Goal: Task Accomplishment & Management: Manage account settings

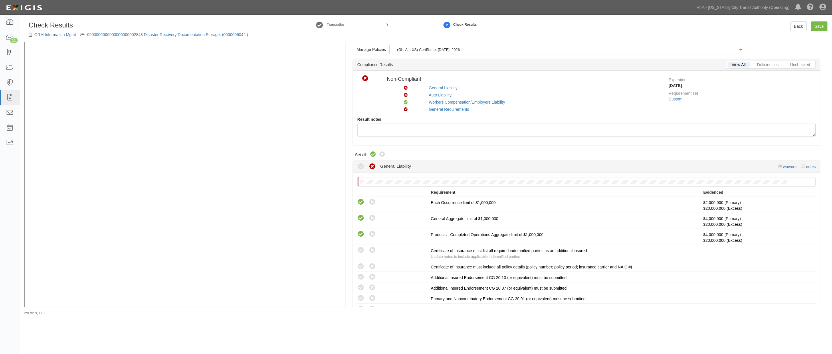
click at [370, 152] on icon at bounding box center [373, 154] width 7 height 7
radio input "true"
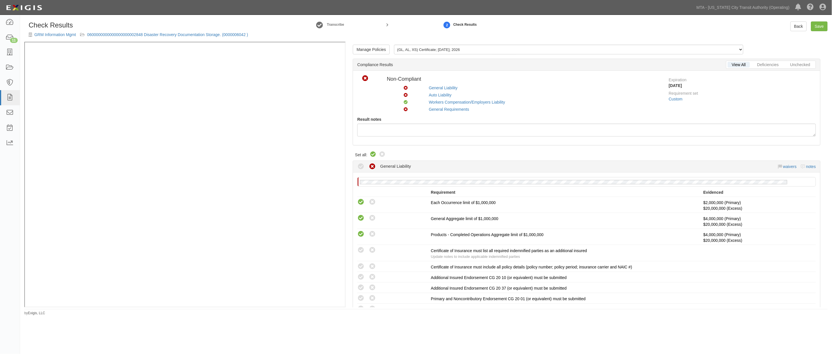
radio input "true"
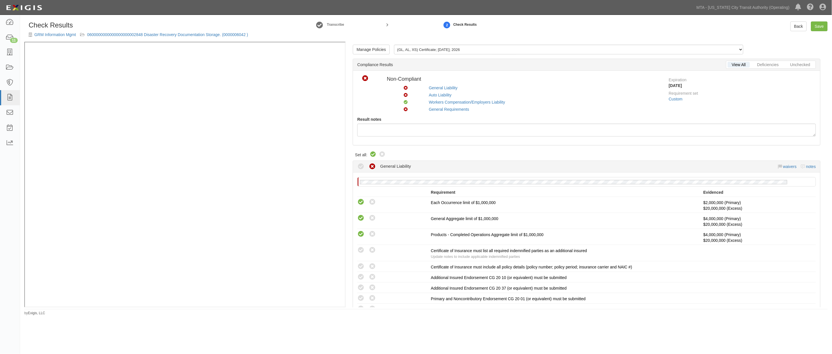
radio input "true"
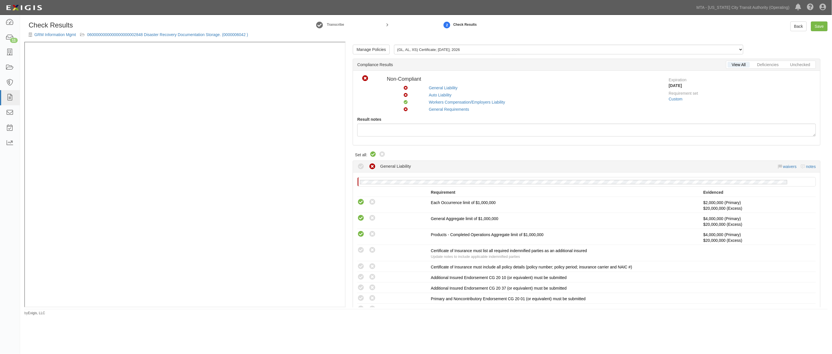
radio input "true"
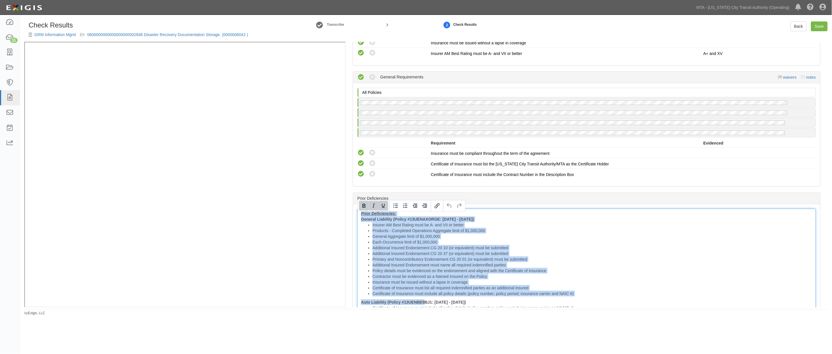
scroll to position [654, 0]
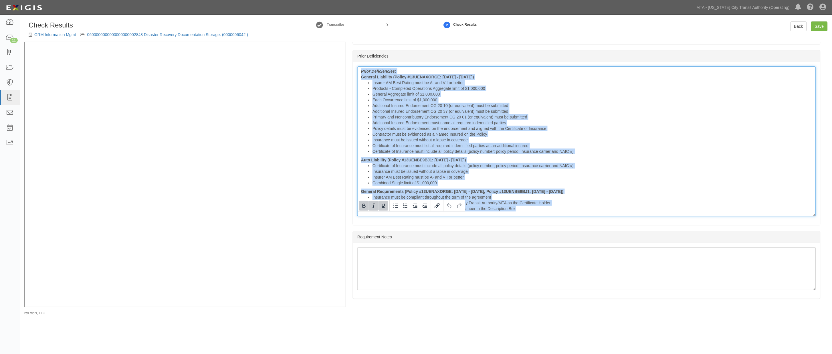
drag, startPoint x: 361, startPoint y: 218, endPoint x: 707, endPoint y: 308, distance: 358.1
click at [707, 308] on div "Check Results GRM Information Mgmt 0600000000000000000002848 Disaster Recovery …" at bounding box center [426, 168] width 812 height 294
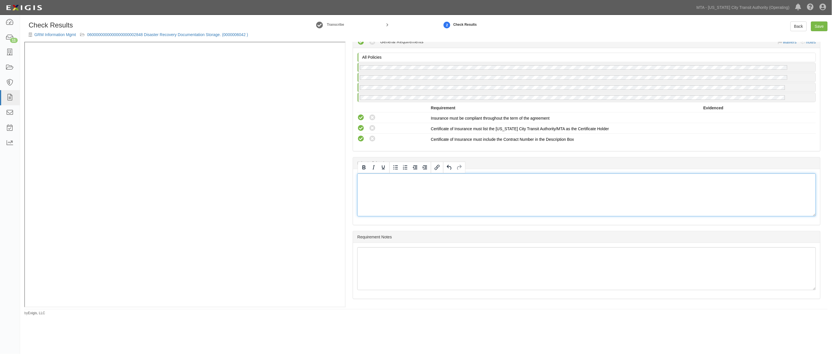
scroll to position [547, 0]
click at [821, 27] on link "Save" at bounding box center [819, 26] width 17 height 10
radio input "true"
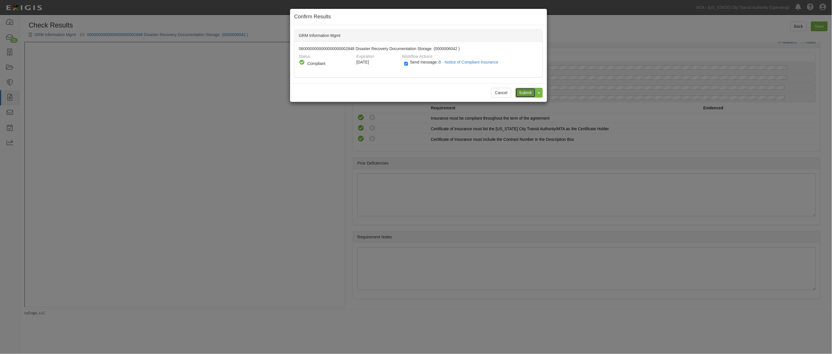
click at [521, 90] on input "Submit" at bounding box center [526, 93] width 20 height 10
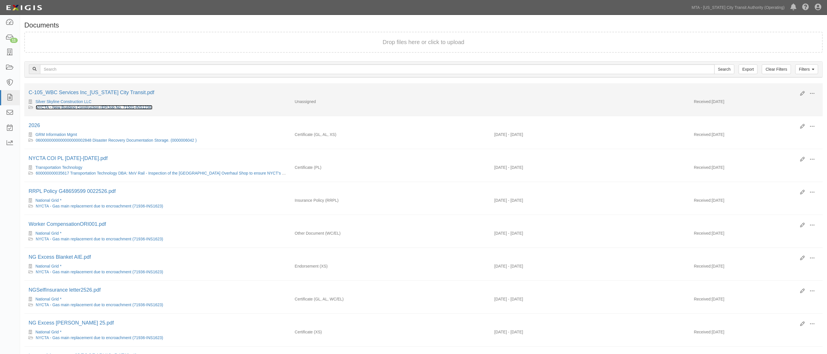
click at [124, 109] on link "NYCTA - New Building Construction (EP/Job No. 71501-INS1236)" at bounding box center [94, 107] width 117 height 5
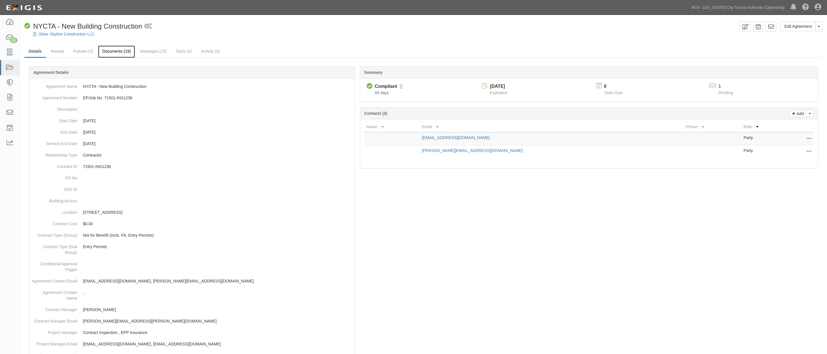
click at [107, 51] on link "Documents (19)" at bounding box center [116, 51] width 37 height 12
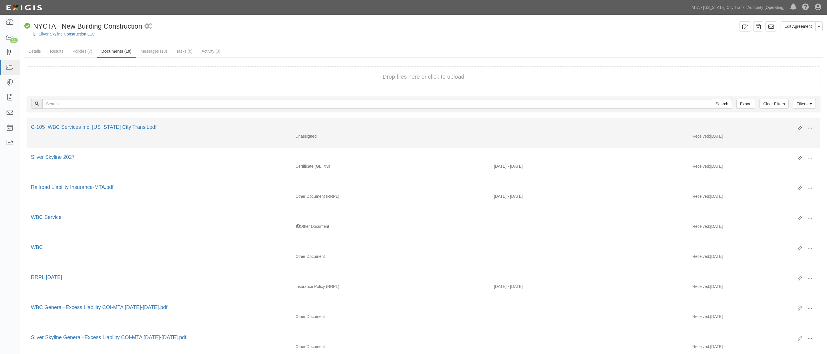
click at [810, 126] on span at bounding box center [810, 128] width 5 height 5
click at [776, 125] on link "Edit" at bounding box center [782, 126] width 45 height 10
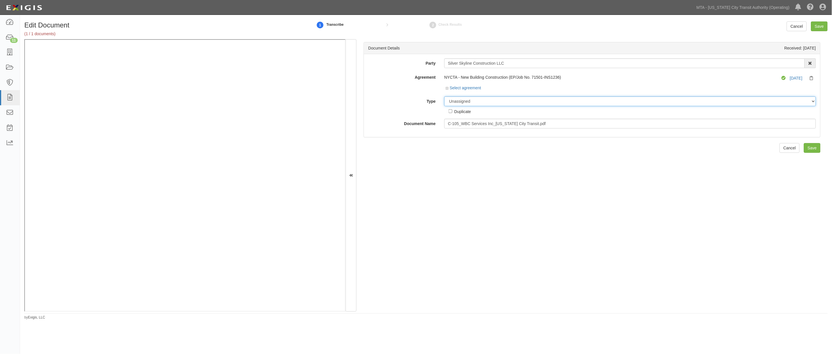
click at [478, 100] on select "Unassigned Binder Cancellation Notice Certificate Contract Endorsement Insuranc…" at bounding box center [630, 101] width 372 height 10
select select "EndorsementDetail"
click at [444, 97] on select "Unassigned Binder Cancellation Notice Certificate Contract Endorsement Insuranc…" at bounding box center [630, 101] width 372 height 10
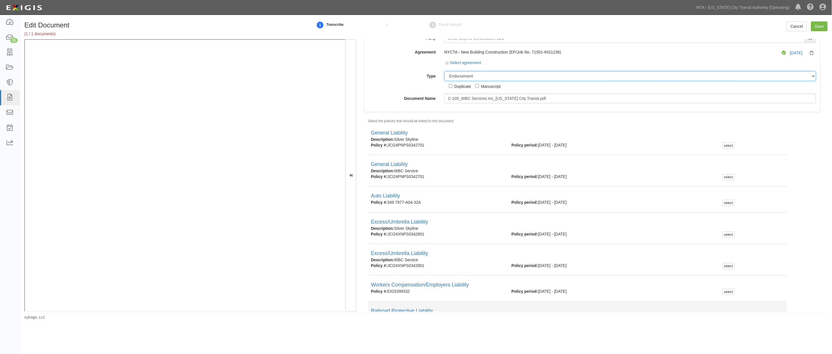
scroll to position [60, 0]
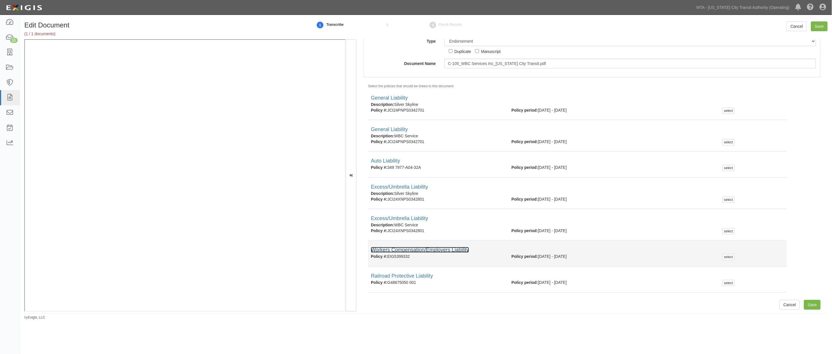
click at [398, 247] on link "Workers Compensation/Employers Liability" at bounding box center [420, 250] width 98 height 6
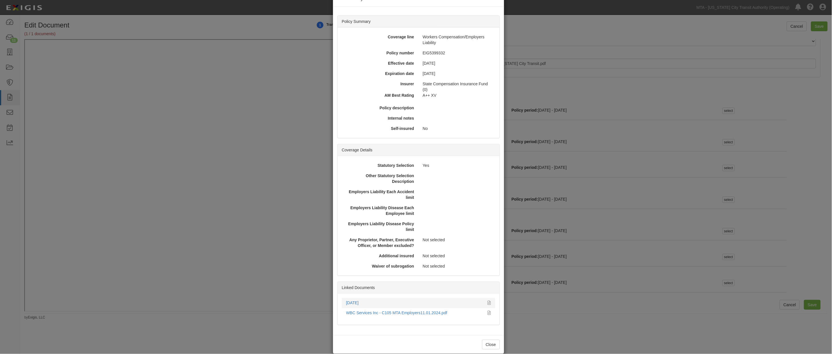
scroll to position [27, 0]
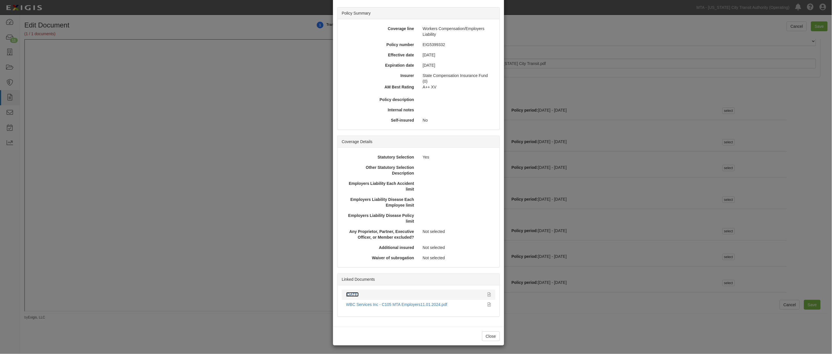
click at [355, 296] on link "11.01.25" at bounding box center [352, 294] width 13 height 5
click at [617, 304] on div "× View Policy Policy Summary Coverage line Workers Compensation/Employers Liabi…" at bounding box center [416, 177] width 832 height 354
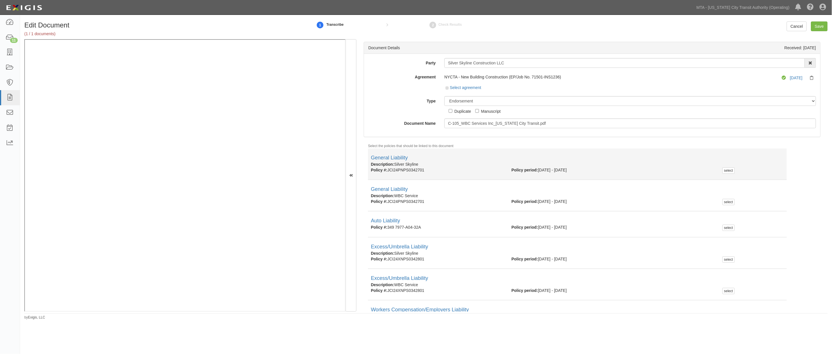
scroll to position [0, 0]
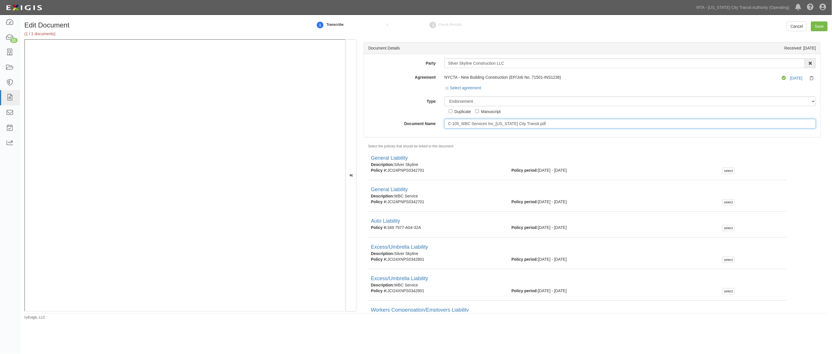
drag, startPoint x: 549, startPoint y: 125, endPoint x: 401, endPoint y: 131, distance: 148.0
click at [401, 131] on div "Party Silver Skyline Construction LLC 10-21 TO 10-23TH 38TH ST DEVELOPMENT LLC …" at bounding box center [592, 95] width 456 height 83
type input "WBC Services WC 10.01.26"
click at [474, 102] on select "Unassigned Binder Cancellation Notice Certificate Contract Endorsement Insuranc…" at bounding box center [630, 101] width 372 height 10
select select "CertificateDetail"
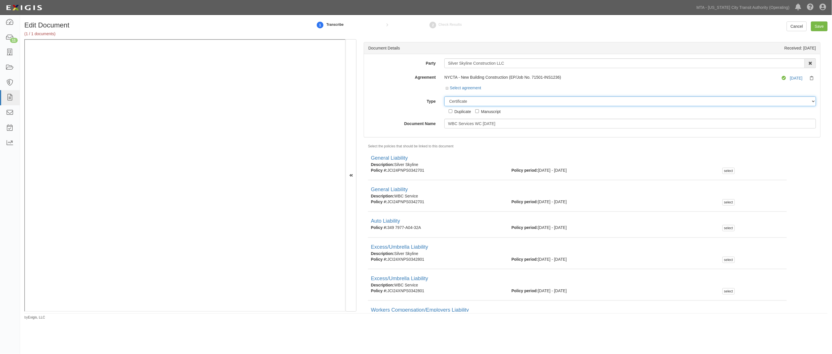
click at [444, 97] on select "Unassigned Binder Cancellation Notice Certificate Contract Endorsement Insuranc…" at bounding box center [630, 101] width 372 height 10
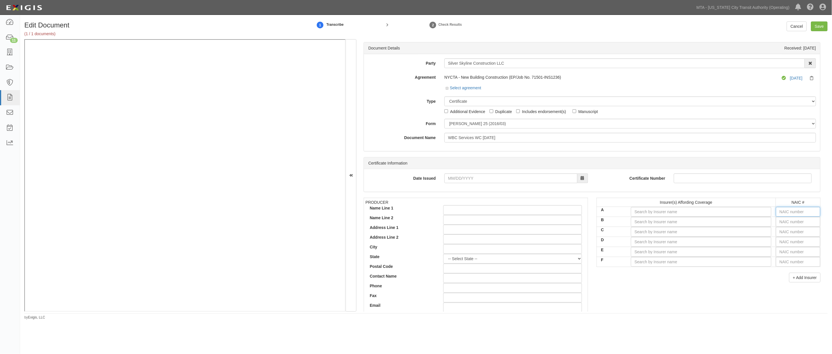
drag, startPoint x: 785, startPoint y: 208, endPoint x: 783, endPoint y: 215, distance: 7.1
click at [785, 210] on input "text" at bounding box center [798, 212] width 44 height 10
click at [783, 215] on input "text" at bounding box center [798, 212] width 44 height 10
click at [457, 122] on select "ACORD 25 (2016/03) ACORD 101 ACORD 855 NY (2014/05) General" at bounding box center [630, 124] width 372 height 10
select select "GeneralFormDetail"
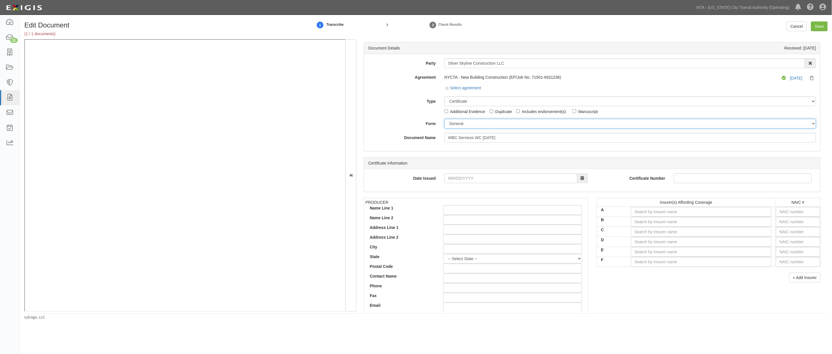
click at [444, 119] on select "ACORD 25 (2016/03) ACORD 101 ACORD 855 NY (2014/05) General" at bounding box center [630, 124] width 372 height 10
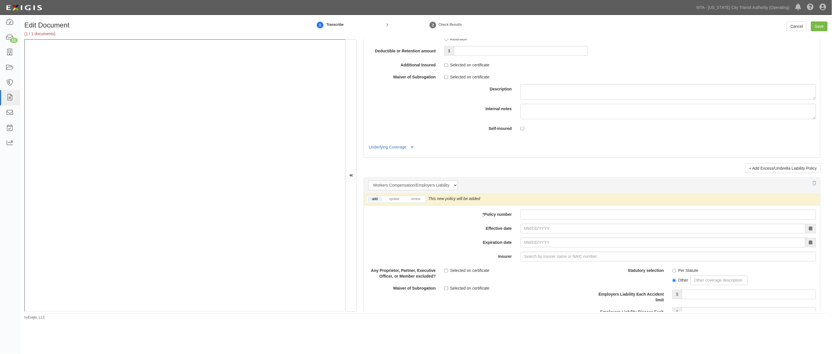
scroll to position [1398, 0]
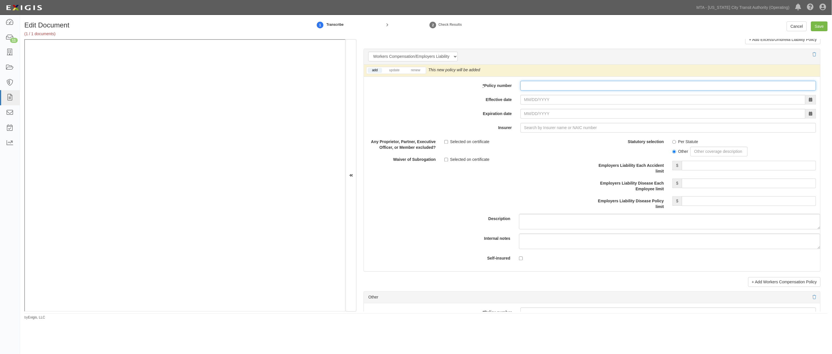
click at [533, 90] on input "* Policy number" at bounding box center [668, 86] width 296 height 10
paste input "KEYMCP00618201"
type input "KEYMCP00618201"
click at [529, 101] on input "Effective date" at bounding box center [662, 100] width 285 height 10
type input "10/01/2025"
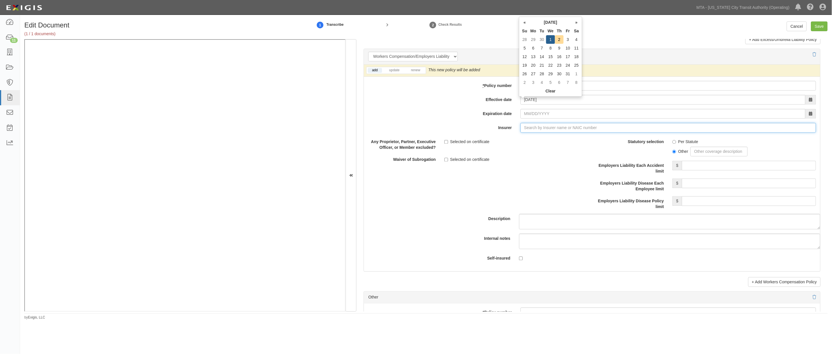
type input "10/01/2026"
click at [530, 130] on input "Insurer" at bounding box center [668, 128] width 296 height 10
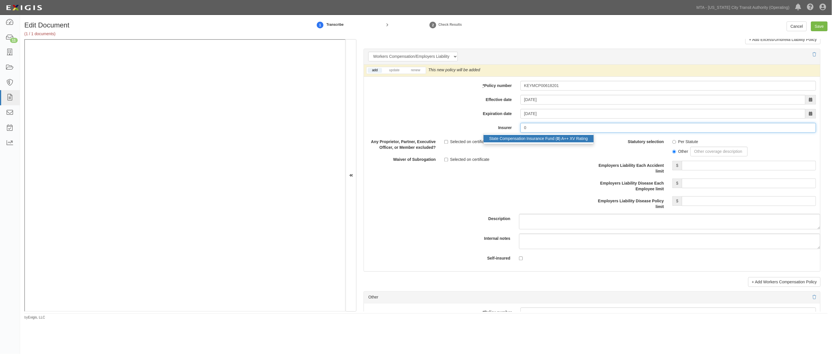
drag, startPoint x: 532, startPoint y: 140, endPoint x: 661, endPoint y: 158, distance: 129.8
click at [532, 139] on div "State Compensation Insurance Fund ( 0 ) A++ XV Rating" at bounding box center [539, 138] width 110 height 7
type input "State Compensation Insurance Fund (0) A++ XV Rating"
click at [677, 145] on label "Per Statute" at bounding box center [685, 142] width 26 height 6
click at [676, 144] on input "Per Statute" at bounding box center [674, 142] width 4 height 4
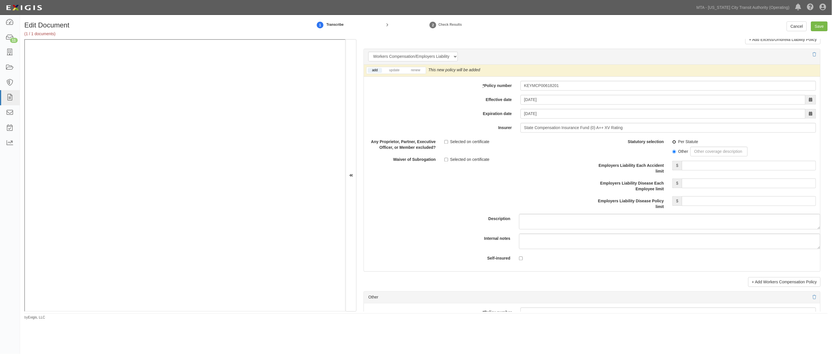
radio input "true"
click at [820, 26] on input "Save" at bounding box center [819, 26] width 17 height 10
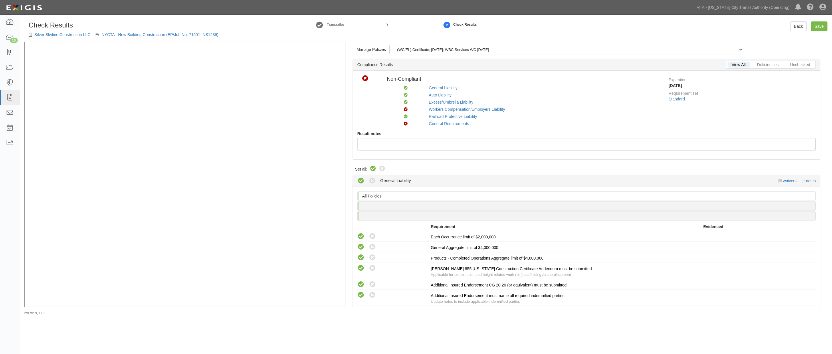
click at [373, 168] on icon at bounding box center [373, 168] width 7 height 7
radio input "true"
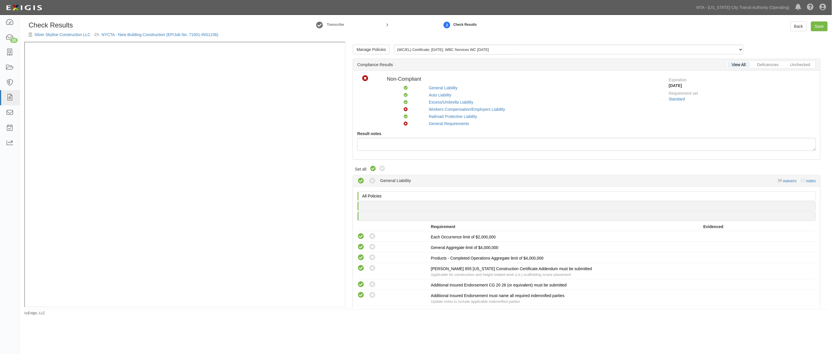
radio input "true"
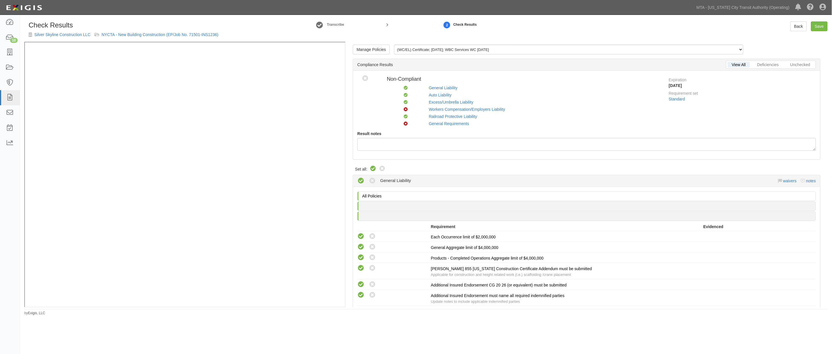
radio input "true"
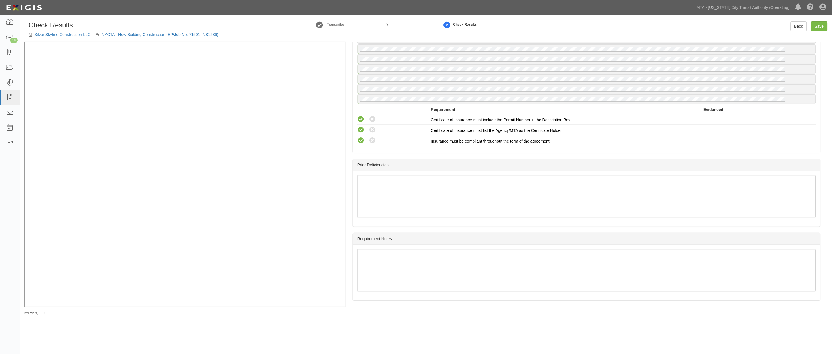
scroll to position [970, 0]
click at [820, 27] on link "Save" at bounding box center [819, 26] width 17 height 10
radio input "true"
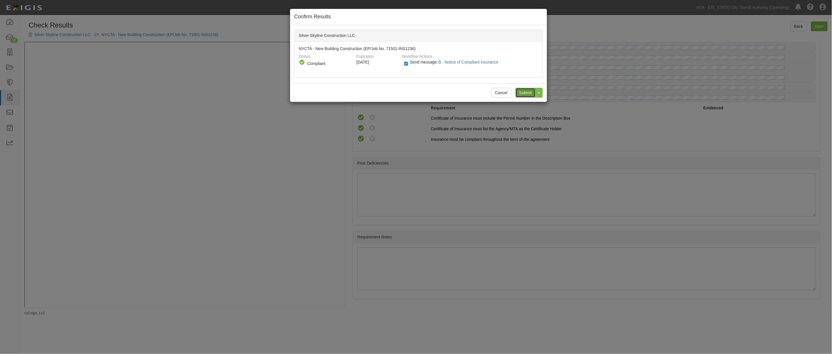
click at [528, 92] on input "Submit" at bounding box center [526, 93] width 20 height 10
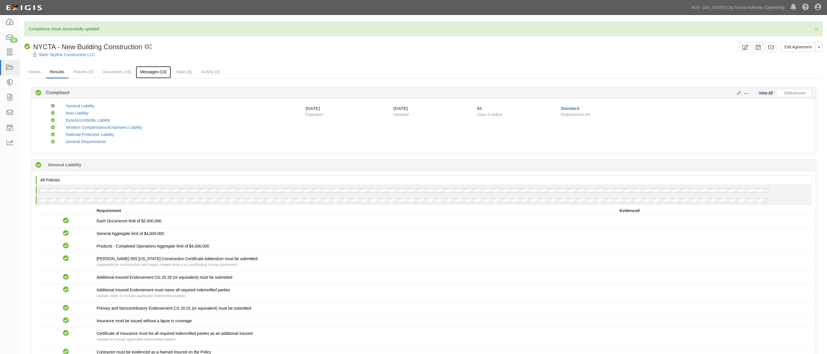
click at [138, 73] on link "Messages (13)" at bounding box center [153, 72] width 35 height 12
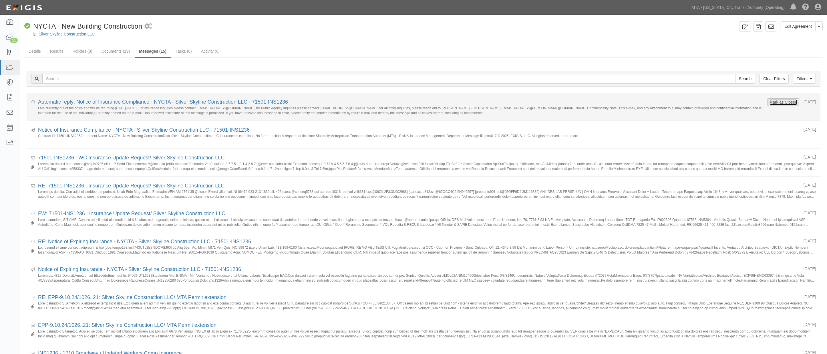
click at [778, 100] on button "Mark as Closed" at bounding box center [784, 102] width 28 height 6
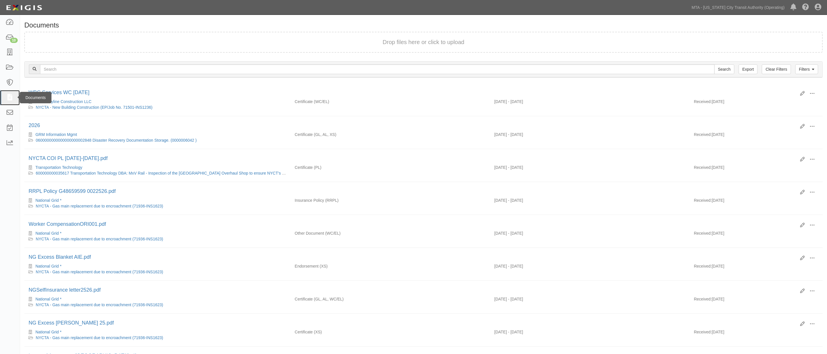
click at [12, 98] on icon at bounding box center [10, 97] width 8 height 7
click at [9, 98] on icon at bounding box center [10, 97] width 8 height 7
drag, startPoint x: 802, startPoint y: 69, endPoint x: 792, endPoint y: 71, distance: 10.4
click at [802, 70] on link "Filters" at bounding box center [807, 69] width 23 height 10
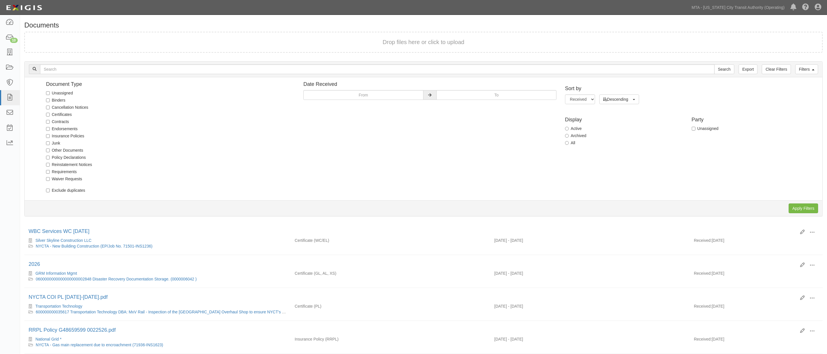
click at [55, 93] on label "Unassigned" at bounding box center [59, 93] width 27 height 6
click at [50, 93] on input "Unassigned" at bounding box center [48, 93] width 4 height 4
checkbox input "true"
click at [800, 207] on input "Apply Filters" at bounding box center [803, 208] width 29 height 10
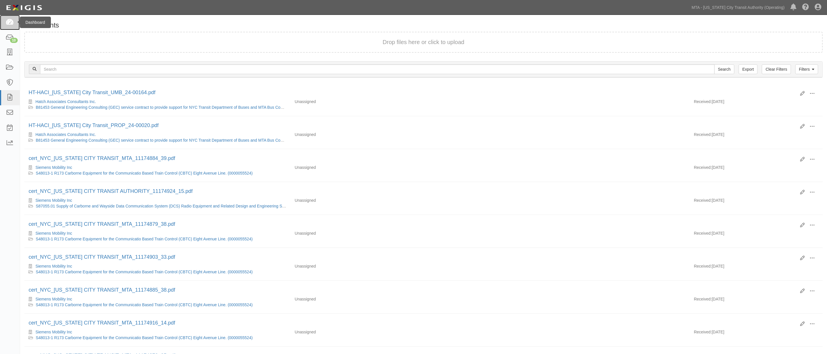
click at [10, 25] on icon at bounding box center [10, 22] width 8 height 7
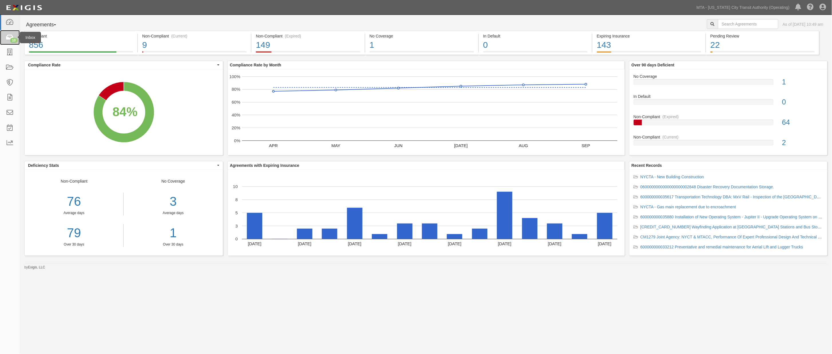
click at [6, 35] on icon at bounding box center [10, 37] width 8 height 7
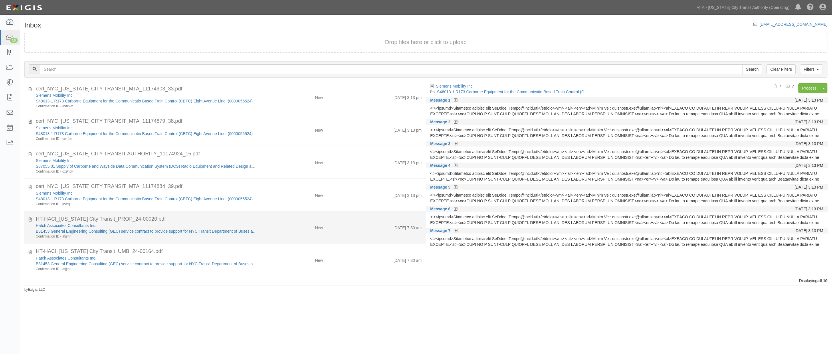
scroll to position [133, 0]
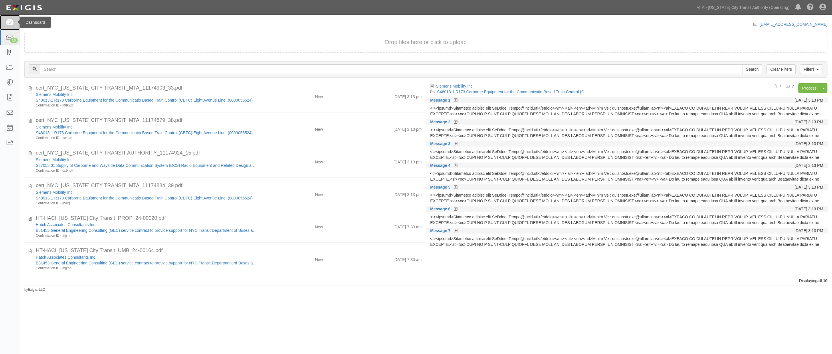
click at [10, 23] on icon at bounding box center [10, 22] width 8 height 7
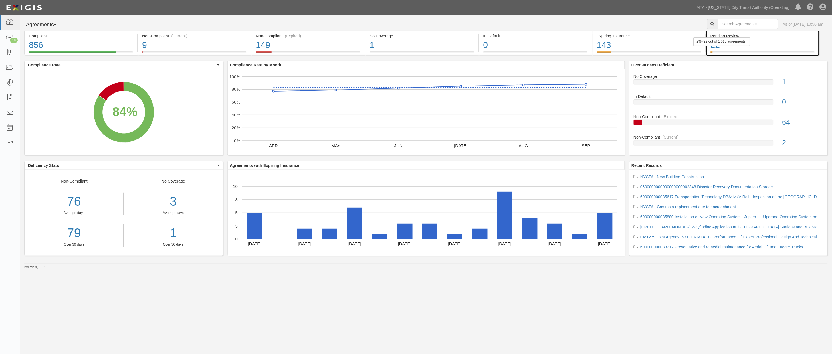
click at [747, 43] on div "2% (22 out of 1,015 agreements)" at bounding box center [722, 41] width 56 height 8
click at [748, 47] on div "22" at bounding box center [762, 45] width 104 height 12
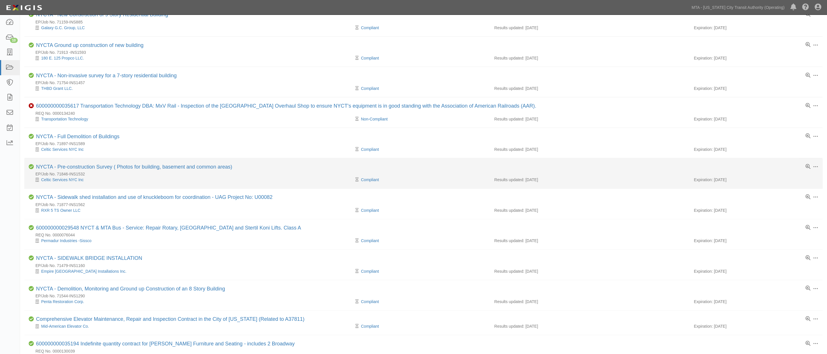
scroll to position [254, 0]
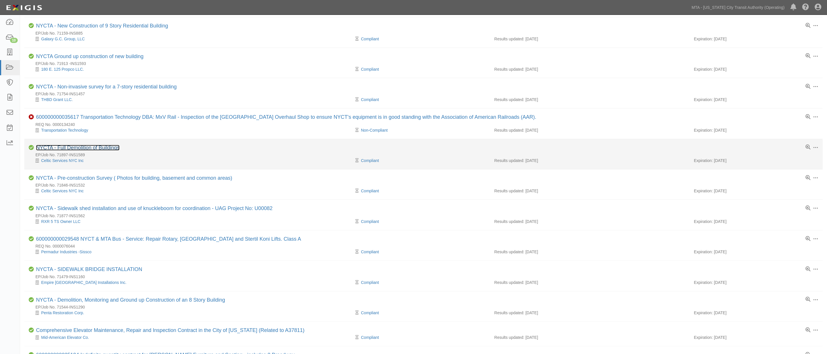
click at [107, 150] on link "NYCTA - Full Demolition of Buildings" at bounding box center [78, 148] width 84 height 6
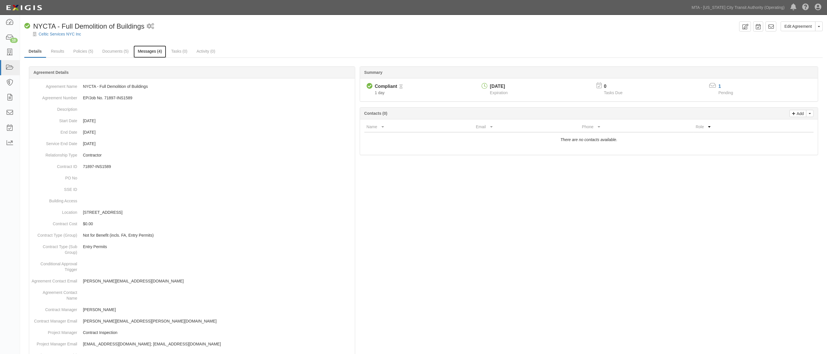
click at [148, 49] on link "Messages (4)" at bounding box center [150, 51] width 33 height 12
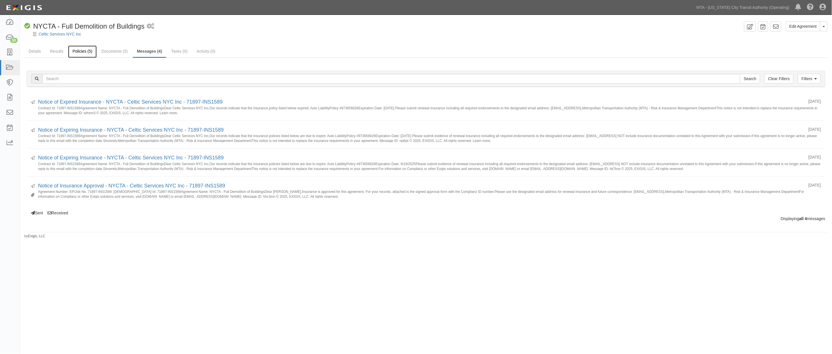
click at [84, 51] on link "Policies (5)" at bounding box center [82, 51] width 28 height 12
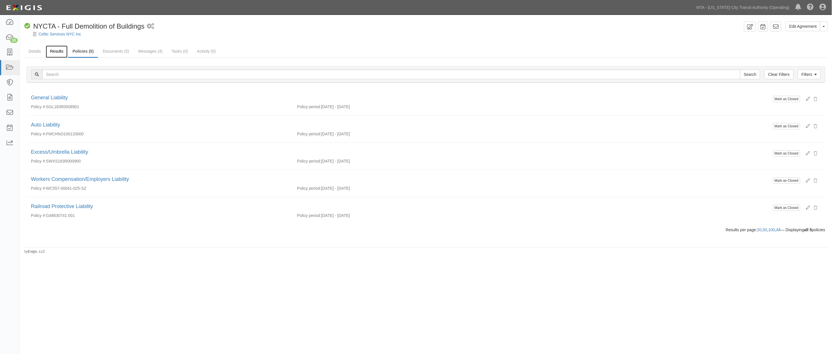
click at [57, 49] on link "Results" at bounding box center [57, 51] width 22 height 12
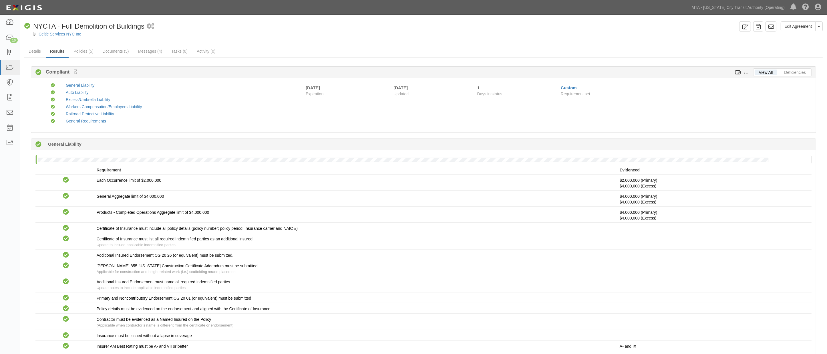
click at [738, 71] on icon at bounding box center [738, 73] width 6 height 4
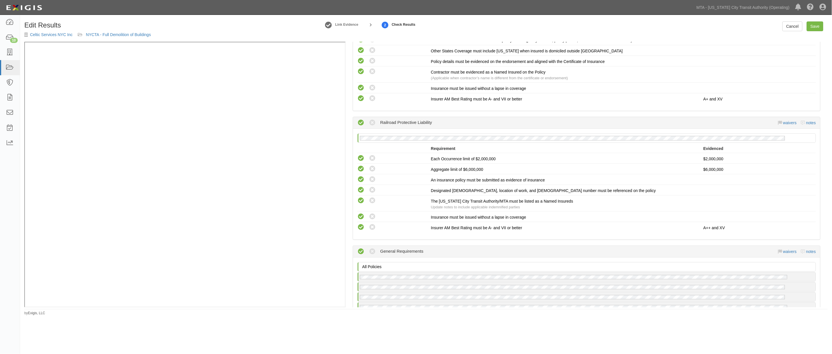
scroll to position [888, 0]
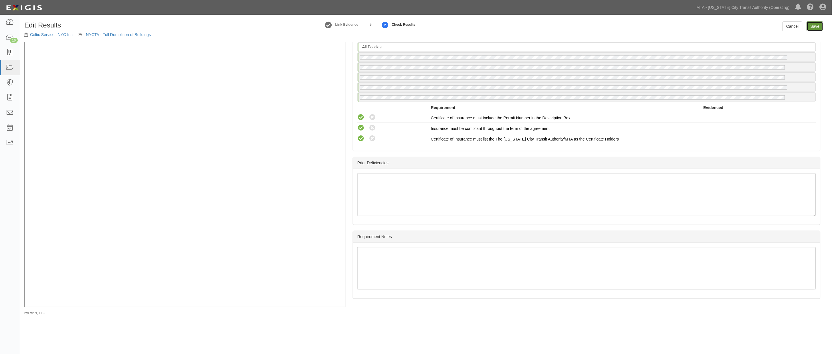
click at [813, 24] on link "Save" at bounding box center [815, 26] width 17 height 10
radio input "true"
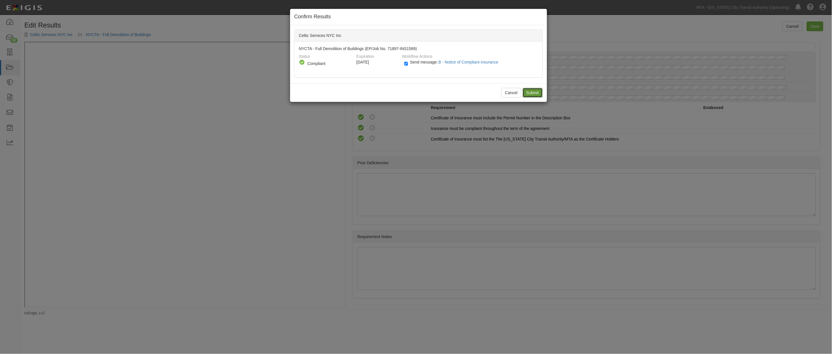
click at [531, 95] on input "Submit" at bounding box center [533, 93] width 20 height 10
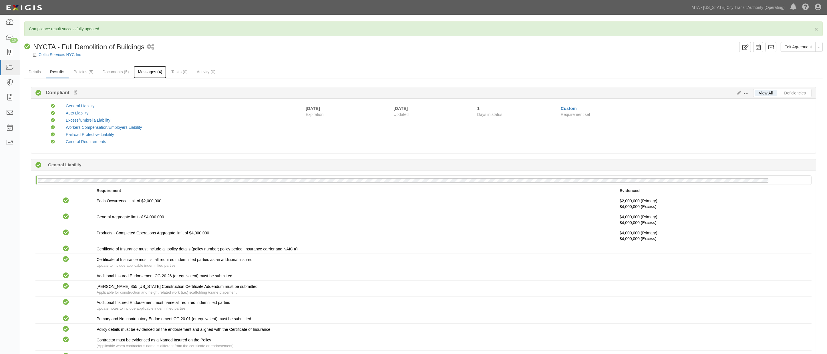
click at [146, 75] on link "Messages (4)" at bounding box center [150, 72] width 33 height 12
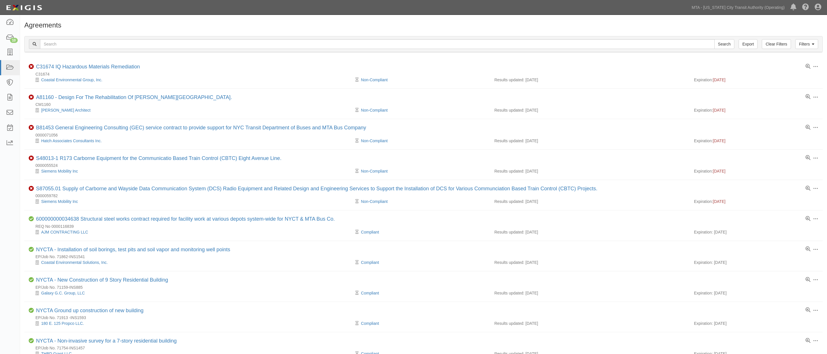
scroll to position [254, 0]
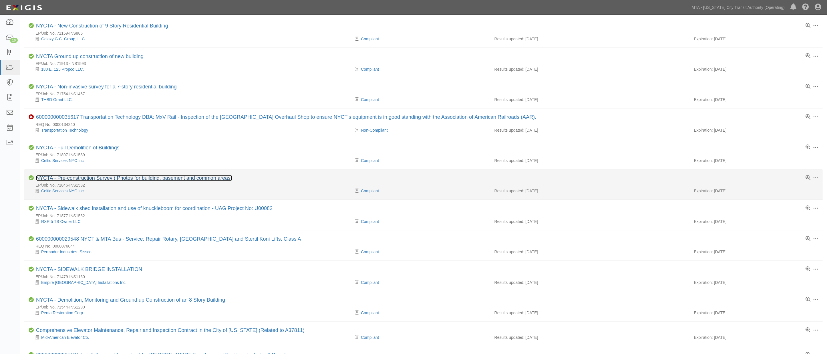
click at [106, 179] on link "NYCTA - Pre-construction Survey ( Photos for building, basement and common area…" at bounding box center [134, 178] width 196 height 6
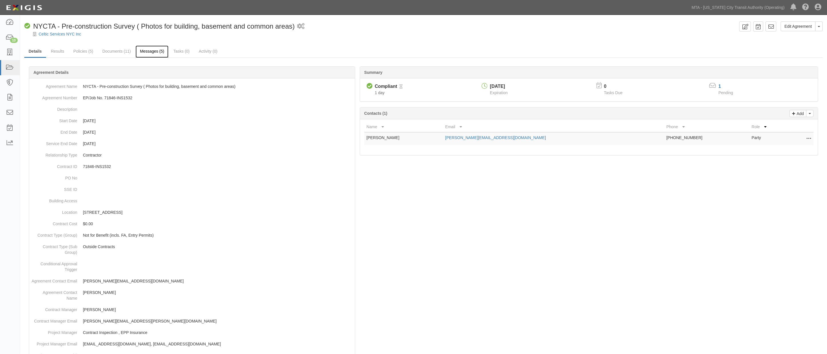
click at [156, 51] on link "Messages (5)" at bounding box center [152, 51] width 33 height 12
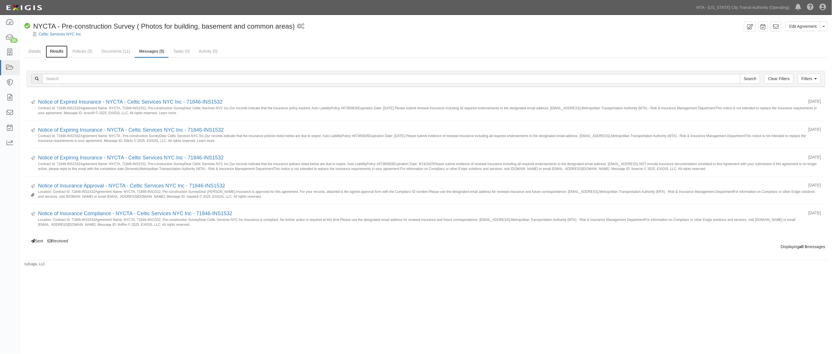
click at [59, 52] on link "Results" at bounding box center [57, 51] width 22 height 12
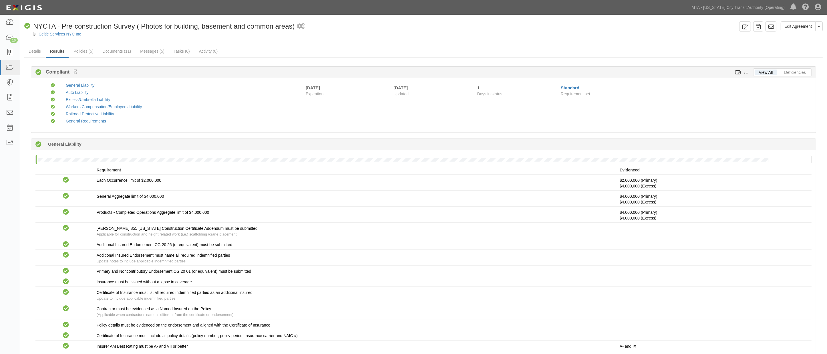
click at [739, 72] on icon at bounding box center [738, 73] width 6 height 4
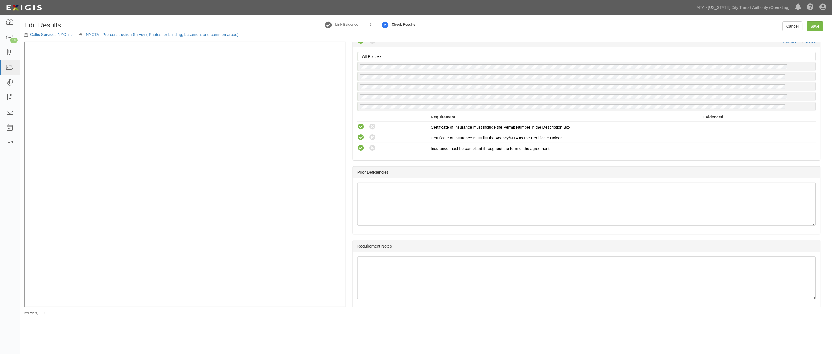
scroll to position [893, 0]
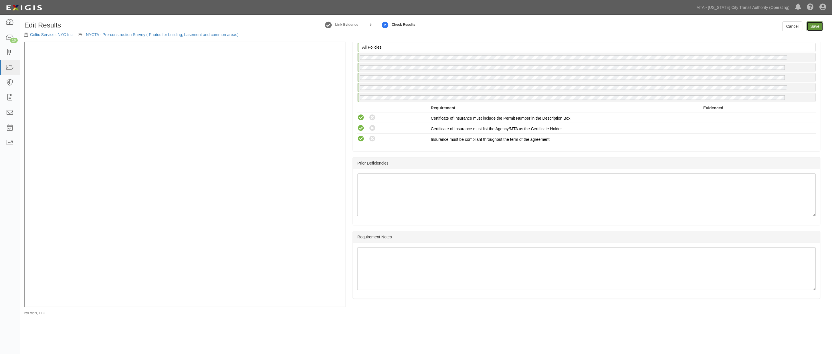
click at [814, 28] on link "Save" at bounding box center [815, 26] width 17 height 10
radio input "true"
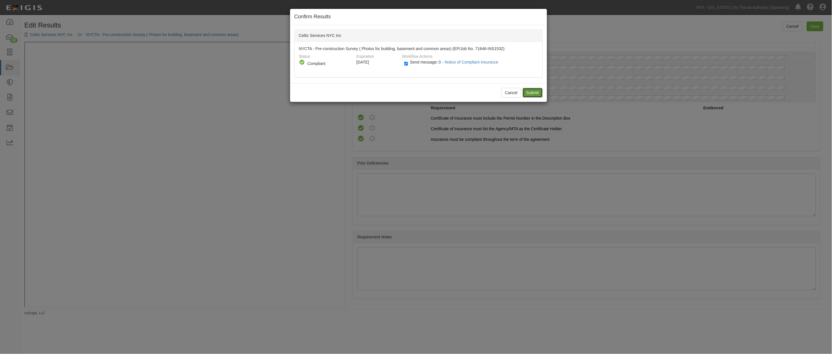
click at [530, 92] on input "Submit" at bounding box center [533, 93] width 20 height 10
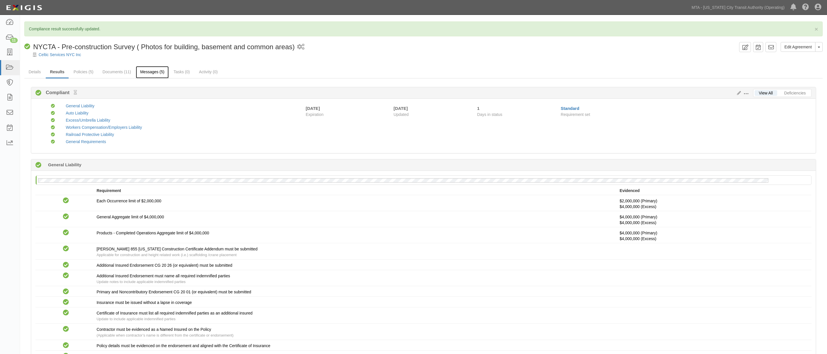
click at [155, 74] on link "Messages (5)" at bounding box center [152, 72] width 33 height 12
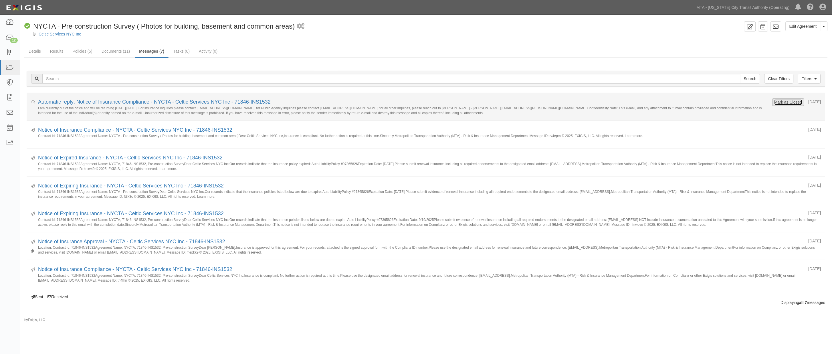
click at [778, 100] on button "Mark as Closed" at bounding box center [788, 102] width 28 height 6
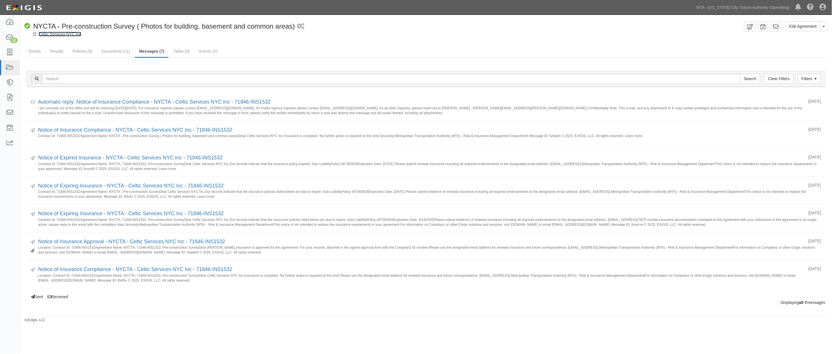
click at [63, 32] on link "Celtic Services NYC Inc" at bounding box center [60, 34] width 43 height 5
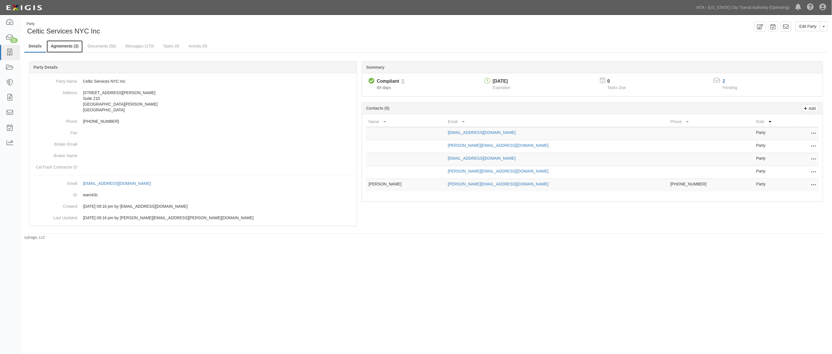
click at [64, 47] on link "Agreements (3)" at bounding box center [65, 46] width 36 height 12
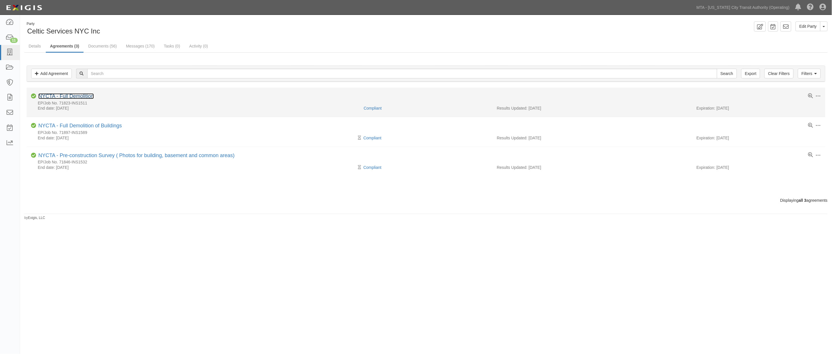
click at [83, 96] on link "NYCTA - Full Demolition" at bounding box center [66, 96] width 56 height 6
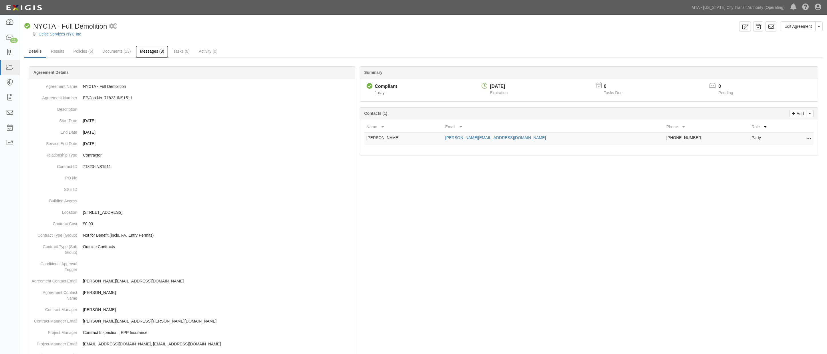
click at [145, 52] on link "Messages (8)" at bounding box center [152, 51] width 33 height 12
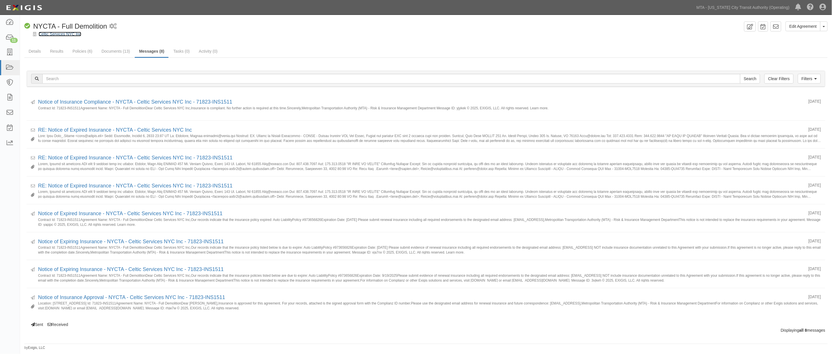
click at [50, 33] on link "Celtic Services NYC Inc" at bounding box center [60, 34] width 43 height 5
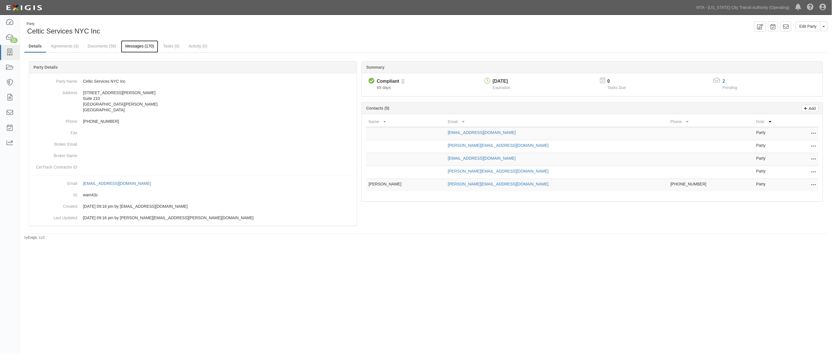
click at [134, 44] on link "Messages (170)" at bounding box center [139, 46] width 37 height 12
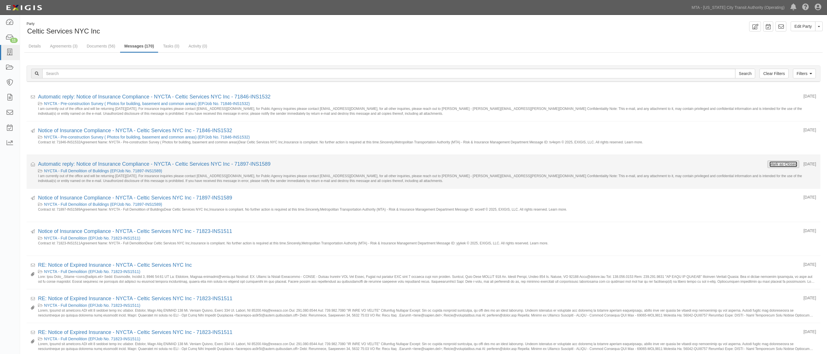
click at [774, 161] on button "Mark as Closed" at bounding box center [784, 164] width 28 height 6
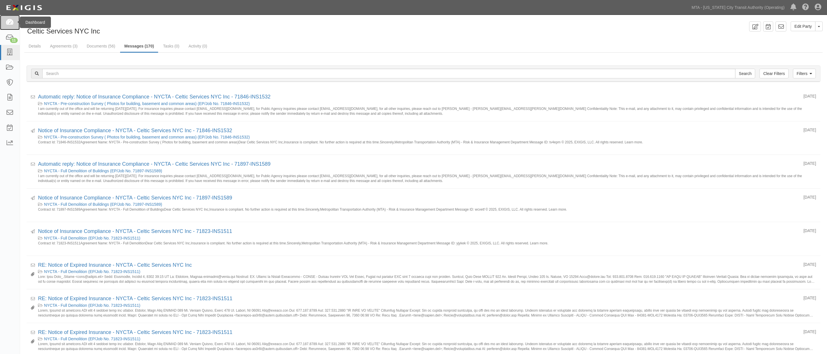
click at [9, 22] on icon at bounding box center [10, 22] width 8 height 7
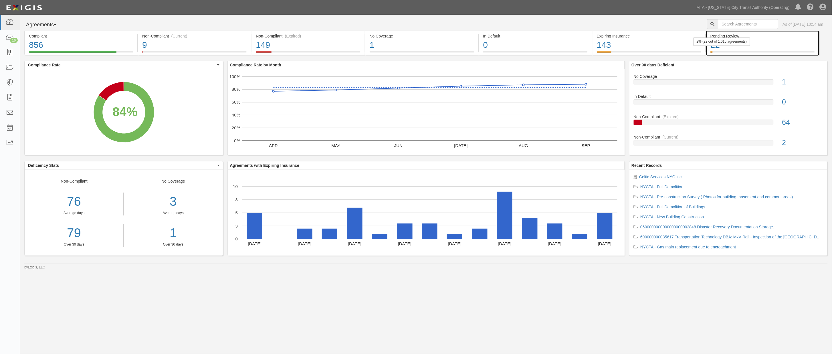
click at [754, 43] on div "22" at bounding box center [762, 45] width 104 height 12
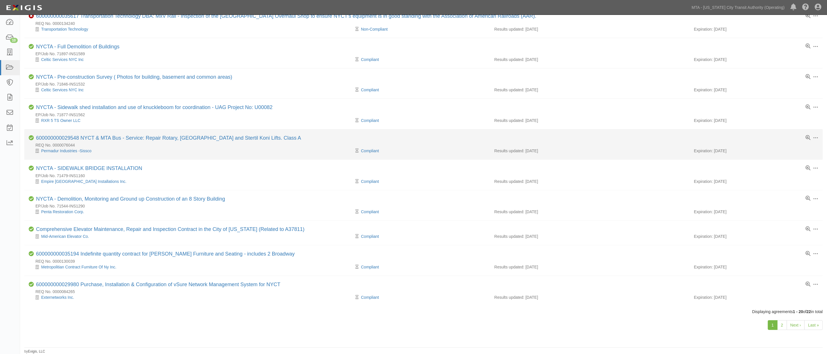
scroll to position [360, 0]
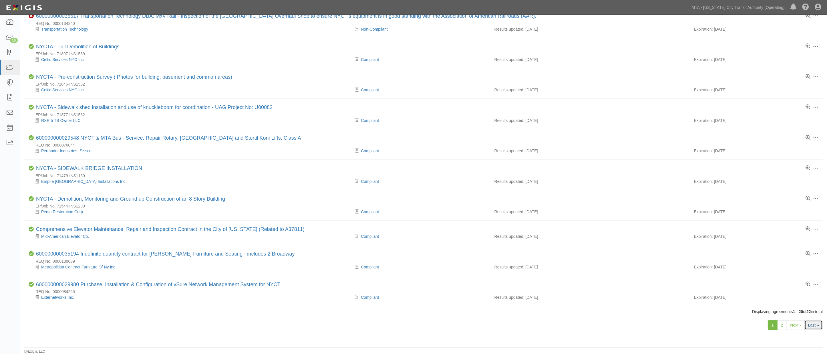
click at [815, 325] on link "Last »" at bounding box center [814, 325] width 18 height 10
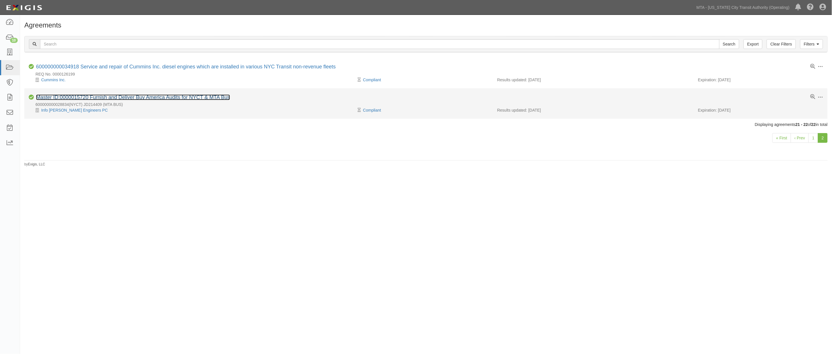
click at [177, 96] on link "Master ID:0000015720 Furnish and Deliver Buy America Audits for NYCT & MTA Bus" at bounding box center [133, 97] width 194 height 6
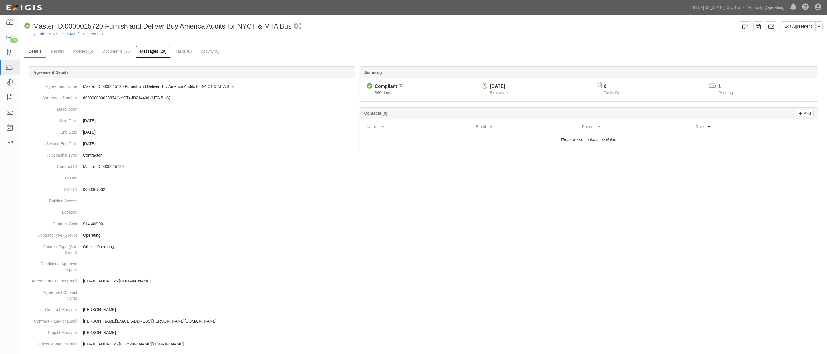
click at [142, 53] on link "Messages (29)" at bounding box center [153, 51] width 35 height 12
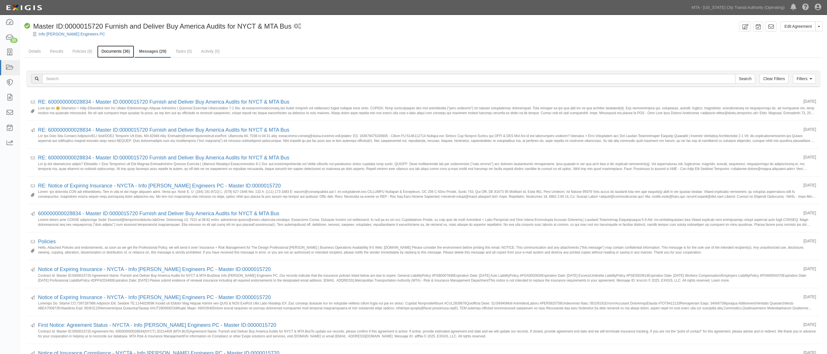
click at [118, 52] on link "Documents (36)" at bounding box center [115, 51] width 37 height 12
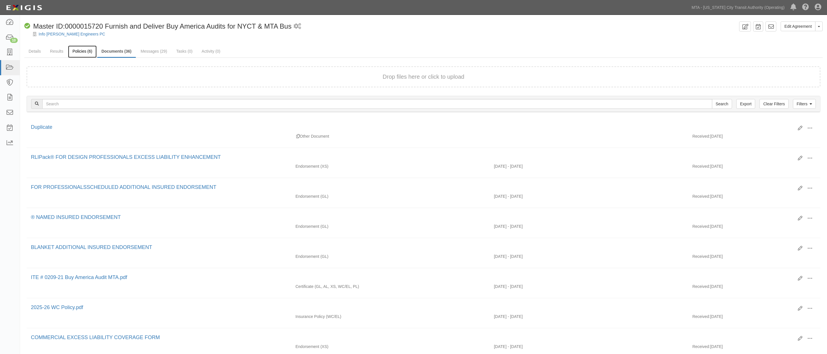
click at [74, 50] on link "Policies (6)" at bounding box center [82, 51] width 28 height 12
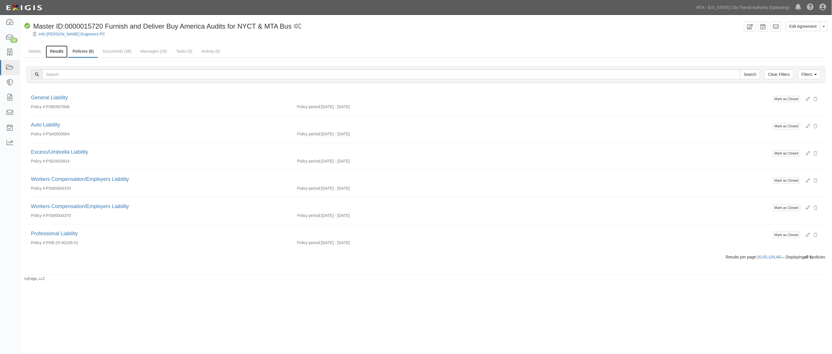
click at [59, 52] on link "Results" at bounding box center [57, 51] width 22 height 12
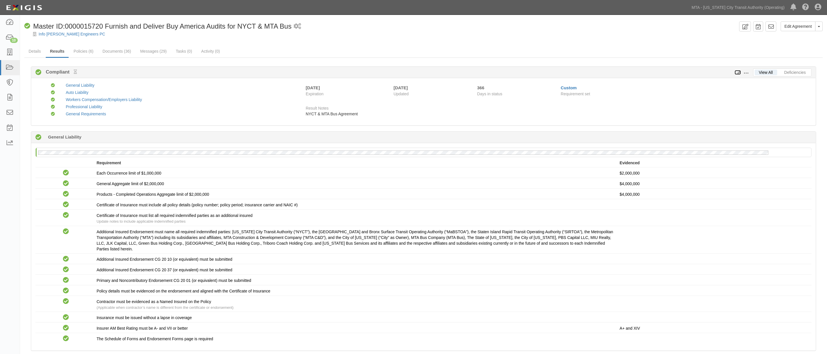
click at [740, 71] on icon at bounding box center [738, 73] width 6 height 4
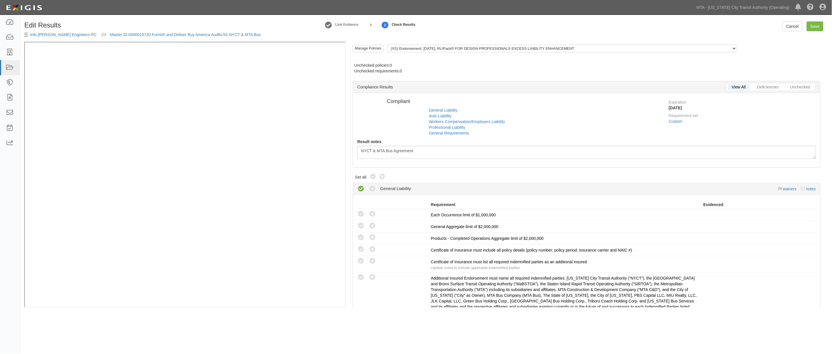
radio input "false"
radio input "true"
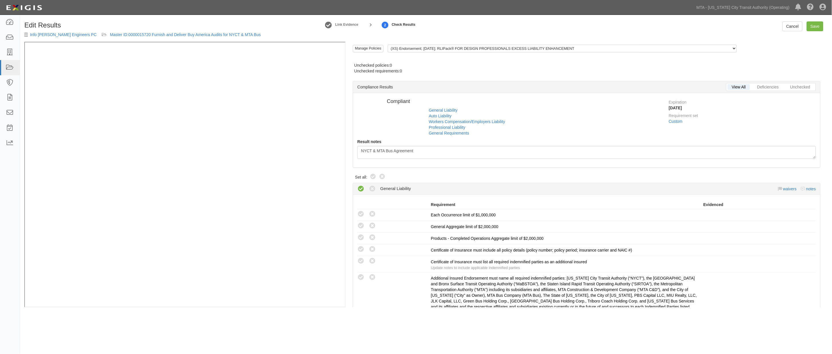
radio input "true"
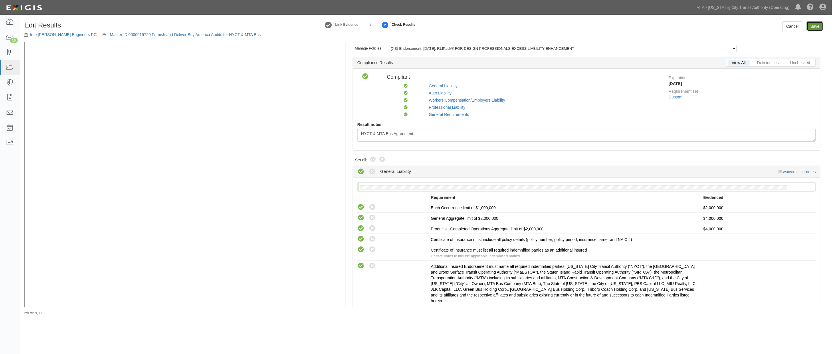
click at [820, 25] on link "Save" at bounding box center [815, 26] width 17 height 10
radio input "true"
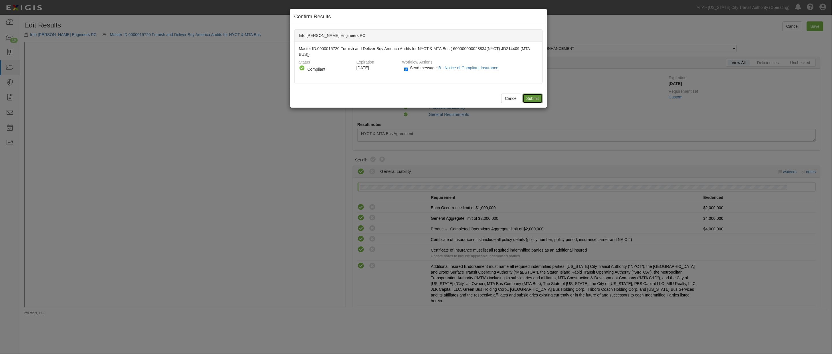
click at [526, 95] on input "Submit" at bounding box center [533, 99] width 20 height 10
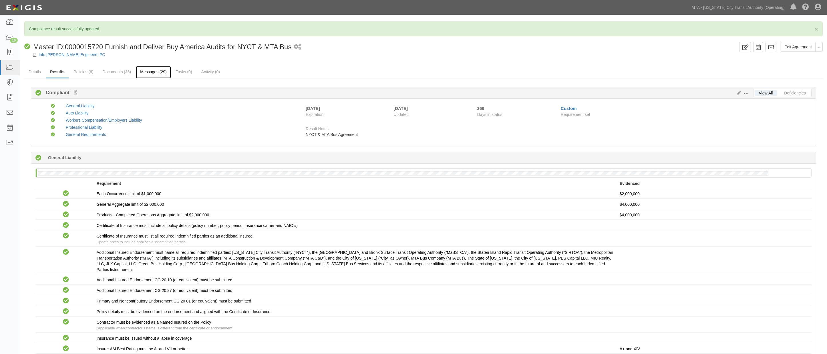
click at [155, 72] on link "Messages (29)" at bounding box center [153, 72] width 35 height 12
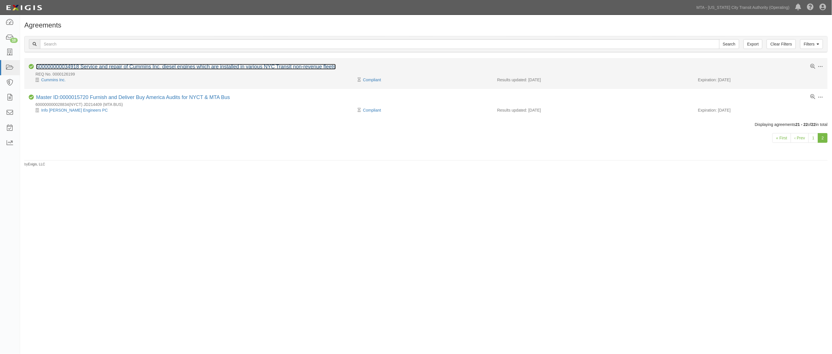
click at [91, 66] on link "600000000034918 Service and repair of Cummins Inc. diesel engines which are ins…" at bounding box center [186, 67] width 300 height 6
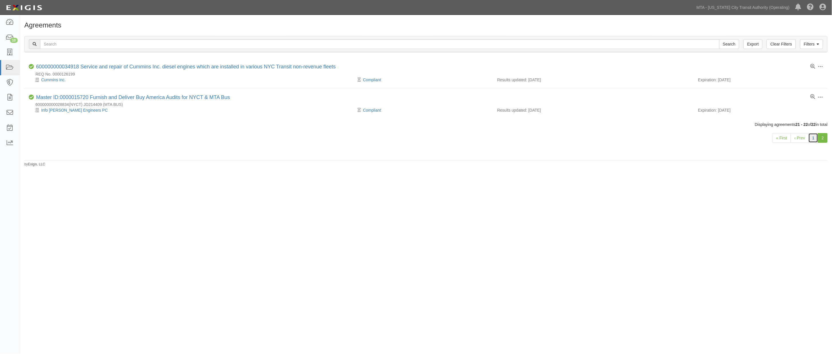
click at [814, 136] on link "1" at bounding box center [814, 138] width 10 height 10
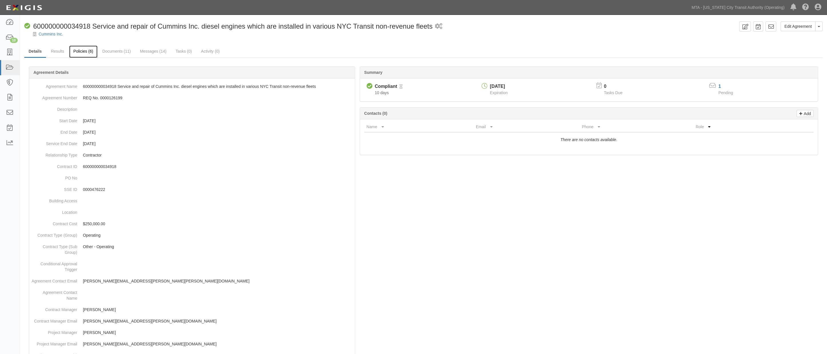
click at [82, 51] on link "Policies (6)" at bounding box center [83, 51] width 28 height 12
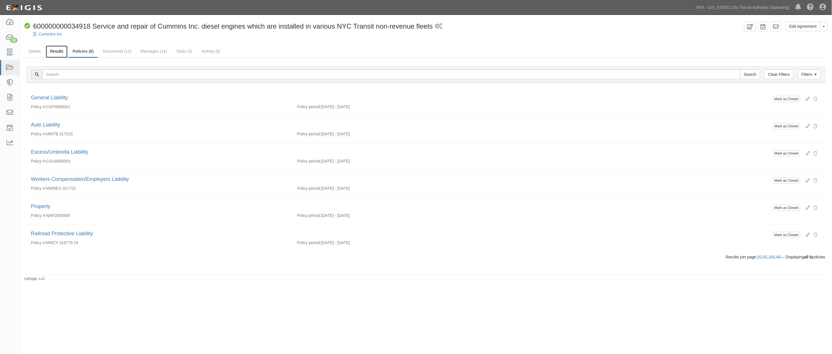
click at [64, 51] on link "Results" at bounding box center [57, 51] width 22 height 12
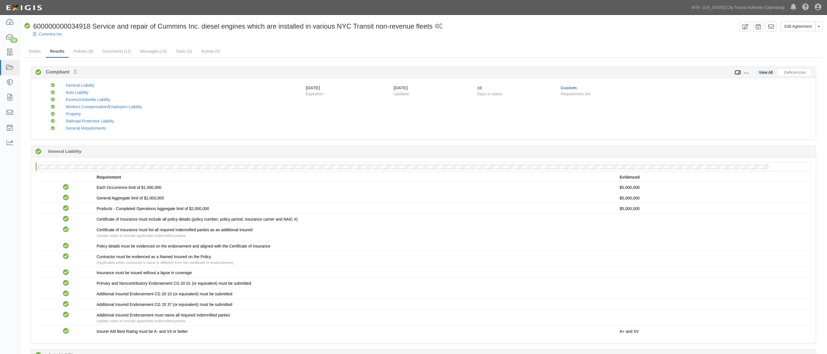
click at [739, 72] on icon at bounding box center [738, 73] width 6 height 4
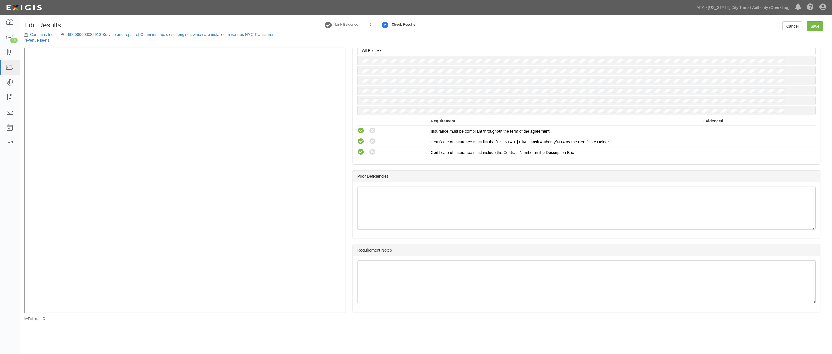
scroll to position [985, 0]
click at [823, 27] on div "Cancel Save" at bounding box center [805, 26] width 45 height 10
click at [819, 27] on link "Save" at bounding box center [815, 26] width 17 height 10
radio input "true"
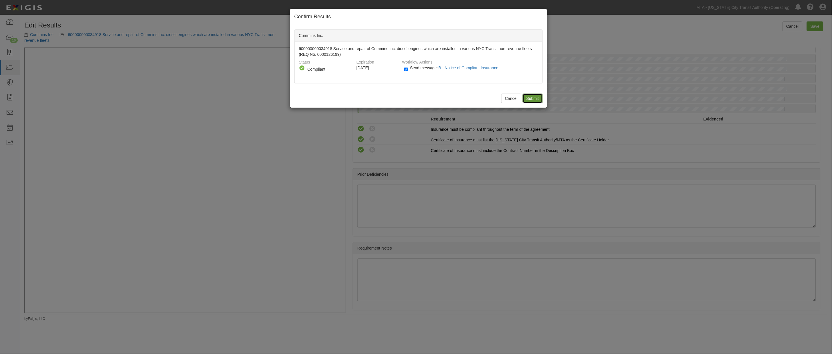
click at [537, 98] on input "Submit" at bounding box center [533, 99] width 20 height 10
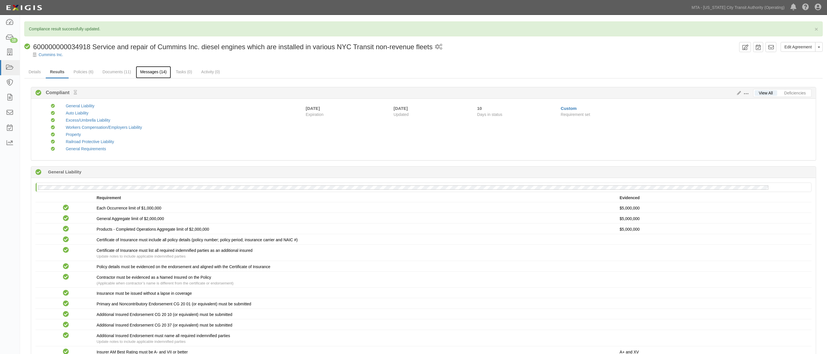
click at [148, 71] on link "Messages (14)" at bounding box center [153, 72] width 35 height 12
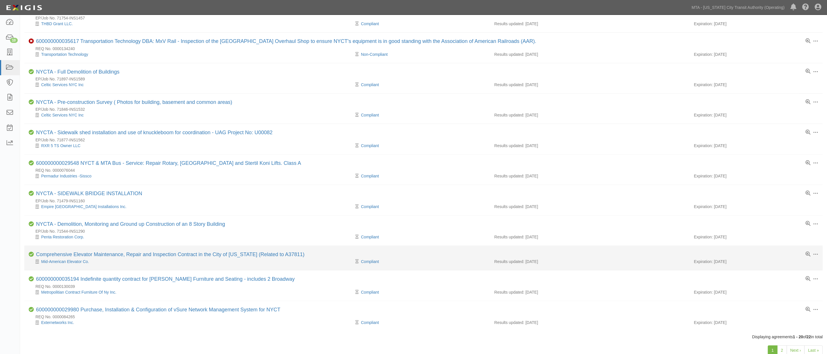
scroll to position [360, 0]
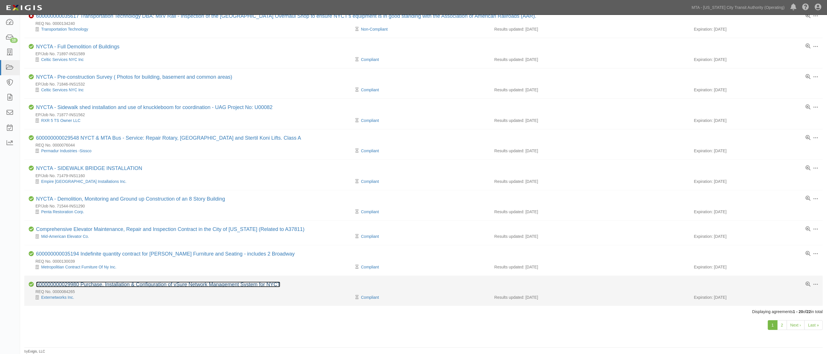
click at [110, 284] on link "600000000029980 Purchase, Installation & Configuration of vSure Network Managem…" at bounding box center [158, 285] width 244 height 6
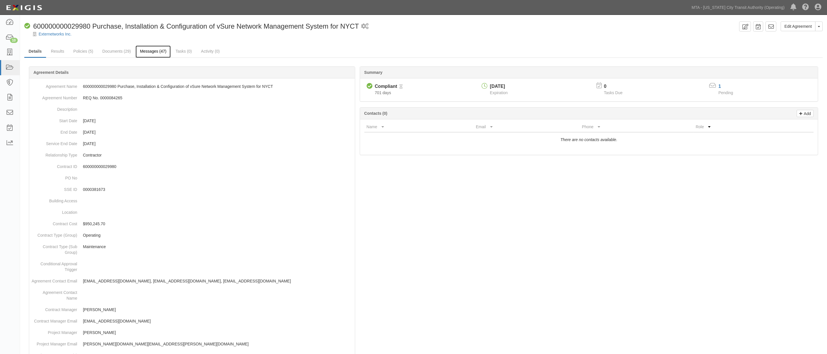
click at [155, 51] on link "Messages (47)" at bounding box center [153, 51] width 35 height 12
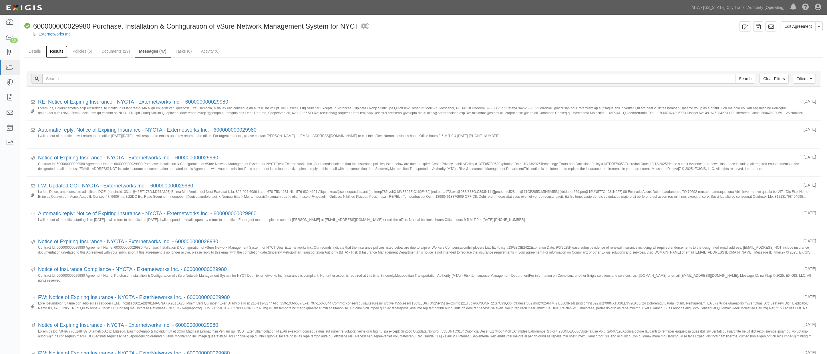
click at [58, 52] on link "Results" at bounding box center [57, 51] width 22 height 12
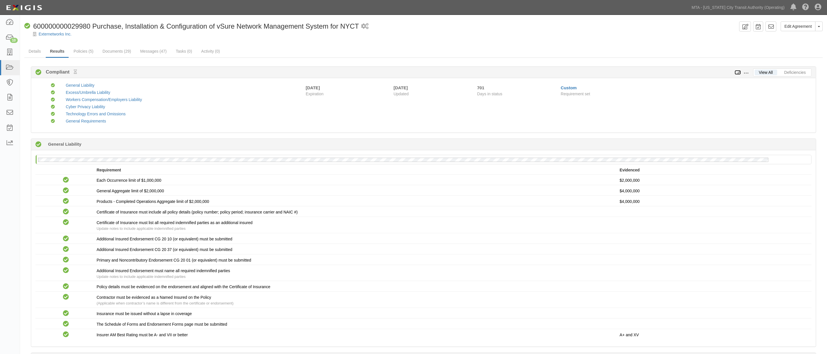
click at [738, 72] on icon at bounding box center [738, 73] width 6 height 4
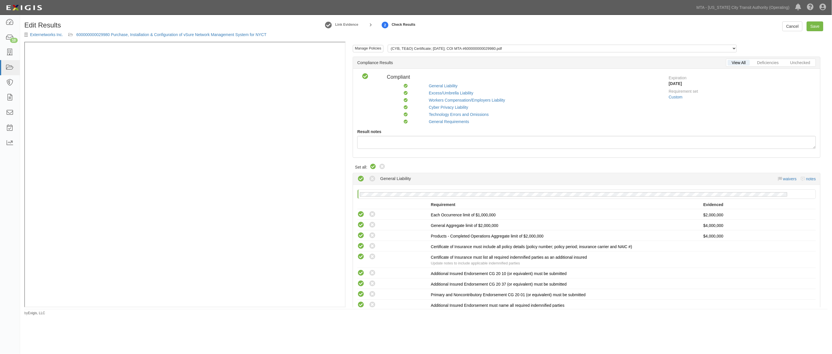
click at [373, 164] on icon at bounding box center [373, 166] width 7 height 7
radio input "true"
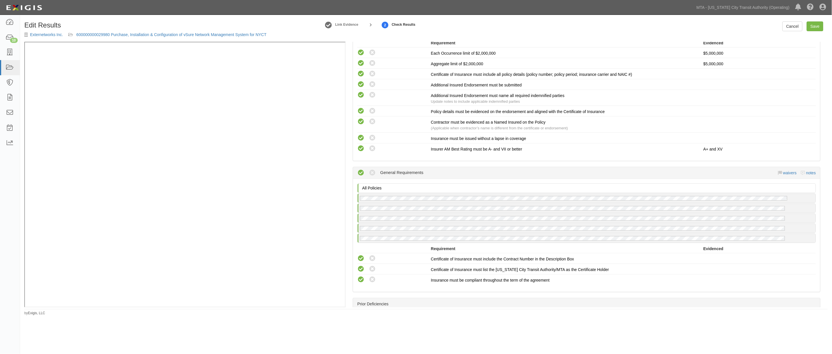
scroll to position [942, 0]
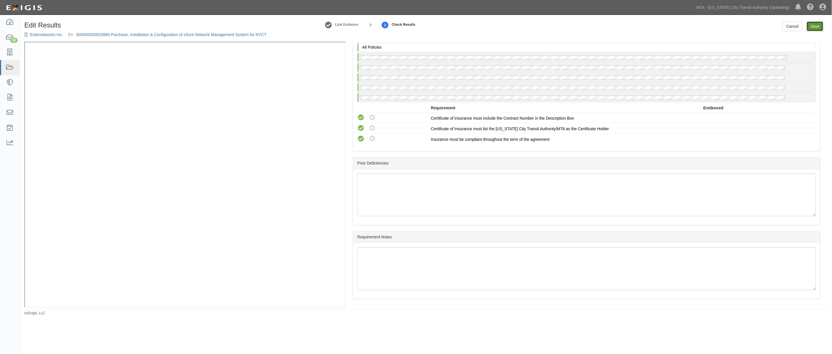
click at [816, 27] on link "Save" at bounding box center [815, 26] width 17 height 10
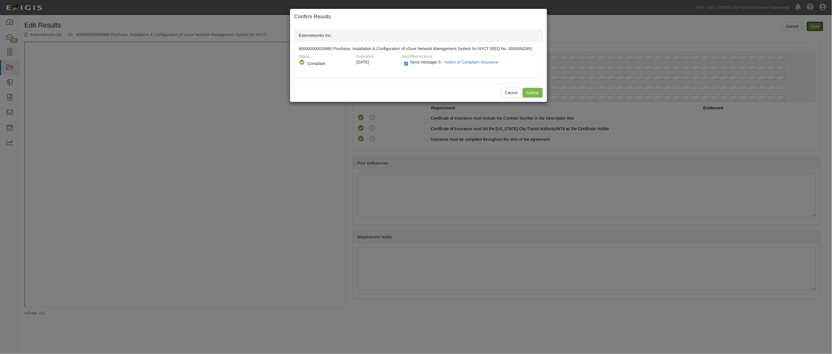
radio input "true"
click at [534, 92] on input "Submit" at bounding box center [533, 93] width 20 height 10
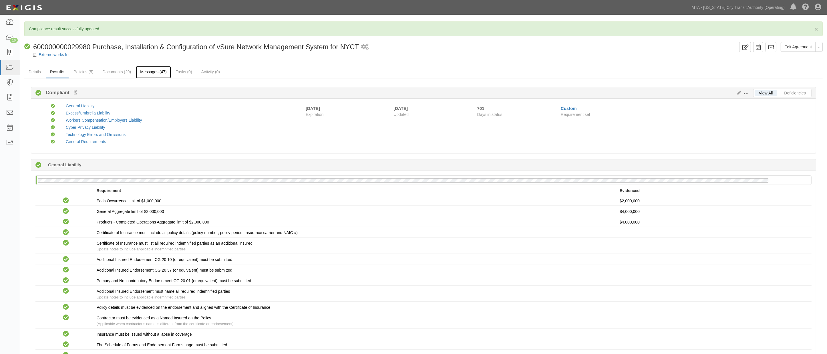
click at [151, 72] on link "Messages (47)" at bounding box center [153, 72] width 35 height 12
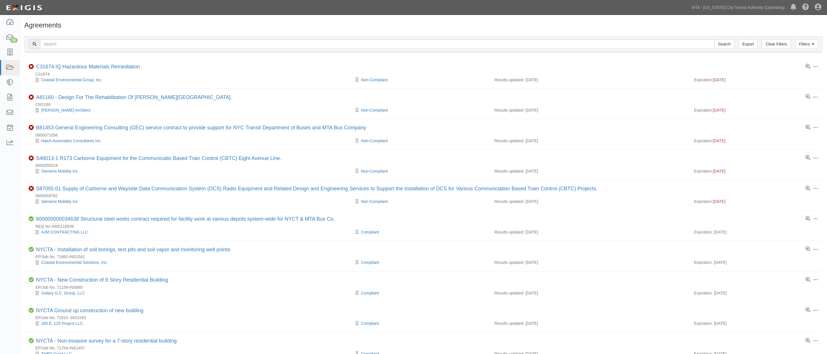
scroll to position [360, 0]
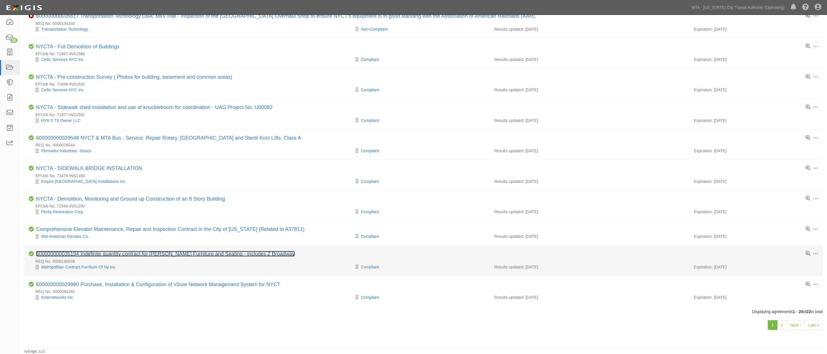
click at [96, 253] on link "600000000035194 Indefinite quantity contract for [PERSON_NAME] Furniture and Se…" at bounding box center [165, 254] width 259 height 6
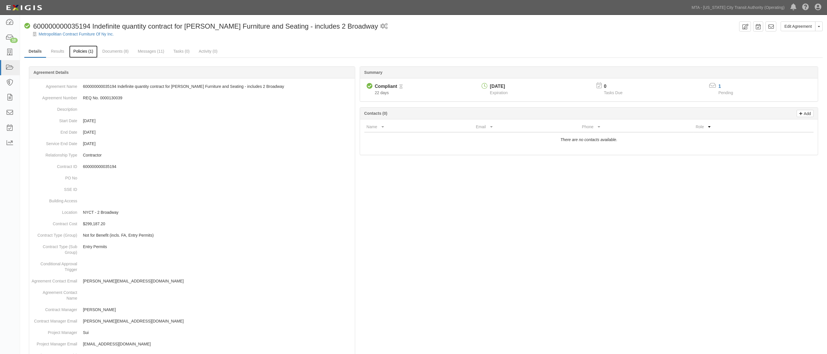
click at [81, 52] on link "Policies (1)" at bounding box center [83, 51] width 28 height 12
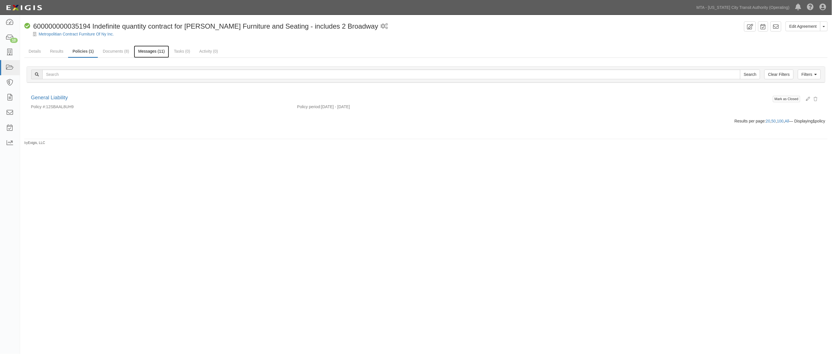
click at [141, 49] on link "Messages (11)" at bounding box center [151, 51] width 35 height 12
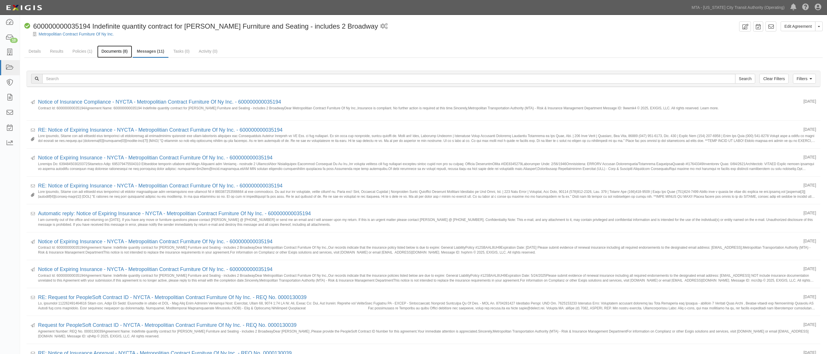
click at [107, 53] on link "Documents (8)" at bounding box center [114, 51] width 35 height 12
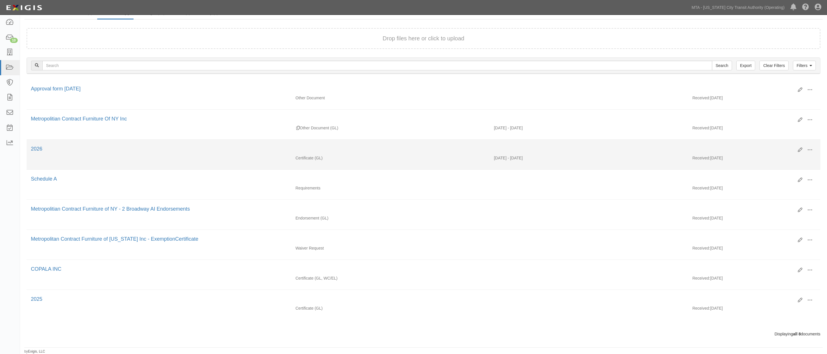
scroll to position [43, 0]
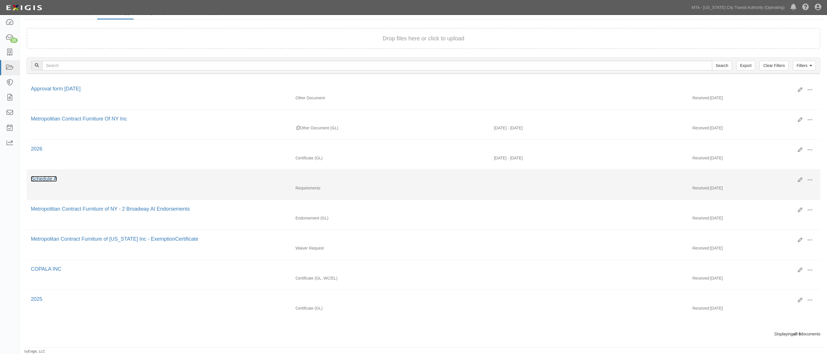
click at [50, 176] on link "Schedule A" at bounding box center [44, 179] width 26 height 6
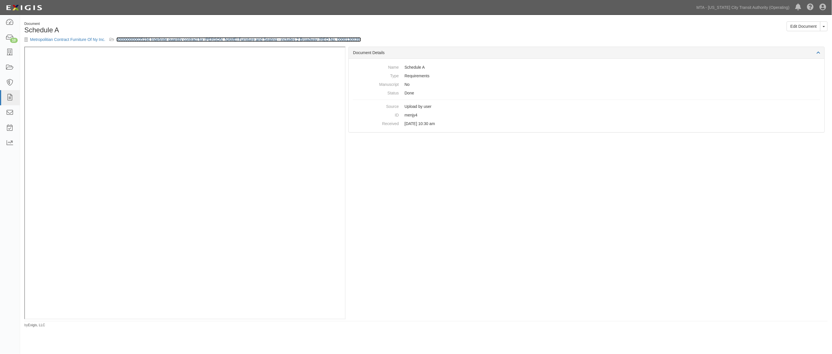
click at [234, 40] on link "600000000035194 Indefinite quantity contract for Krug Furniture and Seating - i…" at bounding box center [238, 39] width 245 height 5
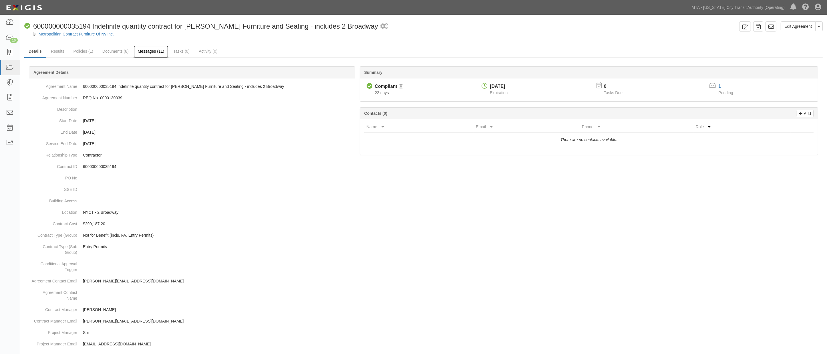
click at [143, 52] on link "Messages (11)" at bounding box center [151, 51] width 35 height 12
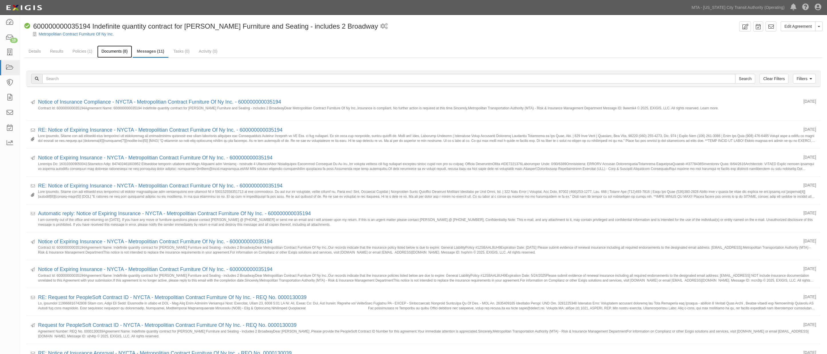
click at [110, 51] on link "Documents (8)" at bounding box center [114, 51] width 35 height 12
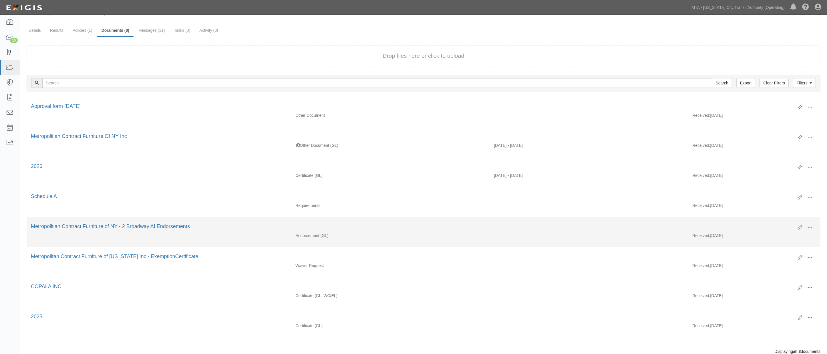
scroll to position [43, 0]
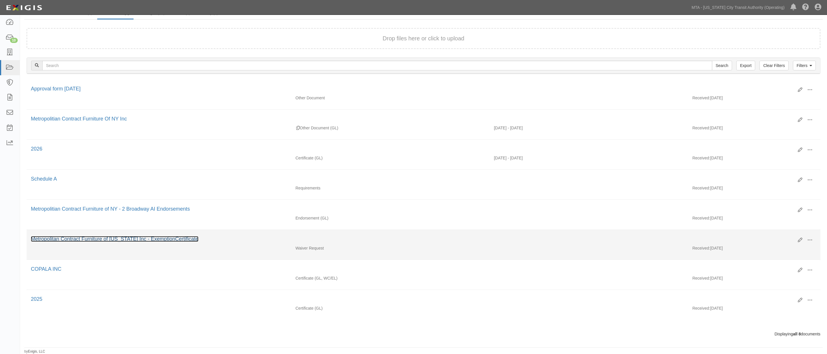
click at [119, 237] on link "Metropolitan Contract Furniture of [US_STATE] Inc - ExemptionCertificate" at bounding box center [115, 239] width 168 height 6
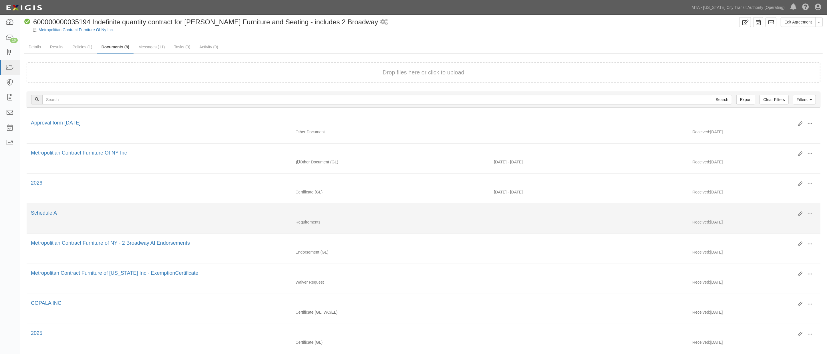
scroll to position [0, 0]
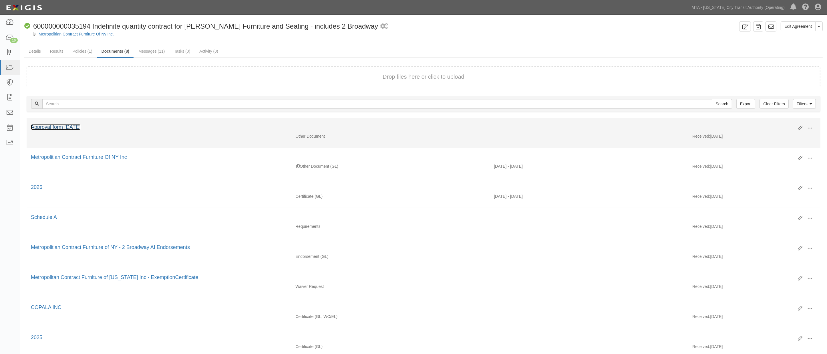
click at [81, 129] on link "Approval form [DATE]" at bounding box center [56, 127] width 50 height 6
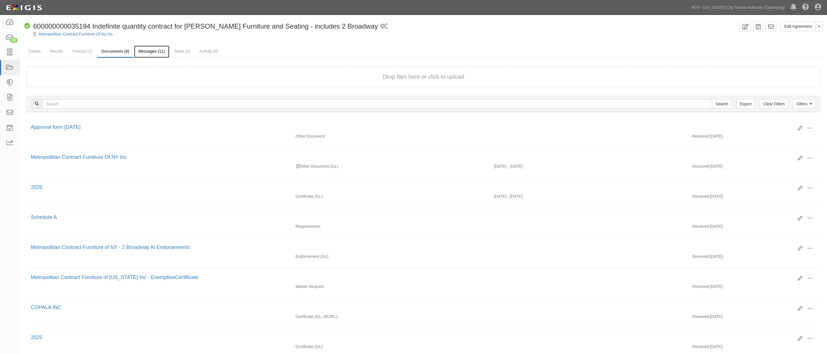
click at [152, 52] on link "Messages (11)" at bounding box center [151, 51] width 35 height 12
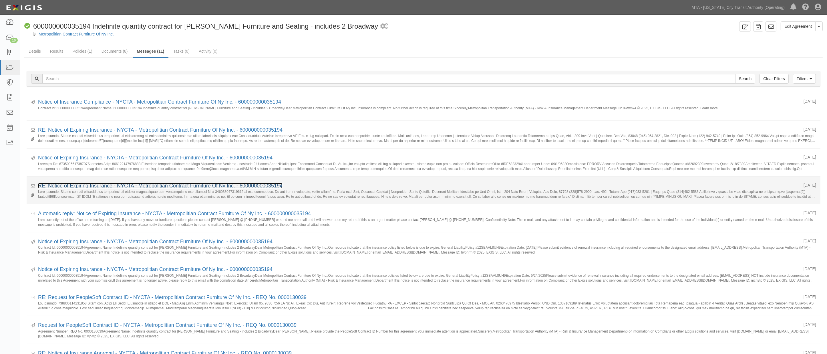
click at [176, 187] on link "RE: Notice of Expiring Insurance - NYCTA - Metropolitian Contract Furniture Of …" at bounding box center [160, 186] width 245 height 6
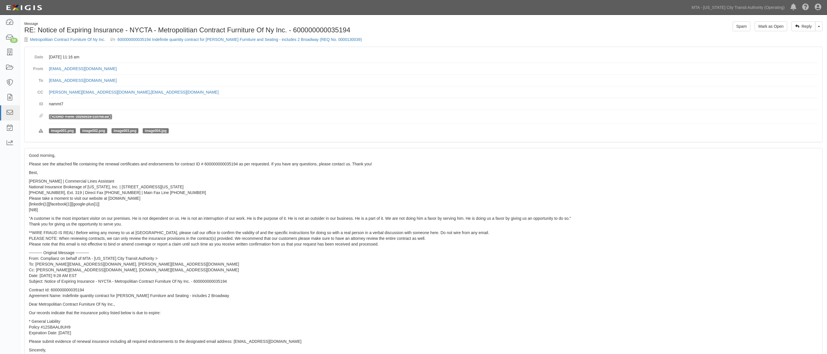
click at [91, 116] on link "ACORD_Form_20250519-110756.pdf" at bounding box center [80, 117] width 59 height 4
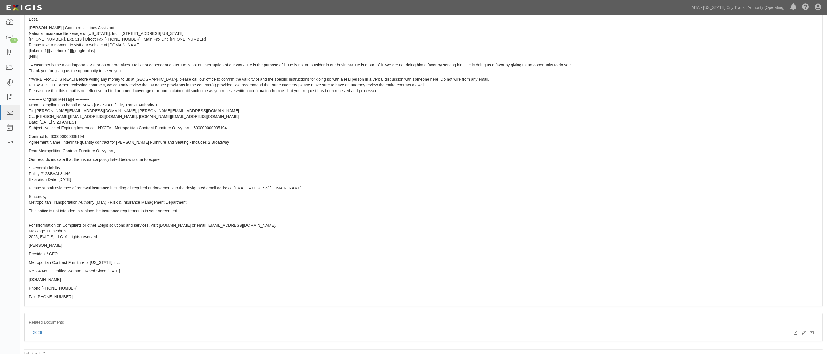
scroll to position [155, 0]
click at [805, 329] on icon at bounding box center [804, 331] width 4 height 4
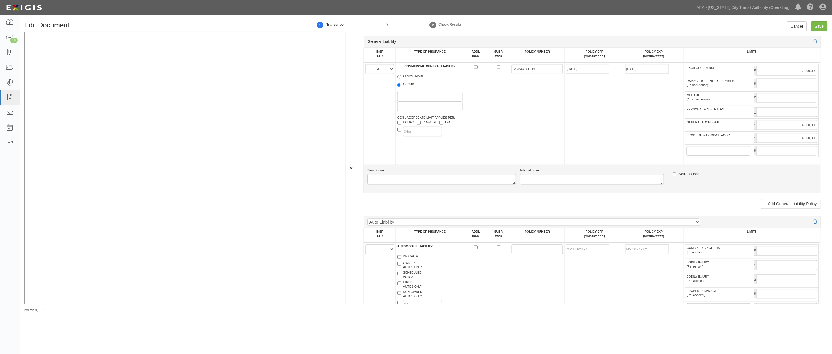
scroll to position [508, 0]
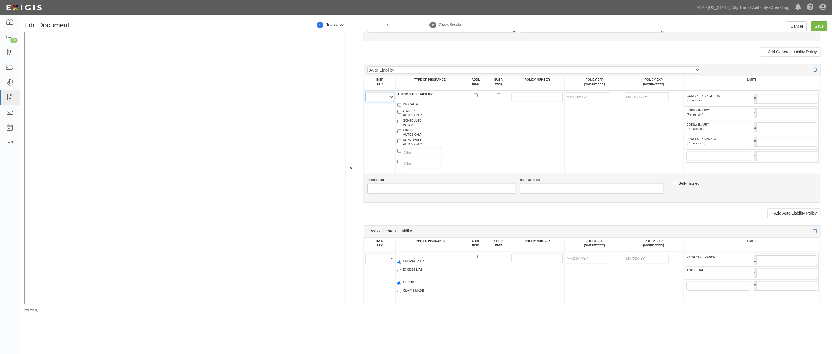
click at [375, 102] on select "A B C D E F" at bounding box center [379, 97] width 29 height 10
select select "A"
click at [366, 98] on select "A B C D E F" at bounding box center [379, 97] width 29 height 10
click at [407, 137] on label "HIRED AUTOS ONLY" at bounding box center [409, 132] width 25 height 9
click at [401, 133] on input "HIRED AUTOS ONLY" at bounding box center [399, 131] width 4 height 4
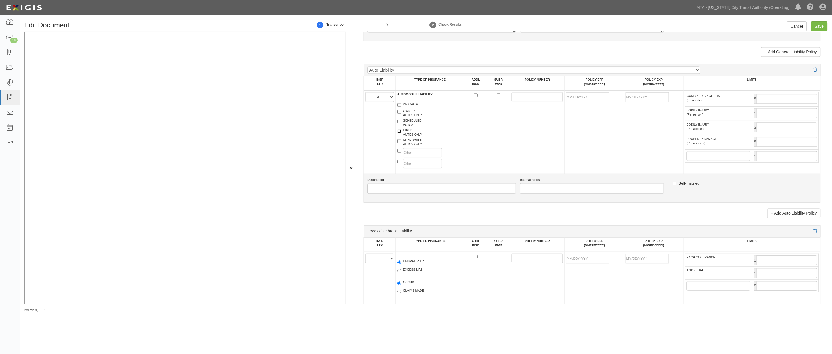
checkbox input "true"
click at [408, 146] on label "NON-OWNED AUTOS ONLY" at bounding box center [409, 142] width 25 height 9
click at [401, 143] on input "NON-OWNED AUTOS ONLY" at bounding box center [399, 141] width 4 height 4
checkbox input "true"
paste input "12SBAAL8UH9"
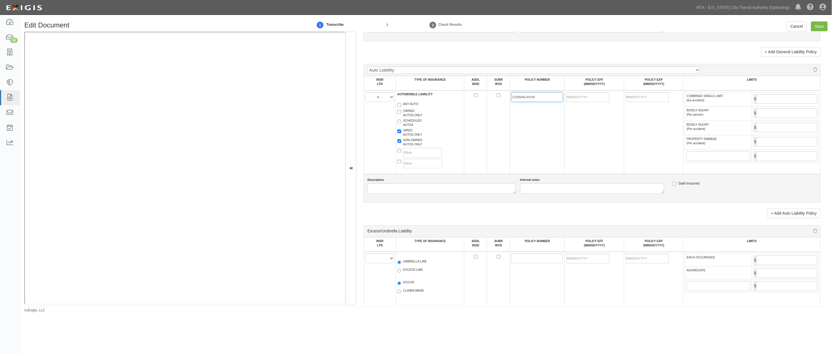
type input "12SBAAL8UH9"
click at [572, 102] on input "POLICY EFF (MM/DD/YYYY)" at bounding box center [587, 97] width 43 height 10
type input "05/24/2025"
type input "[DATE]"
drag, startPoint x: 577, startPoint y: 135, endPoint x: 562, endPoint y: 127, distance: 17.1
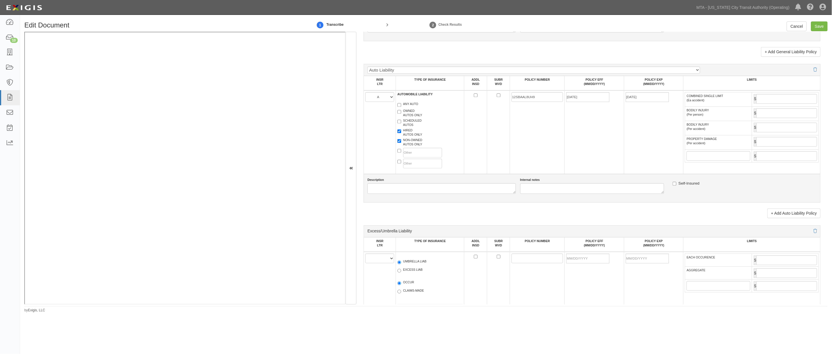
click at [578, 135] on td "05/24/2025" at bounding box center [594, 132] width 59 height 84
click at [776, 104] on input "COMBINED SINGLE LIMIT (Ea accident)" at bounding box center [786, 99] width 61 height 10
type input "1,000,000"
click at [817, 23] on input "Save" at bounding box center [819, 26] width 17 height 10
type input "2000000"
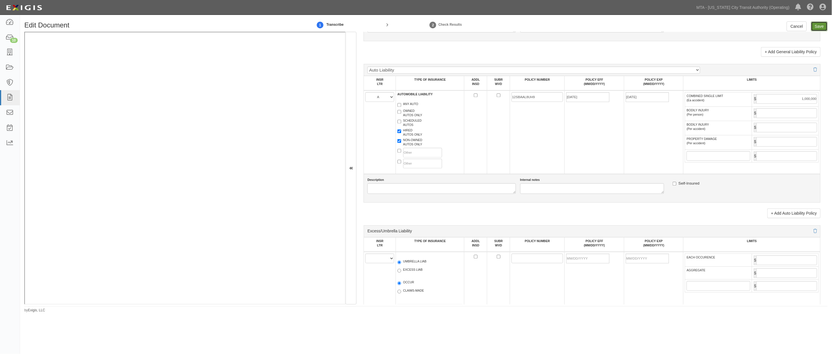
type input "4000000"
type input "1000000"
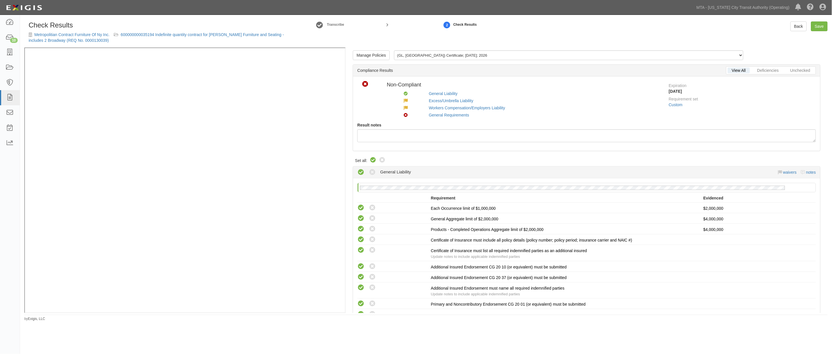
click at [372, 160] on icon at bounding box center [373, 160] width 7 height 7
radio input "true"
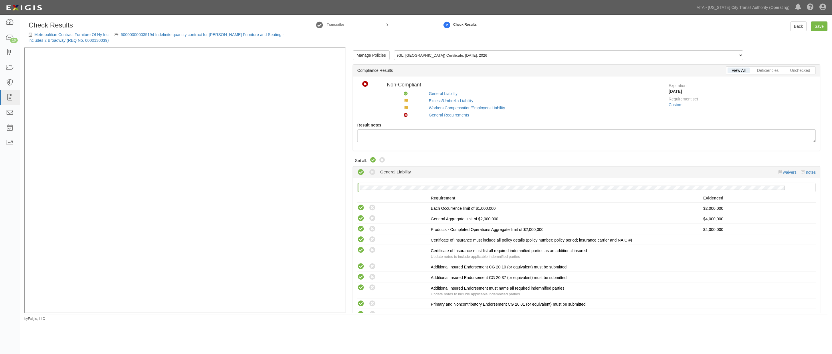
radio input "true"
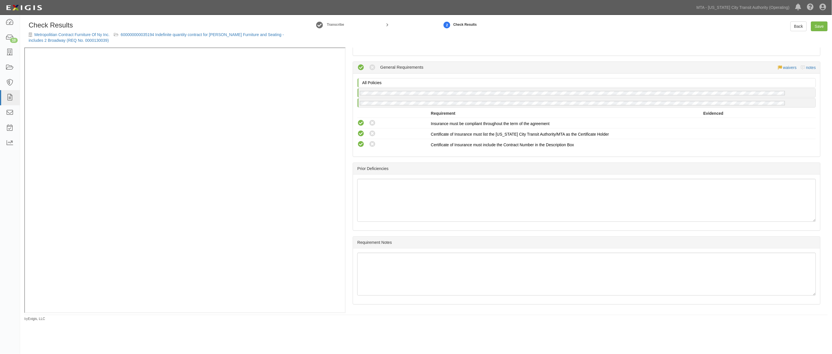
scroll to position [596, 0]
click at [817, 28] on link "Save" at bounding box center [819, 26] width 17 height 10
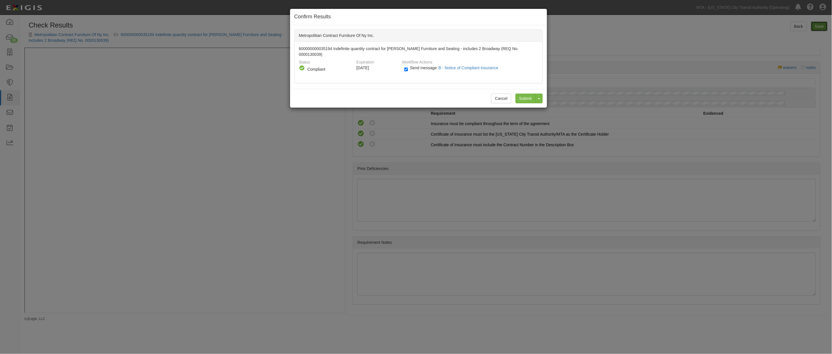
radio input "true"
click at [407, 66] on input "Send message: B - Notice of Compliant Insurance" at bounding box center [406, 69] width 4 height 7
checkbox input "false"
click at [520, 94] on input "Submit" at bounding box center [526, 99] width 20 height 10
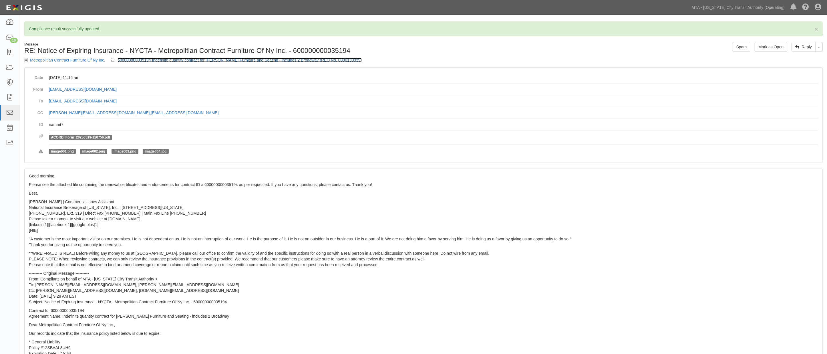
click at [196, 62] on link "600000000035194 Indefinite quantity contract for [PERSON_NAME] Furniture and Se…" at bounding box center [240, 60] width 245 height 5
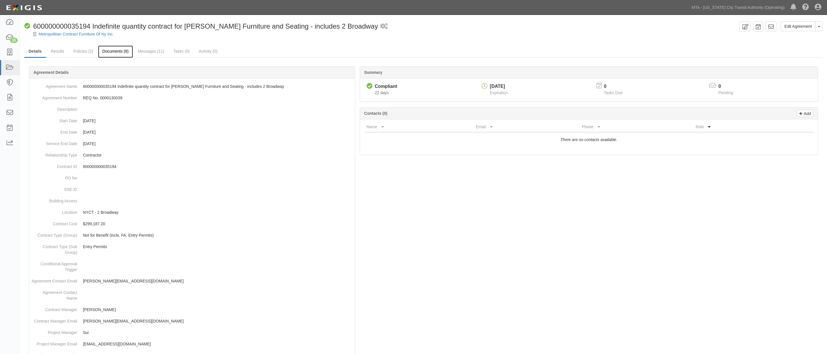
click at [124, 52] on link "Documents (8)" at bounding box center [115, 51] width 35 height 12
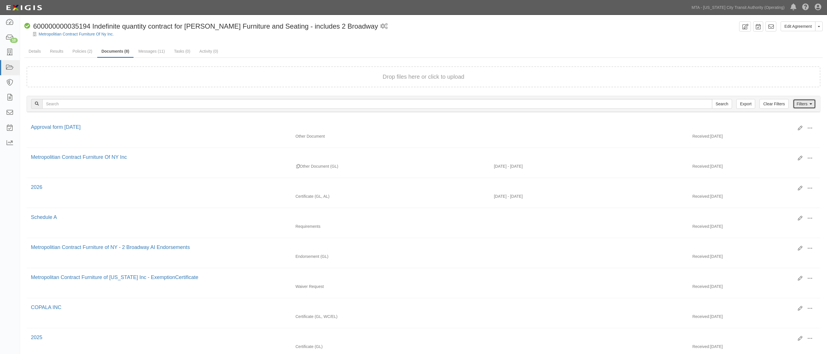
click at [801, 104] on link "Filters" at bounding box center [804, 104] width 23 height 10
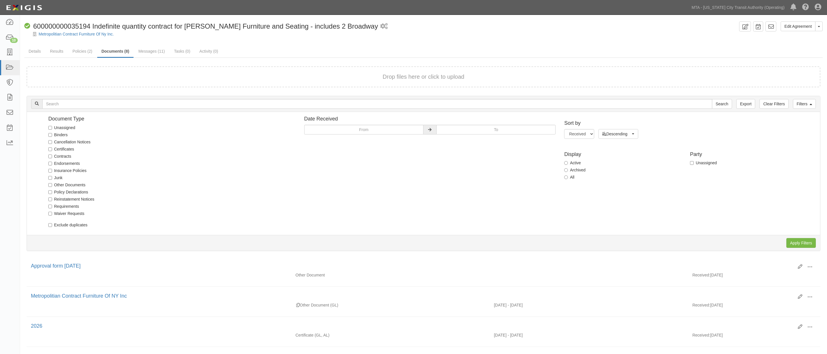
click at [570, 176] on label "All" at bounding box center [569, 177] width 10 height 6
click at [568, 176] on input "All" at bounding box center [566, 177] width 4 height 4
radio input "true"
click at [805, 243] on input "Apply Filters" at bounding box center [801, 243] width 29 height 10
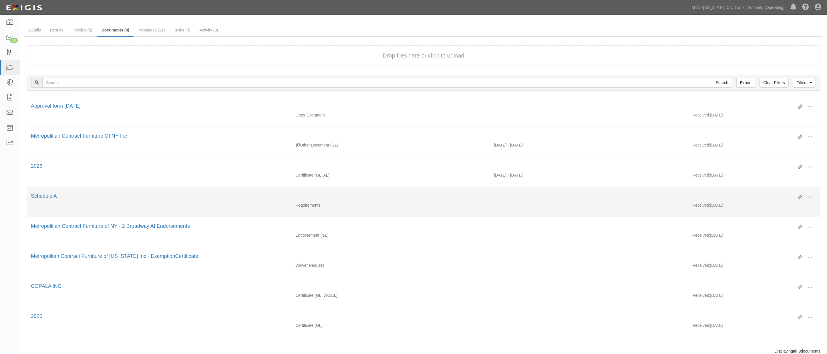
scroll to position [43, 0]
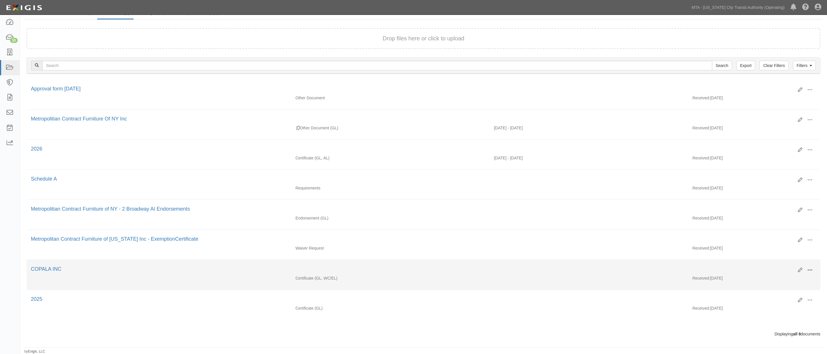
click at [810, 269] on span at bounding box center [810, 270] width 5 height 5
click at [768, 277] on link "View" at bounding box center [782, 278] width 45 height 10
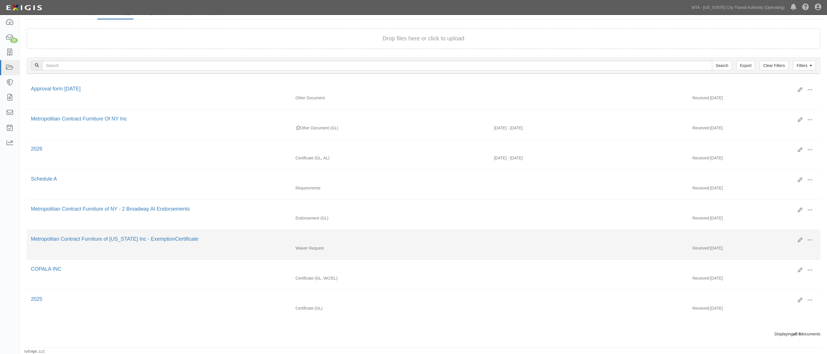
click at [347, 245] on div "Waiver Request" at bounding box center [390, 248] width 199 height 6
click at [809, 237] on span at bounding box center [810, 239] width 5 height 5
click at [768, 235] on link "Edit" at bounding box center [782, 238] width 45 height 10
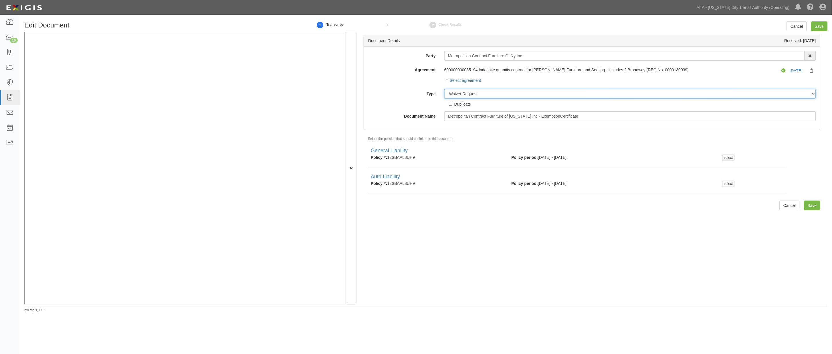
click at [484, 93] on select "Unassigned Binder Cancellation Notice Certificate Contract Endorsement Insuranc…" at bounding box center [630, 94] width 372 height 10
select select "CertificateDetail"
click at [444, 90] on select "Unassigned Binder Cancellation Notice Certificate Contract Endorsement Insuranc…" at bounding box center [630, 94] width 372 height 10
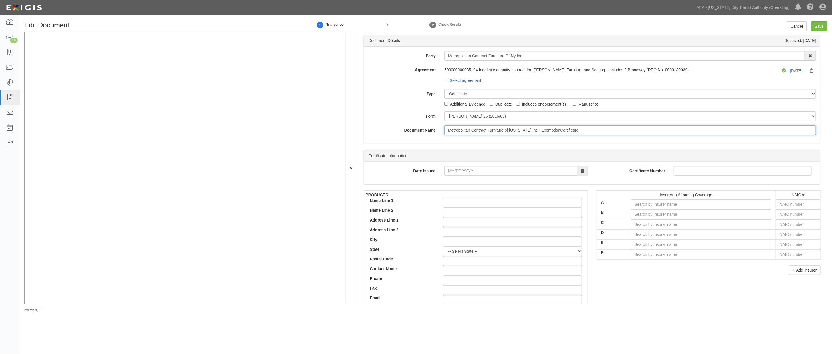
click at [465, 133] on input "Metropolitan Contract Furniture of [US_STATE] Inc - ExemptionCertificate" at bounding box center [630, 130] width 372 height 10
click at [465, 118] on select "ACORD 25 (2016/03) ACORD 101 ACORD 855 NY (2014/05) General" at bounding box center [630, 116] width 372 height 10
select select "GeneralFormDetail"
click at [444, 112] on select "ACORD 25 (2016/03) ACORD 101 ACORD 855 NY (2014/05) General" at bounding box center [630, 116] width 372 height 10
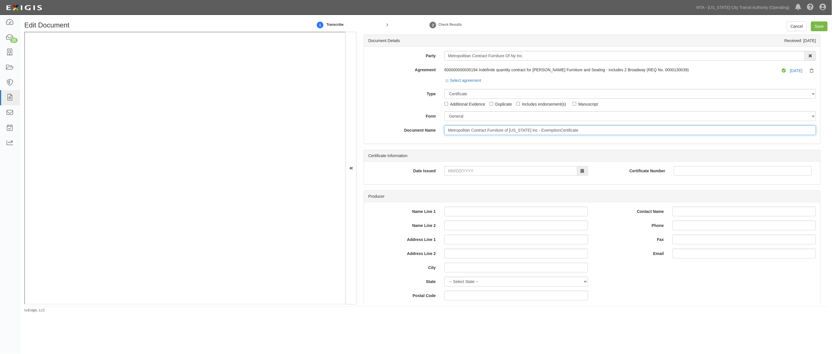
click at [465, 130] on input "Metropolitan Contract Furniture of New York Inc - ExemptionCertificate" at bounding box center [630, 130] width 372 height 10
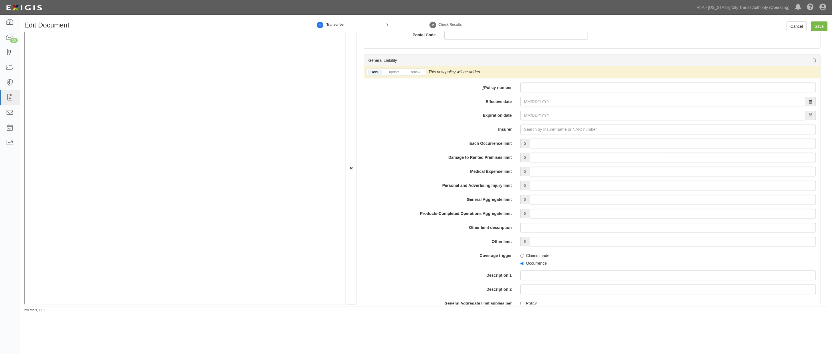
scroll to position [381, 0]
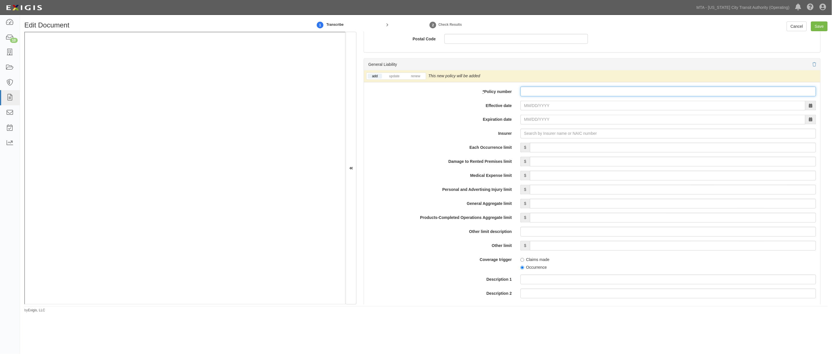
paste input "2024-086543"
click at [517, 91] on div "2024-086543" at bounding box center [668, 92] width 304 height 10
click at [521, 91] on input "2024-086543" at bounding box center [668, 92] width 296 height 10
type input "Exemption No. 2024-086543"
click at [548, 110] on input "Effective date" at bounding box center [662, 106] width 285 height 10
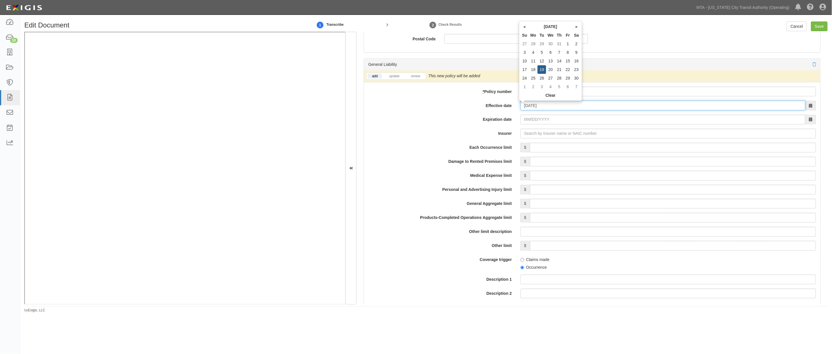
type input "11/19/2024"
type input "11/19/2025"
click at [542, 128] on div "add update renew This new policy will be added This new policy will update exis…" at bounding box center [592, 246] width 456 height 353
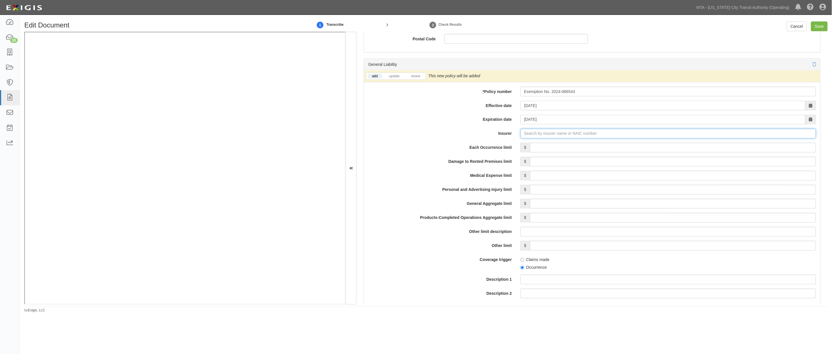
click at [535, 136] on input "Insurer" at bounding box center [668, 134] width 296 height 10
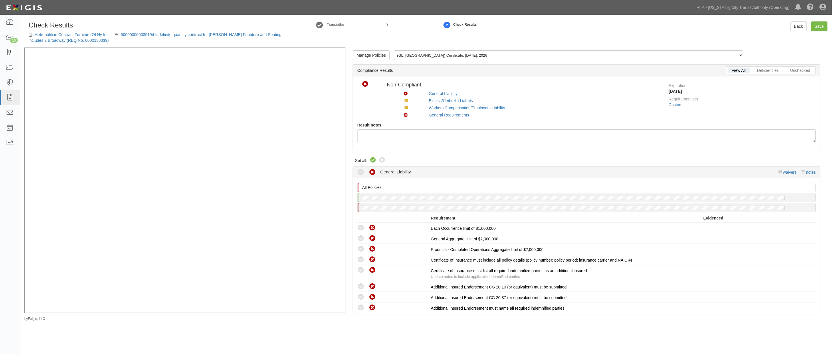
click at [371, 161] on icon at bounding box center [373, 160] width 7 height 7
radio input "true"
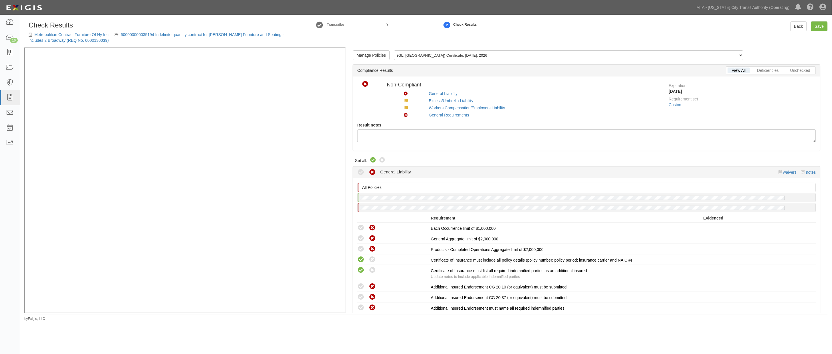
radio input "true"
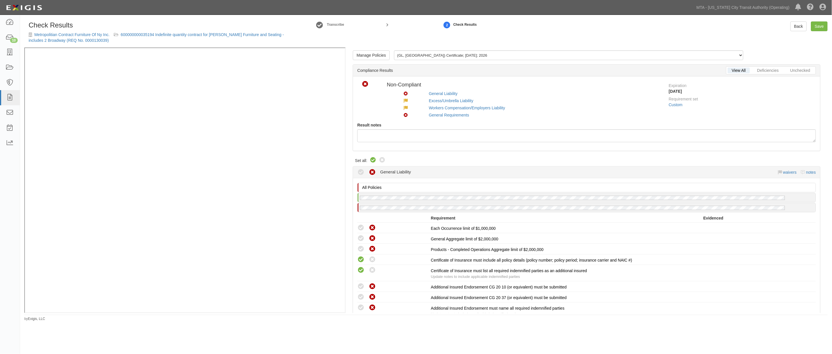
radio input "true"
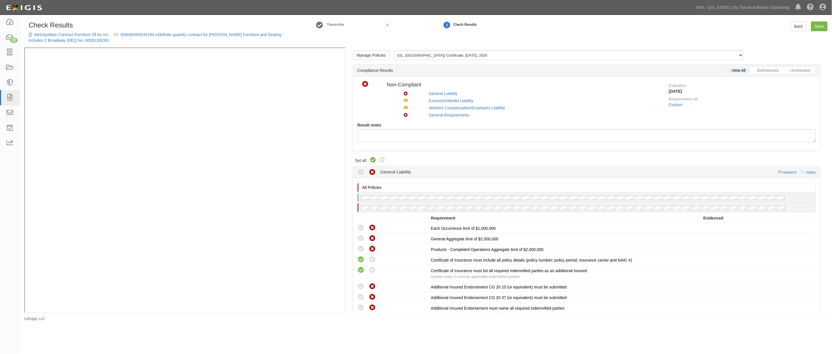
radio input "true"
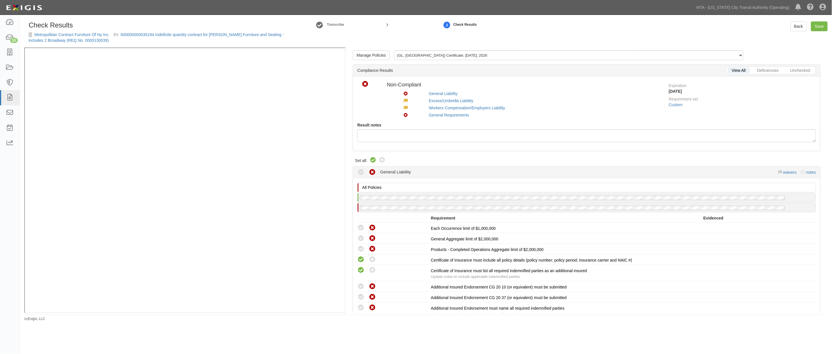
radio input "true"
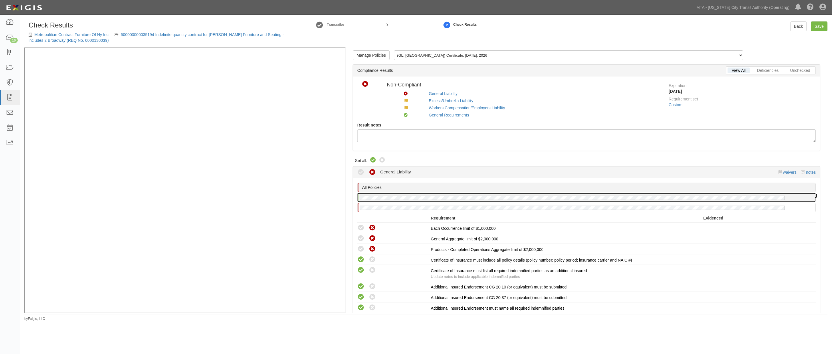
click at [427, 194] on div at bounding box center [587, 197] width 458 height 9
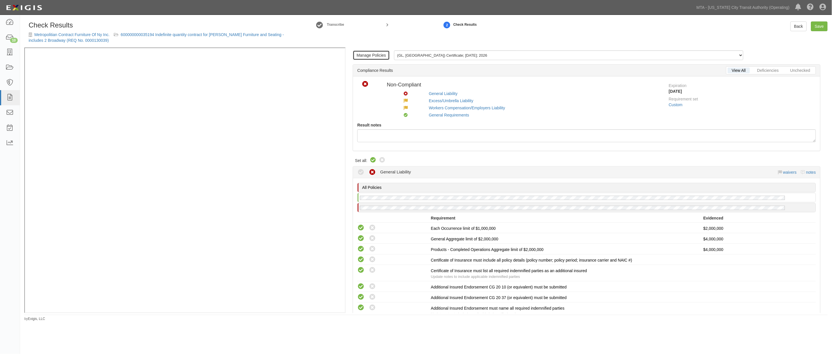
click at [378, 55] on link "Manage Policies" at bounding box center [371, 55] width 37 height 10
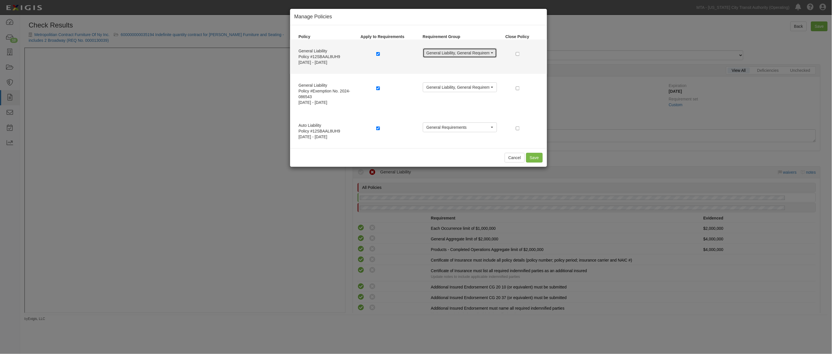
click at [484, 52] on span "General Liability, General Requirements" at bounding box center [458, 53] width 63 height 6
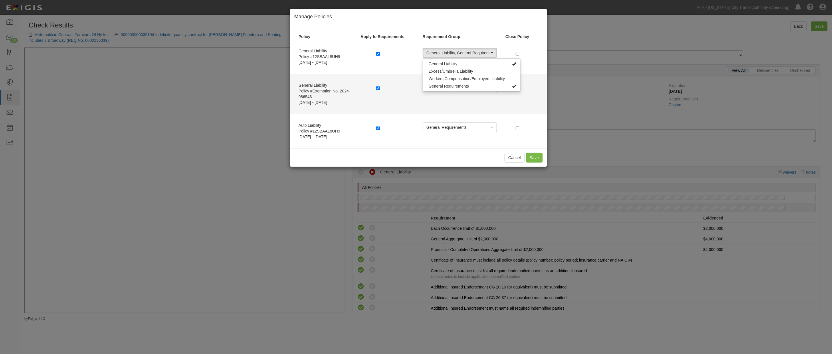
click at [395, 95] on div at bounding box center [395, 88] width 47 height 13
click at [441, 86] on span "General Liability, General Requirements" at bounding box center [458, 87] width 63 height 6
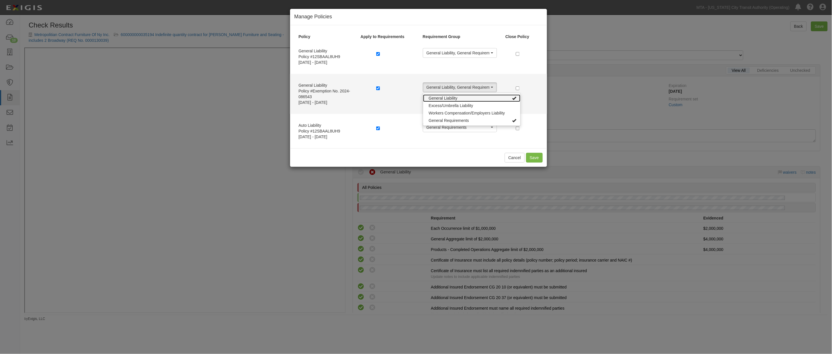
click at [461, 97] on link "General Liability" at bounding box center [472, 97] width 98 height 7
select select "42"
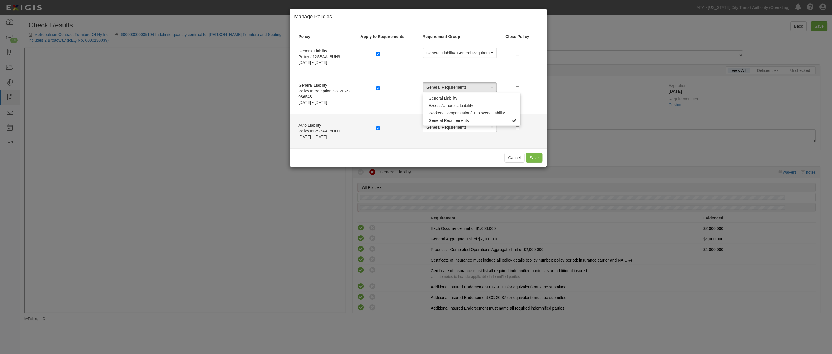
click at [391, 125] on div at bounding box center [395, 128] width 47 height 13
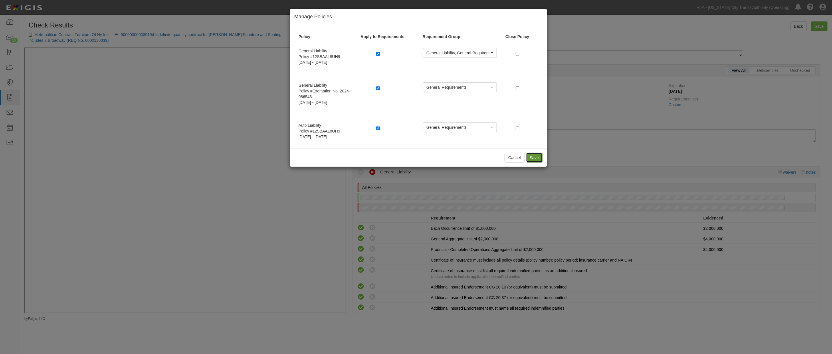
click at [531, 158] on button "Save" at bounding box center [534, 158] width 17 height 10
radio input "true"
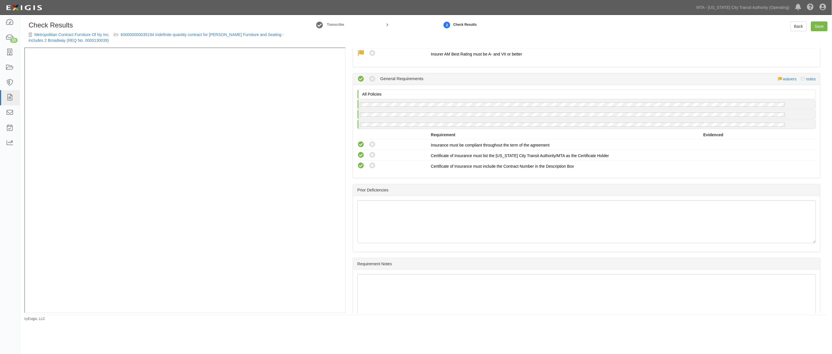
scroll to position [606, 0]
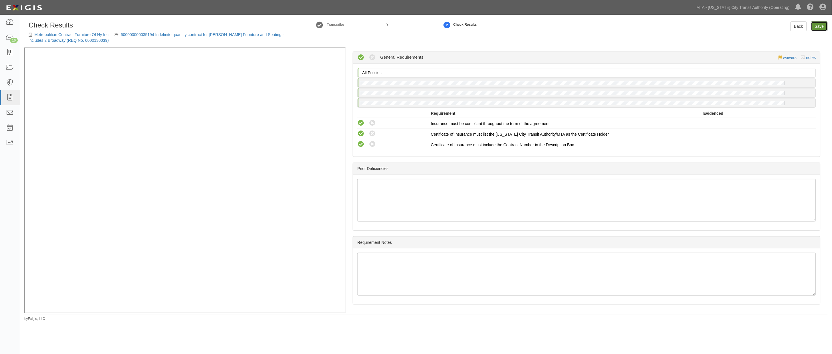
click at [821, 27] on link "Save" at bounding box center [819, 26] width 17 height 10
radio input "true"
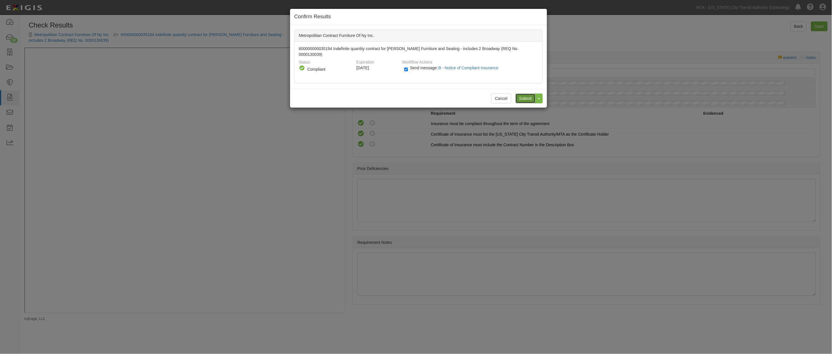
click at [525, 94] on input "Submit" at bounding box center [526, 99] width 20 height 10
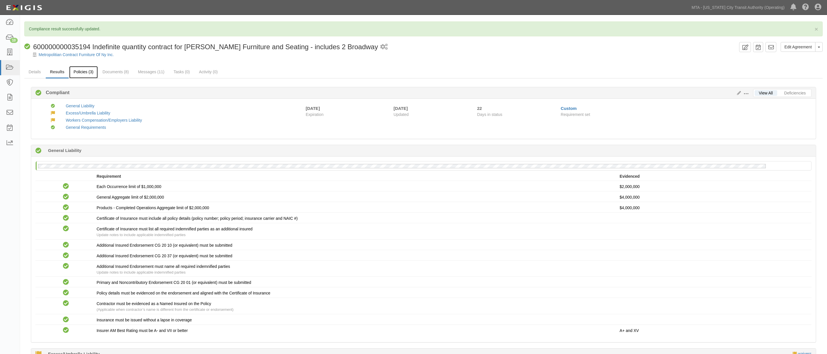
click at [84, 71] on link "Policies (3)" at bounding box center [83, 72] width 28 height 12
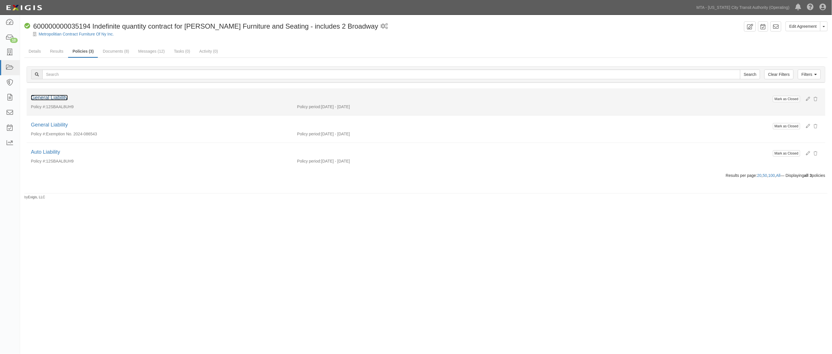
click at [53, 98] on link "General Liability" at bounding box center [49, 98] width 37 height 6
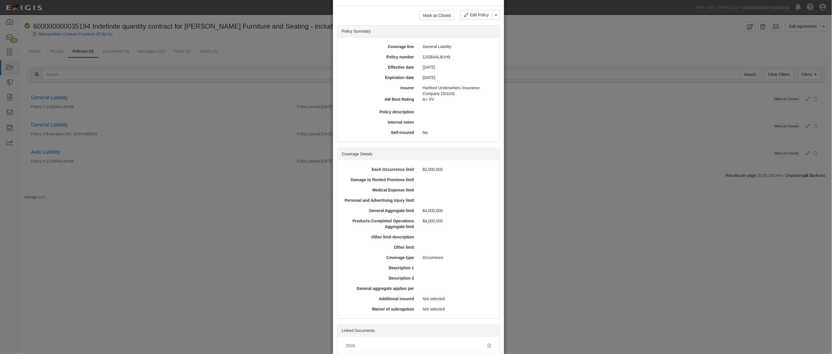
scroll to position [71, 0]
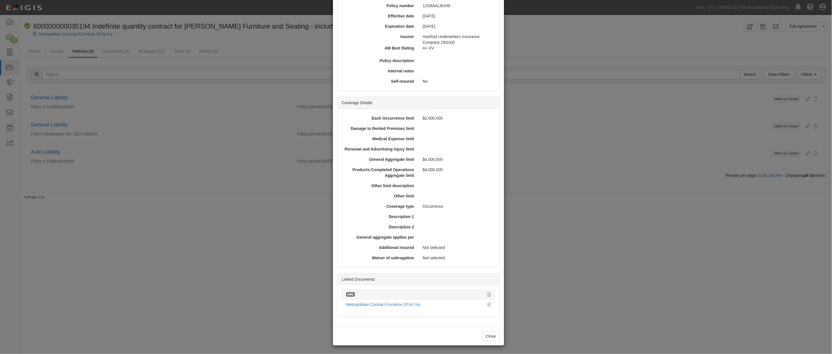
click at [350, 293] on link "2026" at bounding box center [350, 294] width 9 height 5
drag, startPoint x: 98, startPoint y: 192, endPoint x: 94, endPoint y: 186, distance: 7.2
click at [94, 186] on div "× View Policy Mark as Closed Edit Policy Toggle Dropdown Delete Policy Policy S…" at bounding box center [416, 177] width 832 height 354
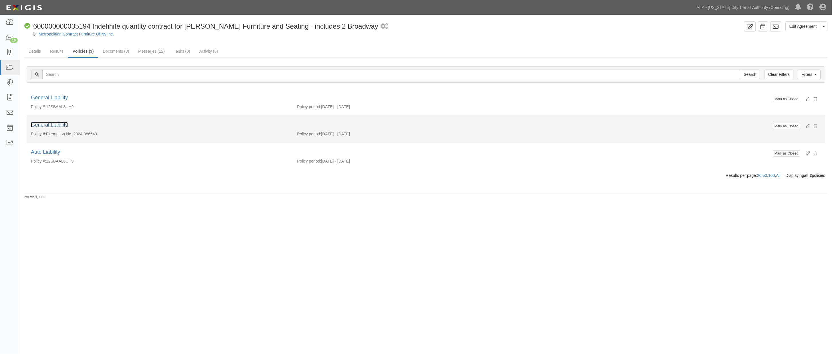
click at [62, 125] on link "General Liability" at bounding box center [49, 125] width 37 height 6
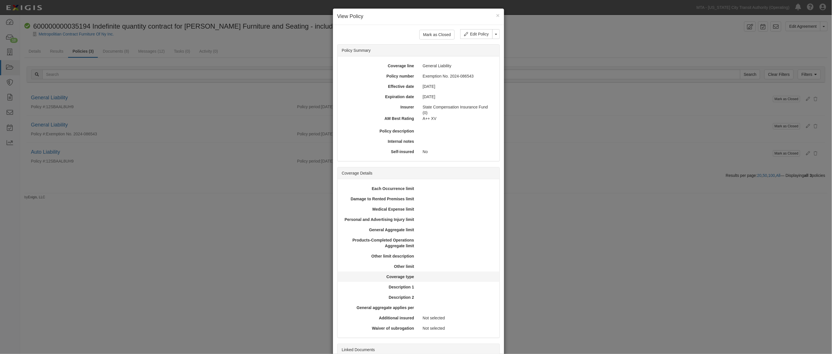
scroll to position [0, 0]
click at [185, 250] on div "× View Policy Mark as Closed Edit Policy Toggle Dropdown Delete Policy Policy S…" at bounding box center [416, 177] width 832 height 354
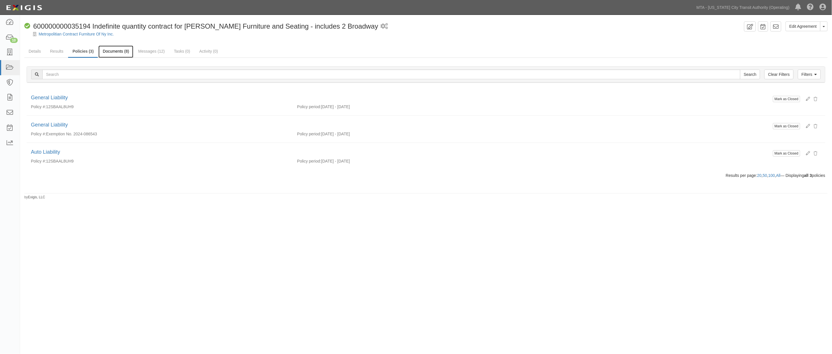
click at [112, 50] on link "Documents (8)" at bounding box center [115, 51] width 35 height 12
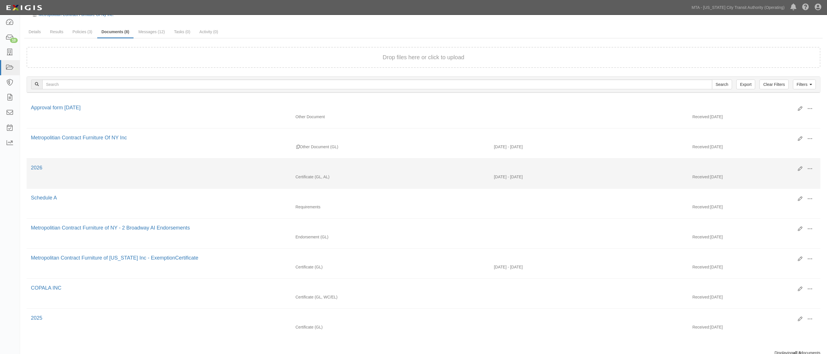
scroll to position [43, 0]
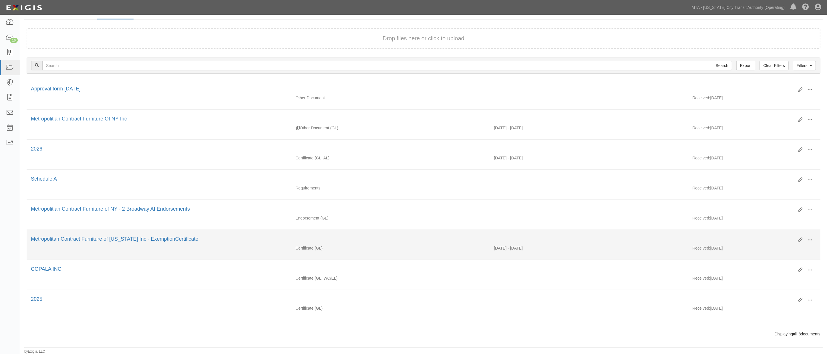
click at [808, 237] on span at bounding box center [810, 239] width 5 height 5
click at [766, 234] on link "Edit" at bounding box center [782, 238] width 45 height 10
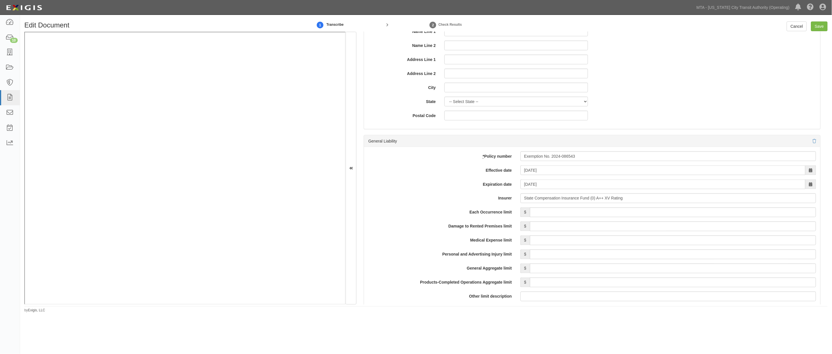
scroll to position [318, 0]
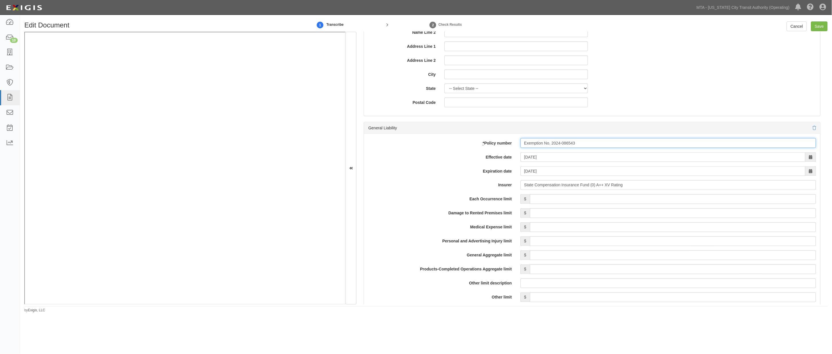
drag, startPoint x: 580, startPoint y: 143, endPoint x: 519, endPoint y: 142, distance: 60.9
click at [520, 142] on input "Exemption No. 2024-086543" at bounding box center [668, 143] width 296 height 10
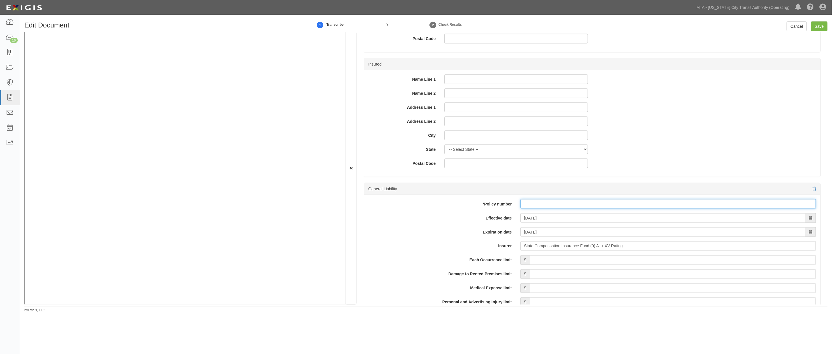
scroll to position [254, 0]
click at [813, 192] on icon at bounding box center [814, 192] width 3 height 4
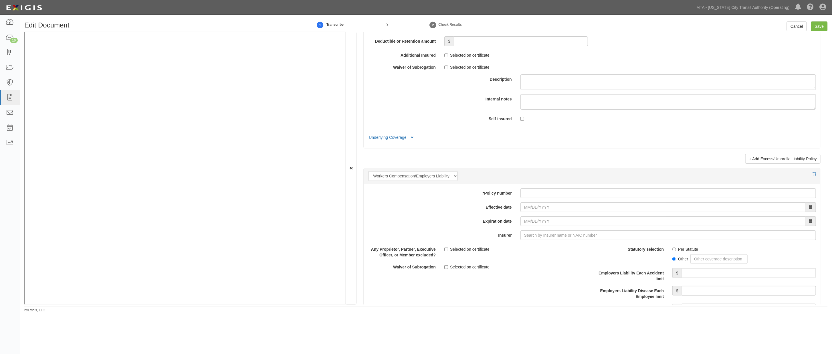
scroll to position [890, 0]
paste input "Exemption No. 2024-086543"
type input "Exemption No. 2024-086543"
click at [532, 208] on input "Effective date" at bounding box center [662, 206] width 285 height 10
type input "[DATE]"
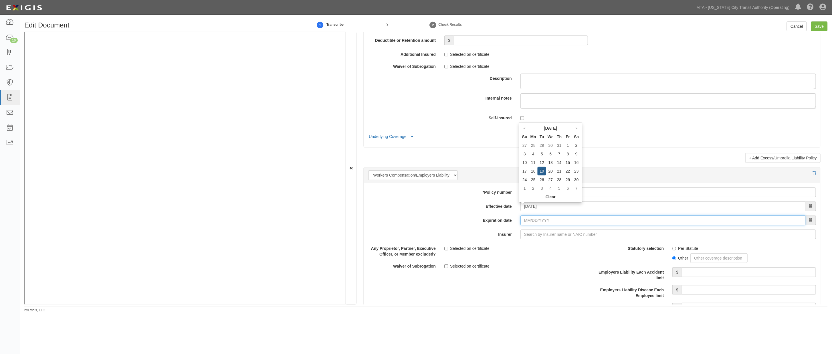
type input "[DATE]"
click at [577, 220] on input "[DATE]" at bounding box center [662, 220] width 285 height 10
click at [547, 237] on input "Insurer" at bounding box center [668, 234] width 296 height 10
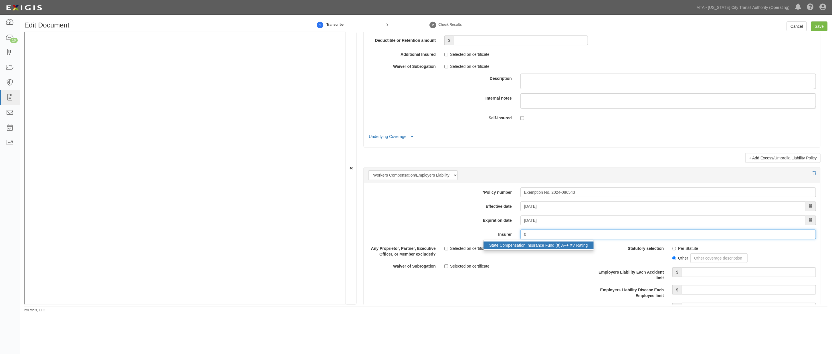
click at [544, 246] on div "State Compensation Insurance Fund ( 0 ) A++ XV Rating" at bounding box center [539, 244] width 110 height 7
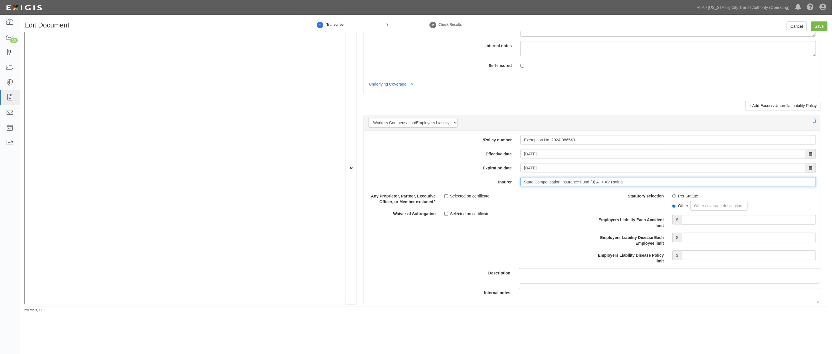
scroll to position [954, 0]
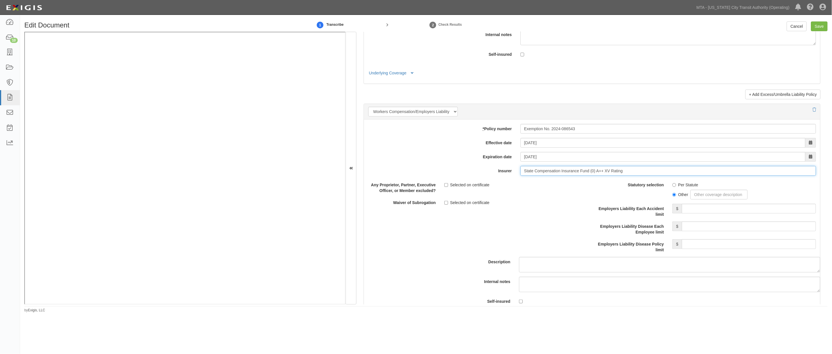
type input "State Compensation Insurance Fund (0) A++ XV Rating"
click at [678, 187] on label "Per Statute" at bounding box center [685, 185] width 26 height 6
click at [676, 187] on input "Per Statute" at bounding box center [674, 185] width 4 height 4
radio input "true"
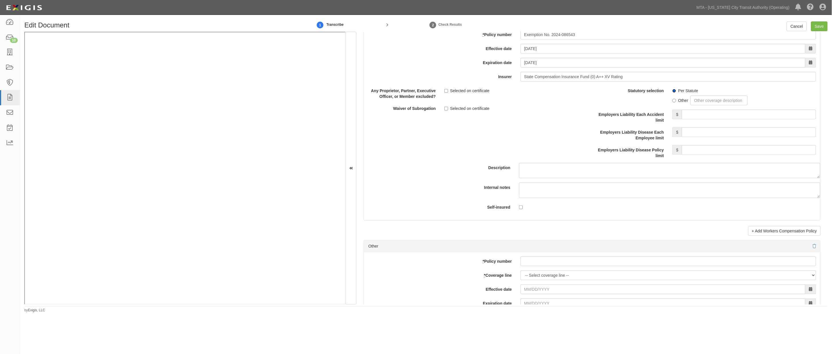
scroll to position [1049, 0]
click at [819, 27] on input "Save" at bounding box center [819, 26] width 17 height 10
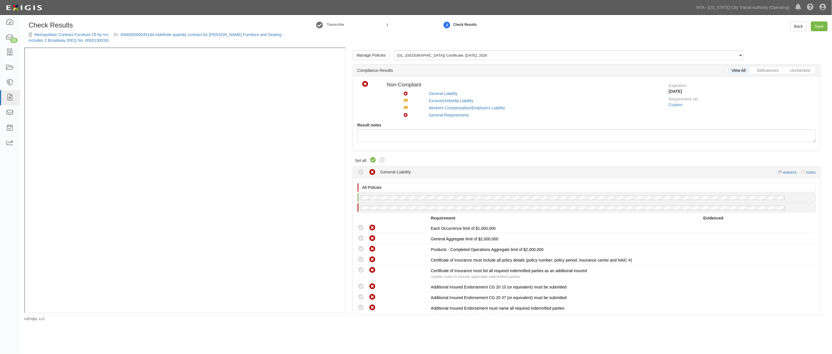
click at [372, 160] on icon at bounding box center [373, 160] width 7 height 7
radio input "true"
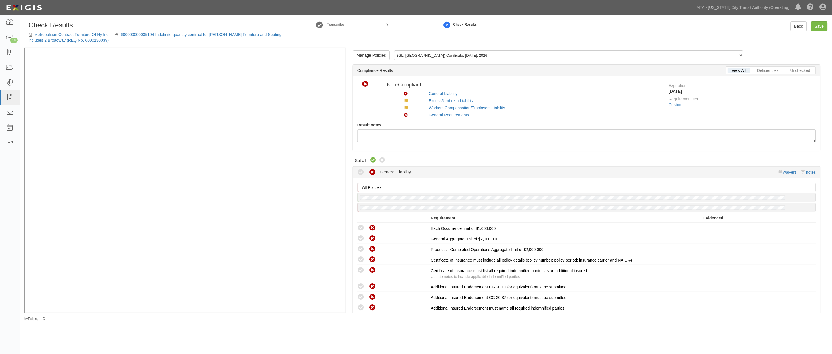
radio input "true"
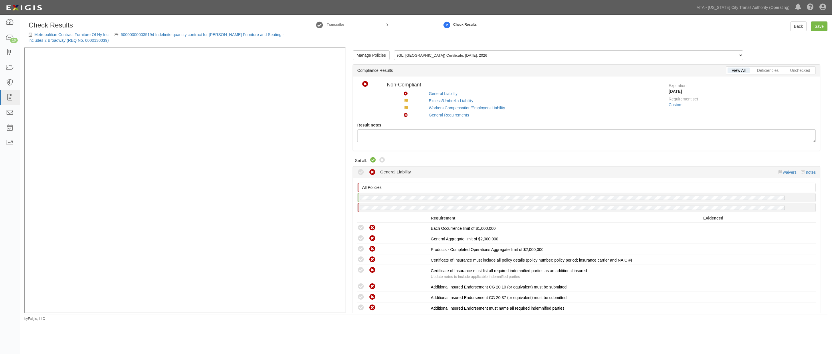
radio input "true"
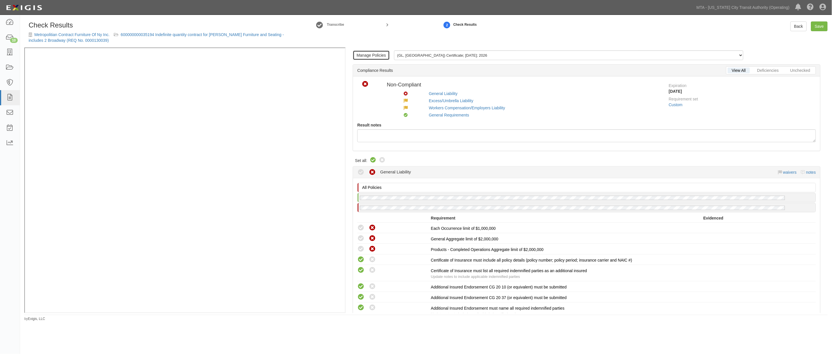
click at [377, 56] on link "Manage Policies" at bounding box center [371, 55] width 37 height 10
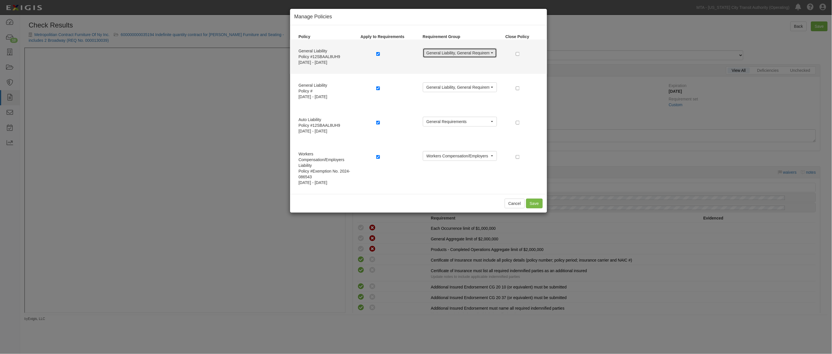
click at [441, 53] on span "General Liability, General Requirements" at bounding box center [458, 53] width 63 height 6
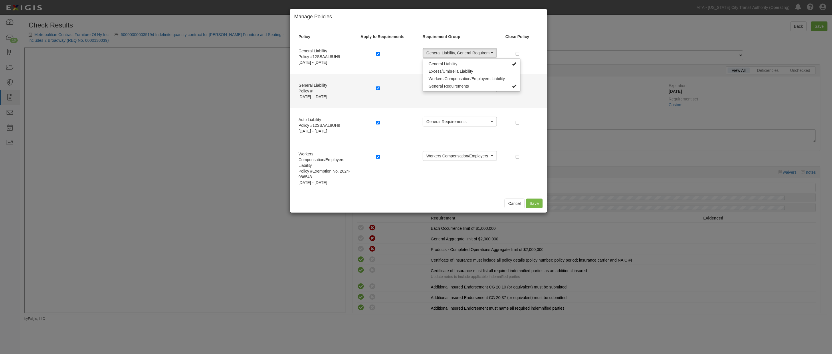
click at [371, 103] on div "General Liability Policy # 11/19/2024 - 11/19/2025 General Liability, General R…" at bounding box center [418, 91] width 257 height 34
click at [430, 86] on span "General Liability, General Requirements" at bounding box center [458, 87] width 63 height 6
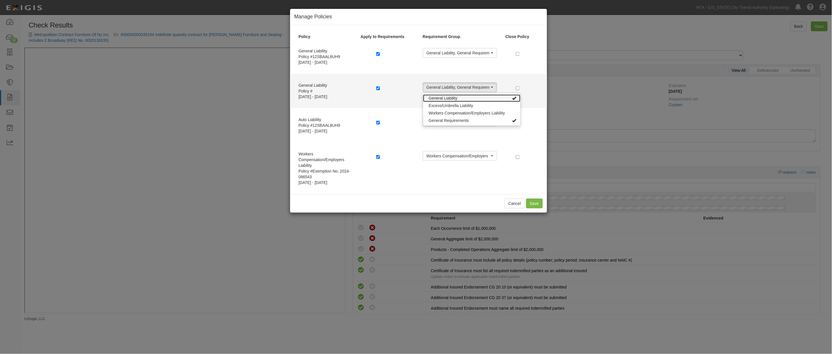
click at [439, 96] on span "General Liability" at bounding box center [443, 98] width 29 height 6
select select "42"
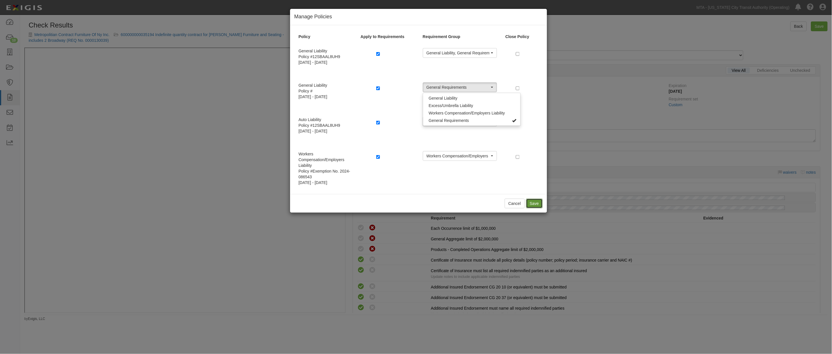
click at [539, 203] on button "Save" at bounding box center [534, 204] width 17 height 10
radio input "true"
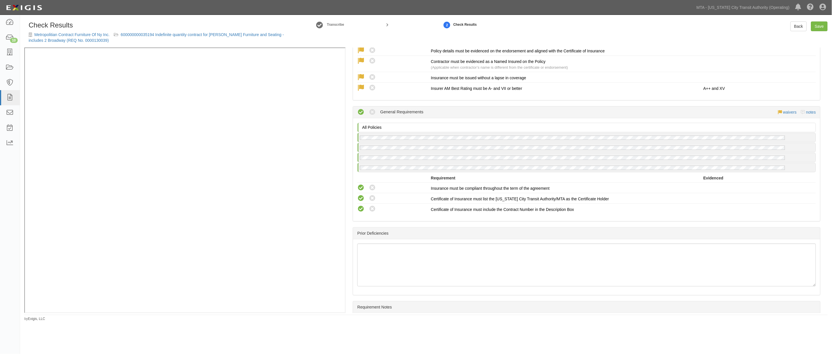
scroll to position [609, 0]
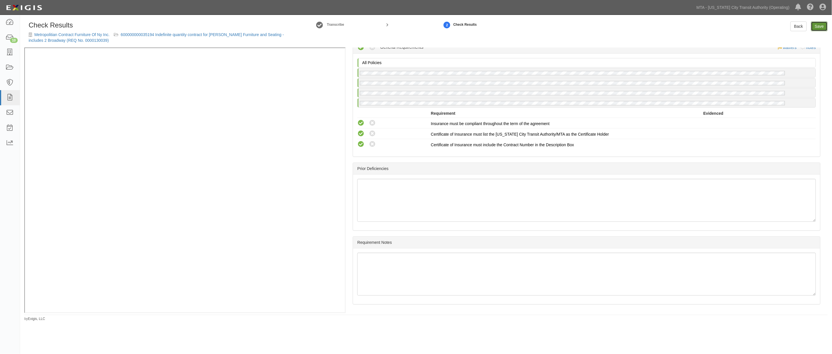
click at [820, 27] on link "Save" at bounding box center [819, 26] width 17 height 10
radio input "true"
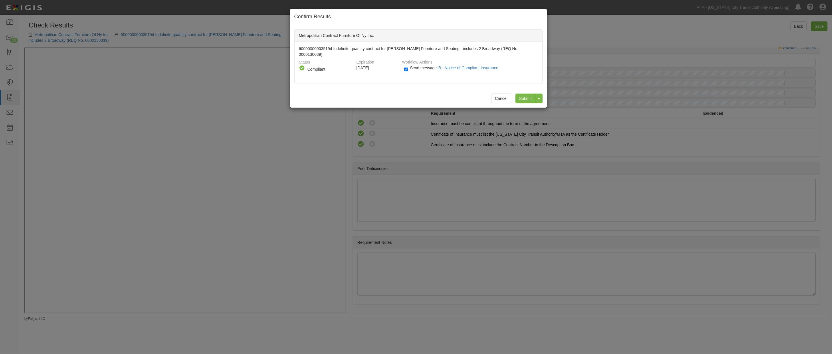
click at [418, 66] on span "Send message: B - Notice of Compliant Insurance" at bounding box center [455, 68] width 91 height 5
click at [408, 66] on input "Send message: B - Notice of Compliant Insurance" at bounding box center [406, 69] width 4 height 7
checkbox input "false"
click at [521, 94] on input "Submit" at bounding box center [526, 99] width 20 height 10
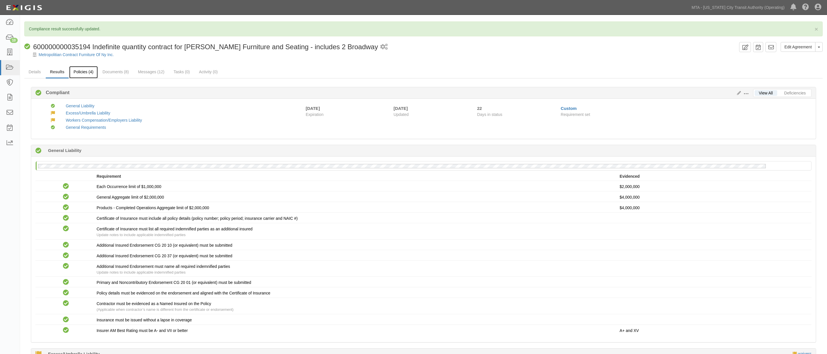
click at [82, 75] on link "Policies (4)" at bounding box center [83, 72] width 28 height 12
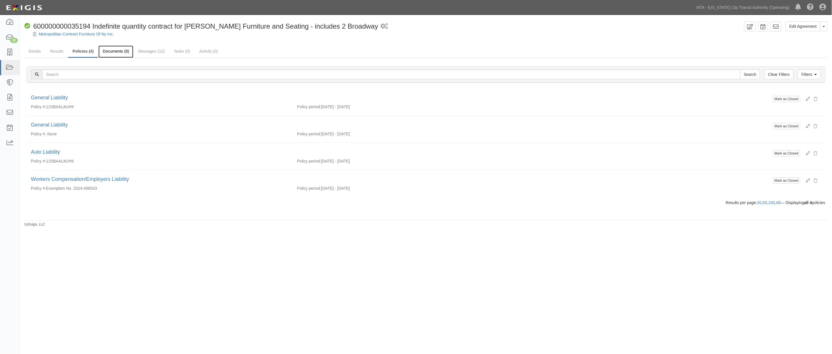
click at [107, 51] on link "Documents (8)" at bounding box center [115, 51] width 35 height 12
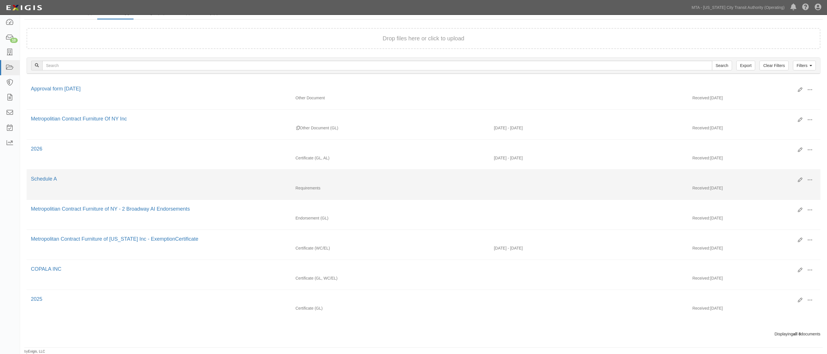
scroll to position [43, 0]
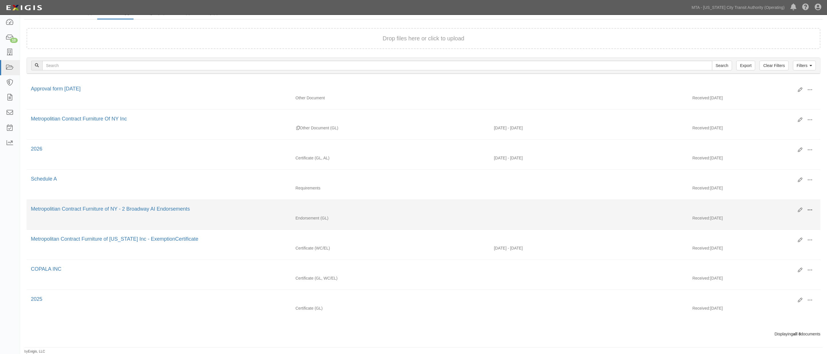
click at [813, 205] on button at bounding box center [810, 210] width 13 height 10
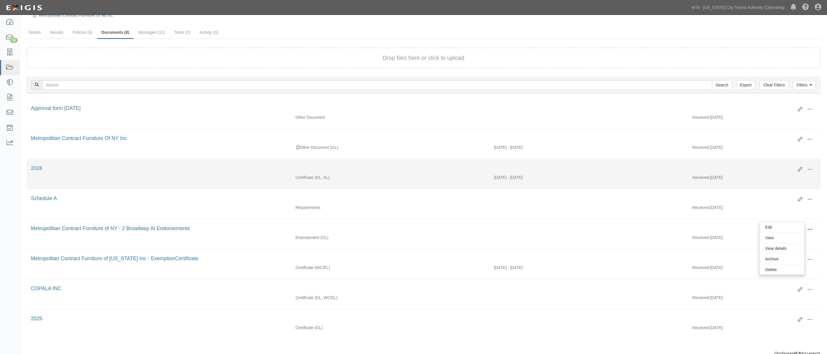
scroll to position [0, 0]
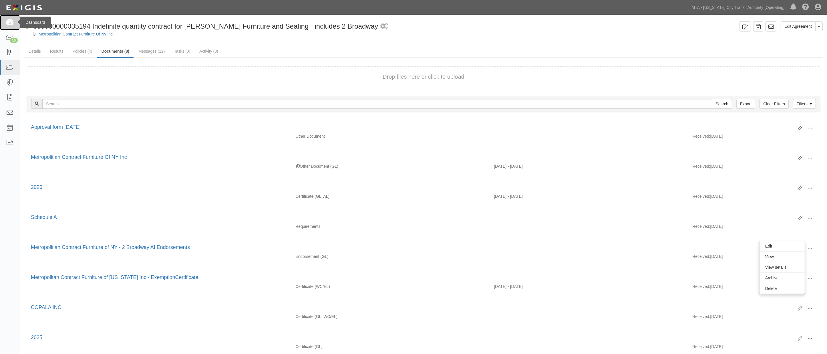
click at [11, 23] on icon at bounding box center [10, 22] width 8 height 7
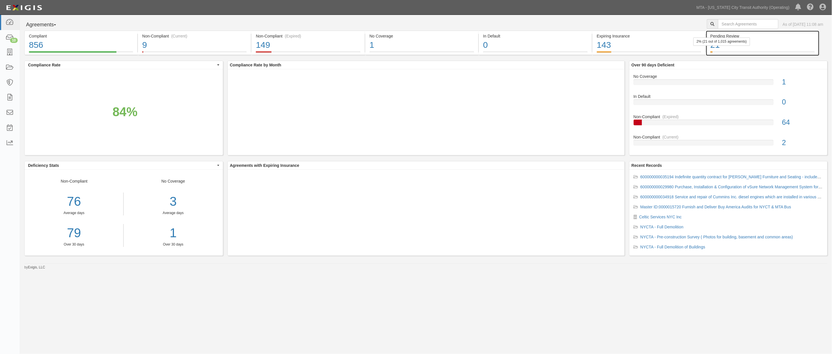
click at [793, 45] on div "21" at bounding box center [762, 45] width 104 height 12
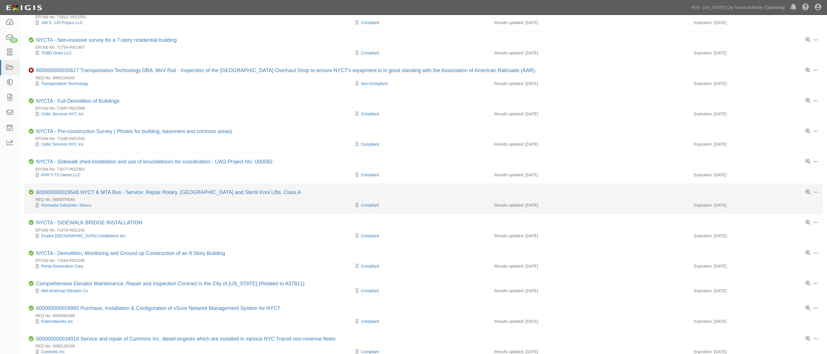
scroll to position [360, 0]
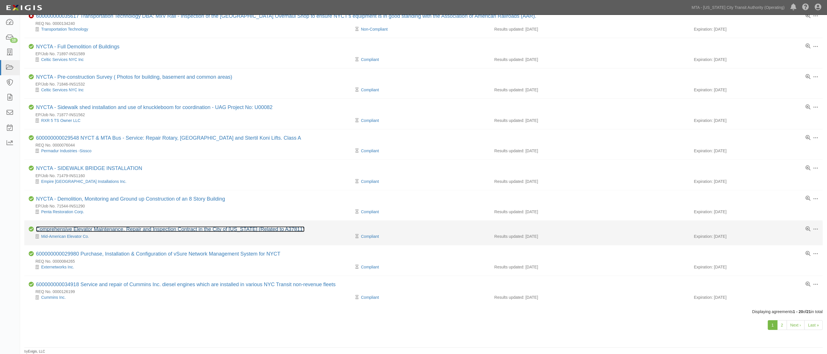
click at [118, 227] on link "Comprehensive Elevator Maintenance, Repair and Inspection Contract in the City …" at bounding box center [170, 229] width 269 height 6
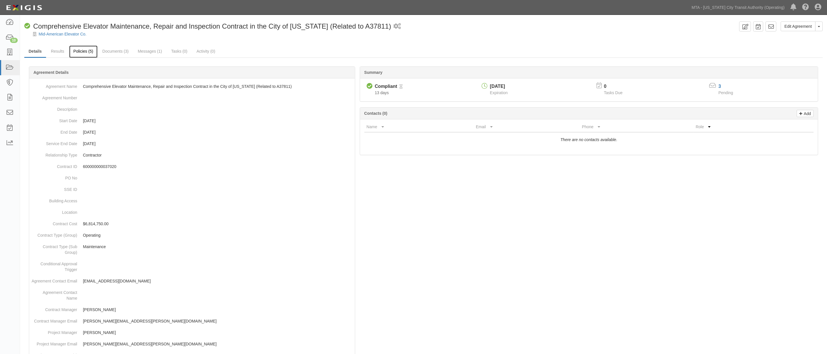
click at [89, 54] on link "Policies (5)" at bounding box center [83, 51] width 28 height 12
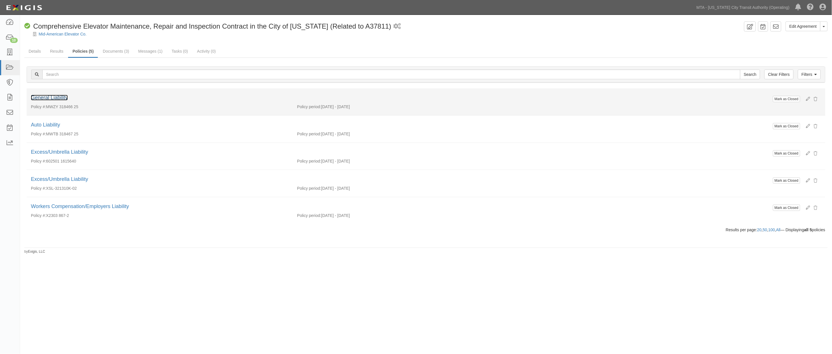
click at [57, 96] on link "General Liability" at bounding box center [49, 98] width 37 height 6
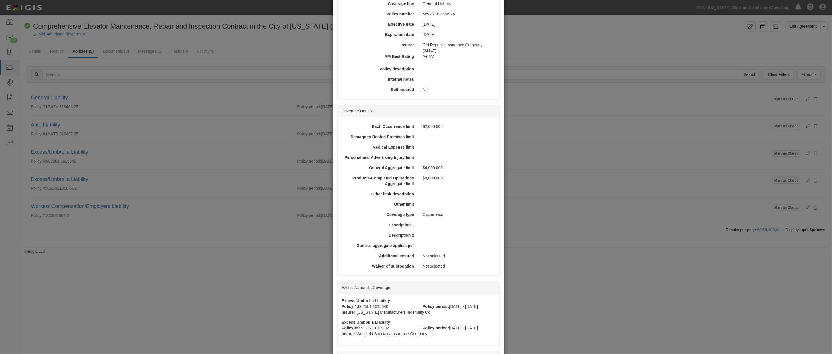
scroll to position [130, 0]
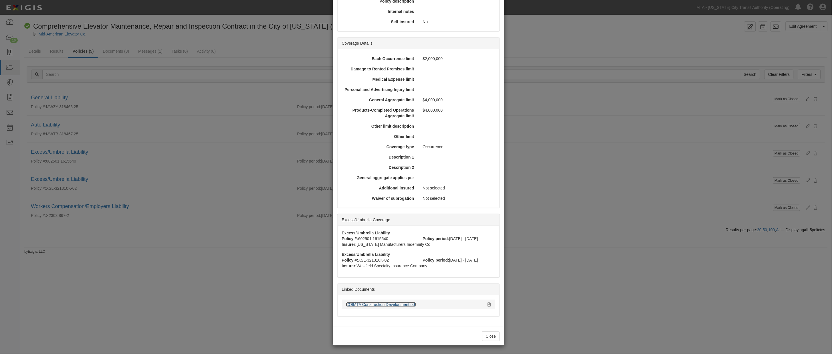
click at [363, 304] on link "COIMTA Construction Development.pdf" at bounding box center [381, 304] width 70 height 5
click at [191, 161] on div "× View Policy Mark as Closed Edit Policy Toggle Dropdown Delete Policy Policy S…" at bounding box center [416, 177] width 832 height 354
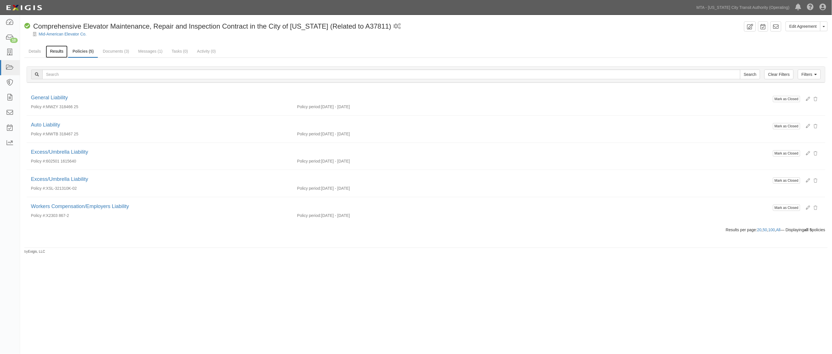
click at [58, 50] on link "Results" at bounding box center [57, 51] width 22 height 12
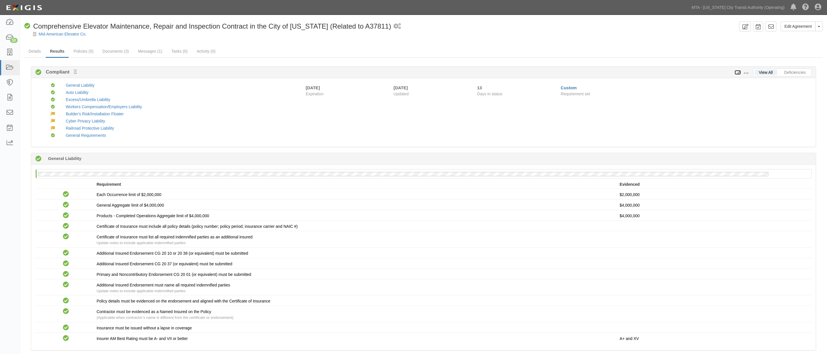
click at [739, 72] on icon at bounding box center [738, 73] width 6 height 4
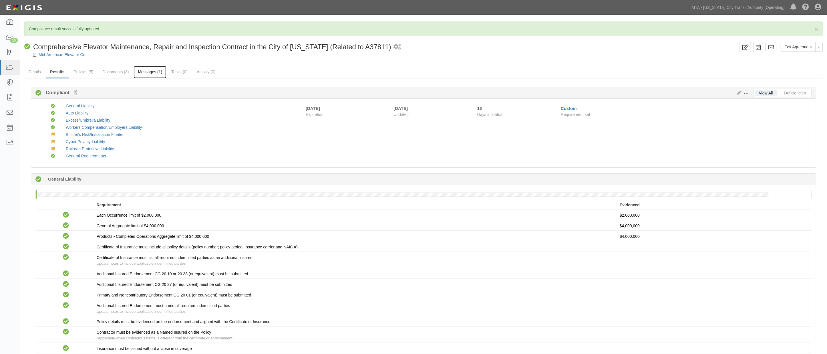
click at [140, 72] on link "Messages (1)" at bounding box center [150, 72] width 33 height 12
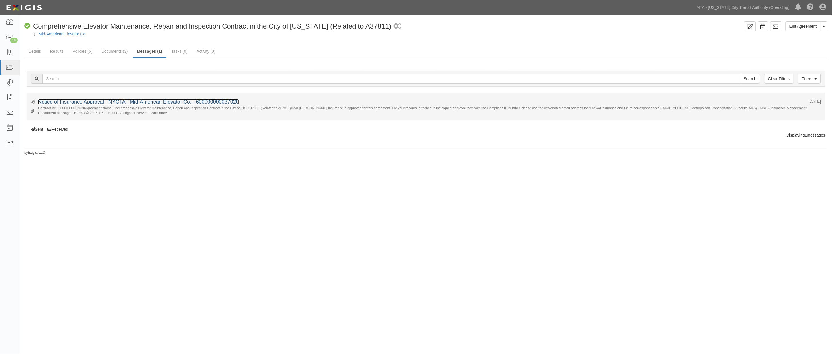
click at [104, 104] on link "Notice of Insurance Approval - NYCTA - Mid-American Elevator Co. - 600000000037…" at bounding box center [138, 102] width 201 height 6
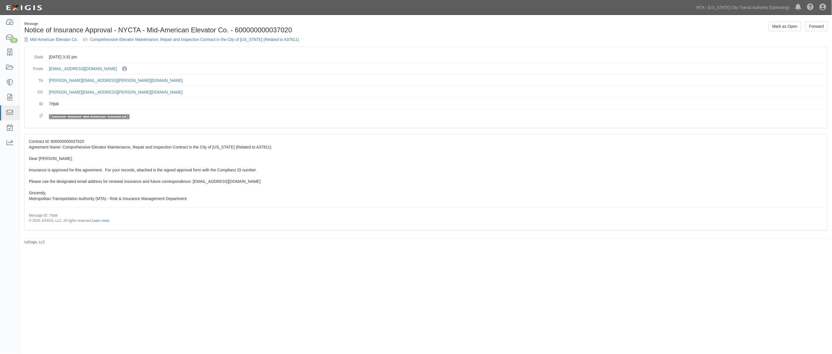
click at [88, 117] on link "Approval_Request_Mid-American_Elevator.pdf" at bounding box center [89, 117] width 76 height 4
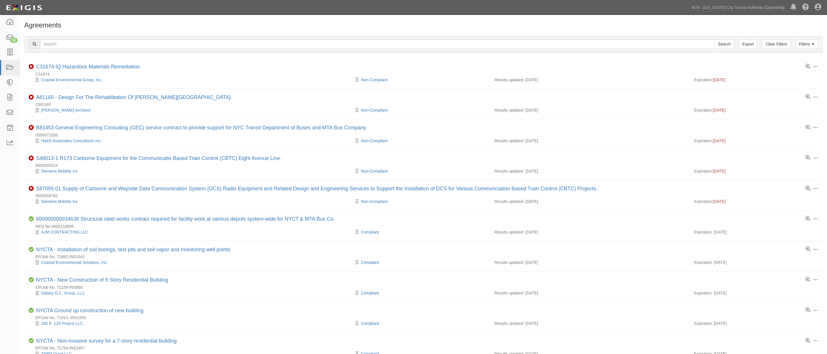
scroll to position [360, 0]
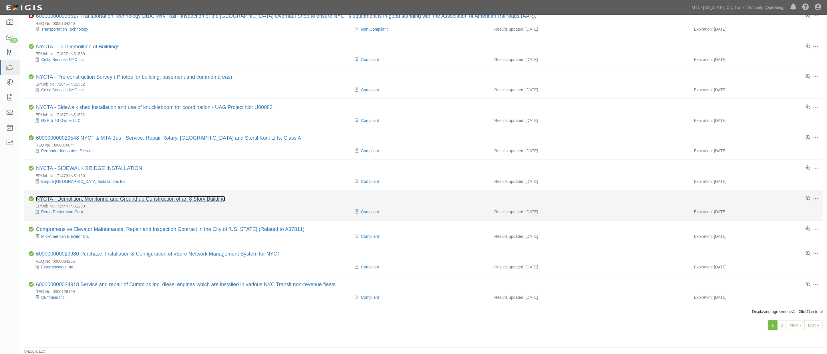
click at [132, 197] on link "NYCTA - Demolition, Monitoring and Ground up Construction of an 8 Story Building" at bounding box center [130, 199] width 189 height 6
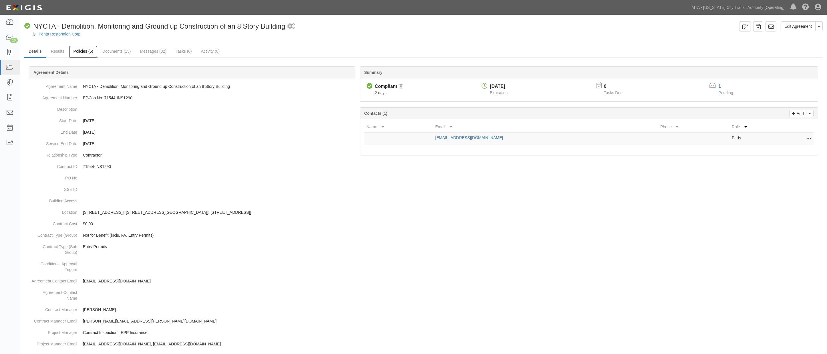
click at [86, 49] on link "Policies (5)" at bounding box center [83, 51] width 28 height 12
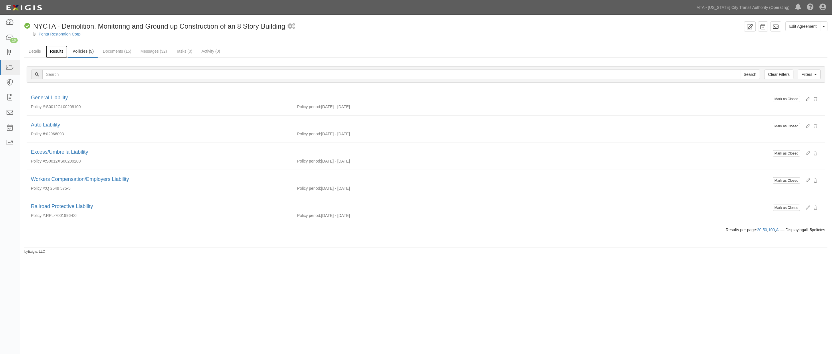
click at [58, 52] on link "Results" at bounding box center [57, 51] width 22 height 12
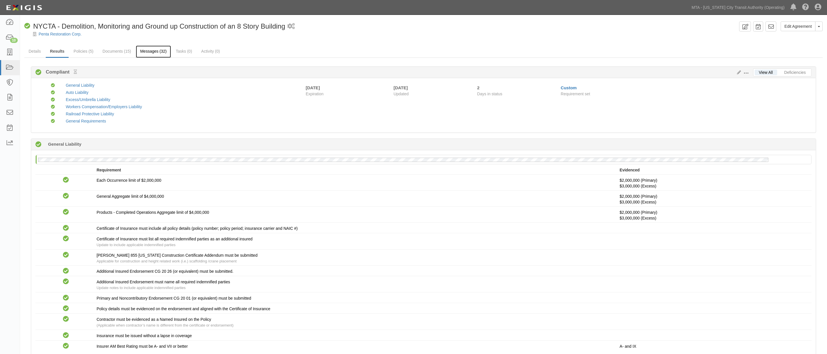
click at [144, 50] on link "Messages (32)" at bounding box center [153, 51] width 35 height 12
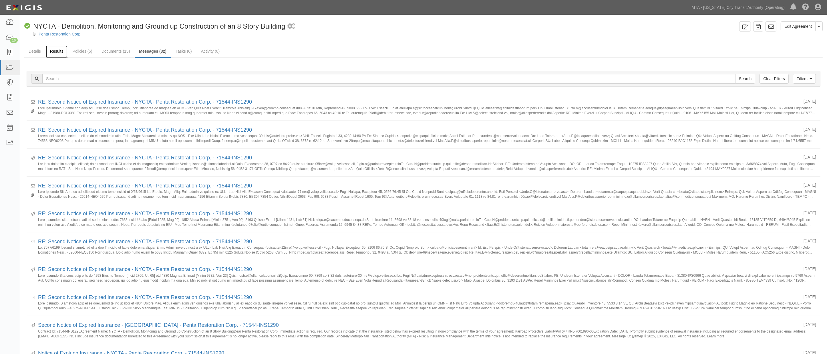
click at [60, 51] on link "Results" at bounding box center [57, 51] width 22 height 12
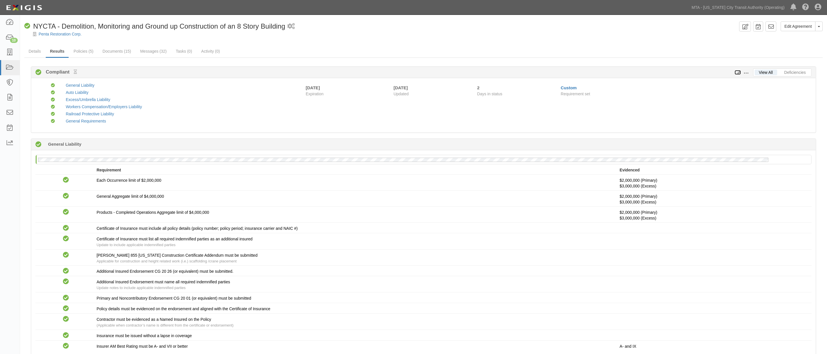
click at [738, 72] on icon at bounding box center [738, 73] width 6 height 4
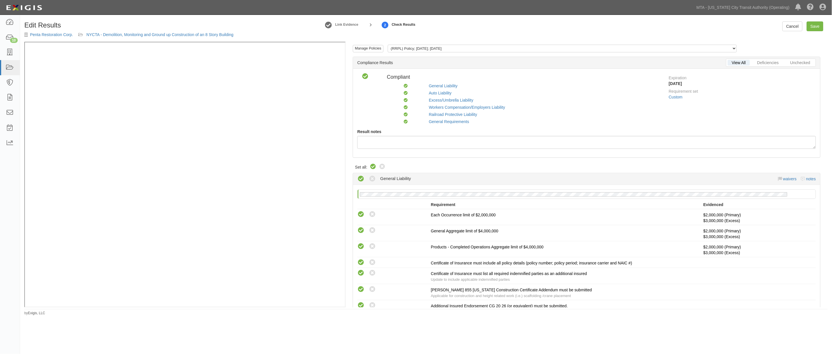
click at [374, 167] on icon at bounding box center [373, 166] width 7 height 7
radio input "true"
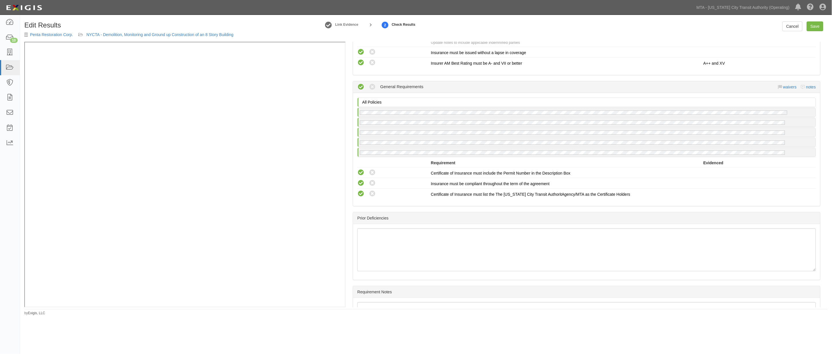
scroll to position [761, 0]
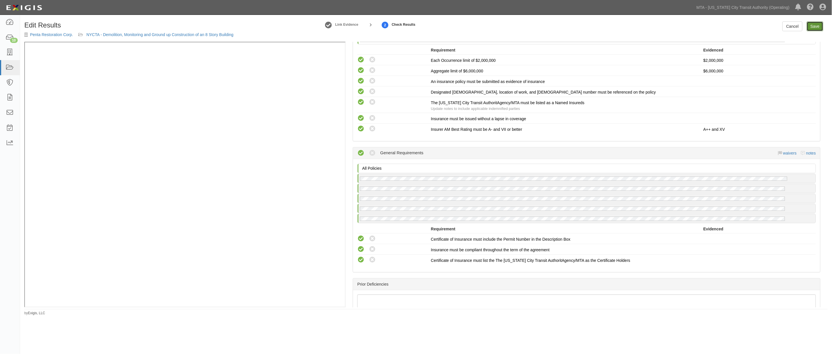
click at [814, 25] on link "Save" at bounding box center [815, 26] width 17 height 10
radio input "true"
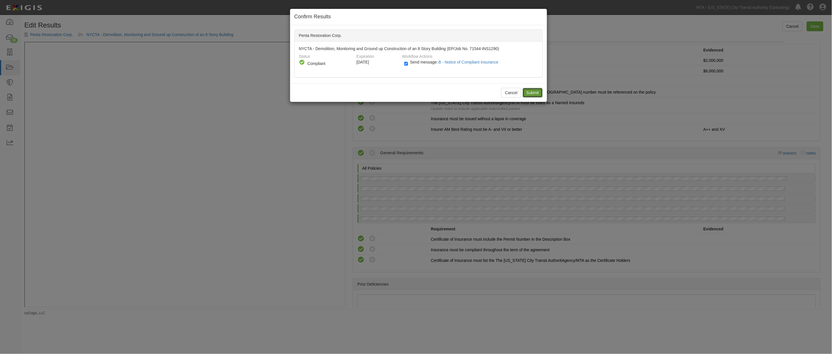
click at [533, 92] on input "Submit" at bounding box center [533, 93] width 20 height 10
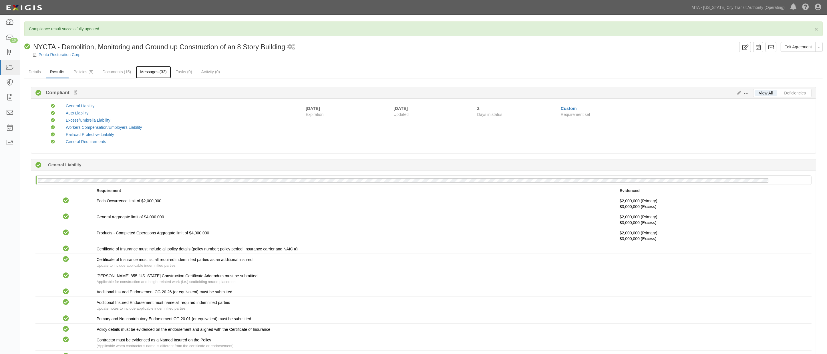
click at [148, 72] on link "Messages (32)" at bounding box center [153, 72] width 35 height 12
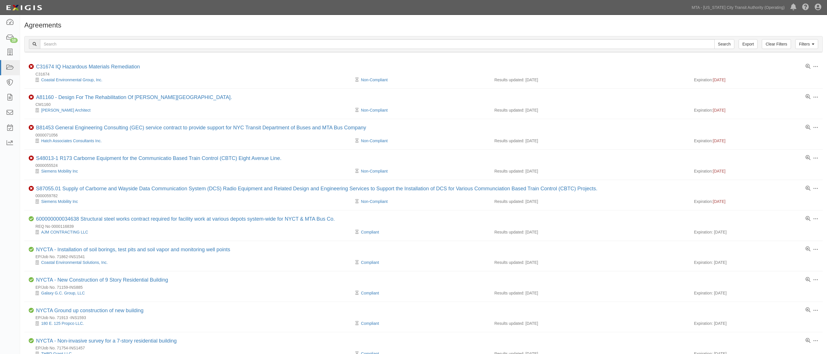
scroll to position [360, 0]
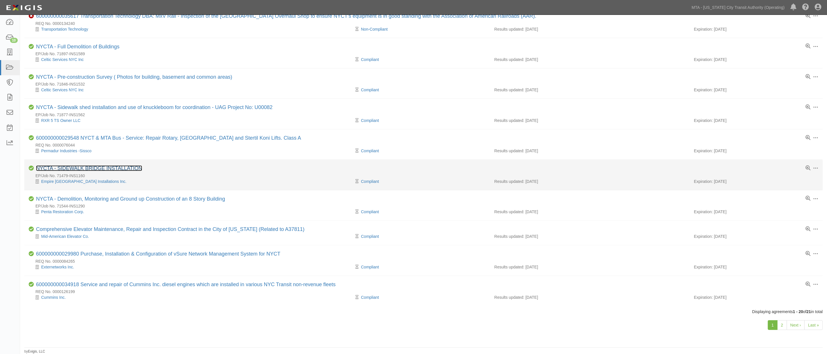
click at [88, 167] on link "NYCTA - SIDEWALK BRIDGE INSTALLATION" at bounding box center [89, 168] width 106 height 6
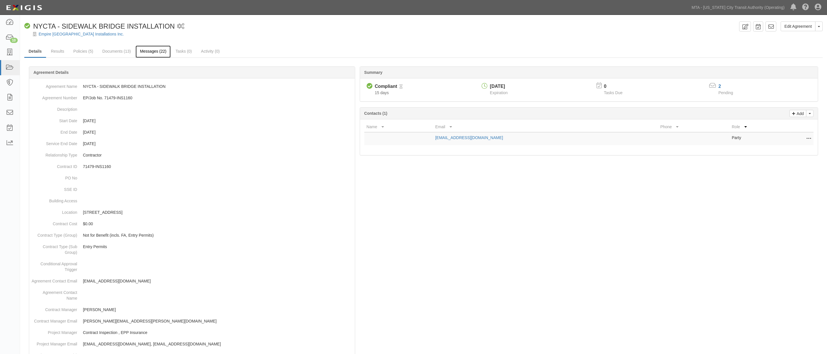
click at [150, 51] on link "Messages (22)" at bounding box center [153, 51] width 35 height 12
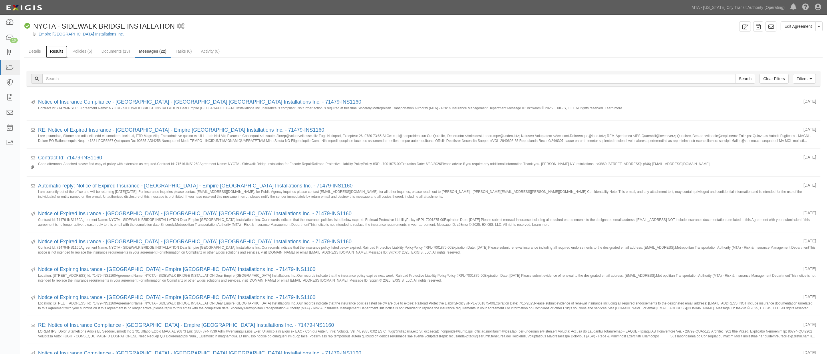
click at [53, 51] on link "Results" at bounding box center [57, 51] width 22 height 12
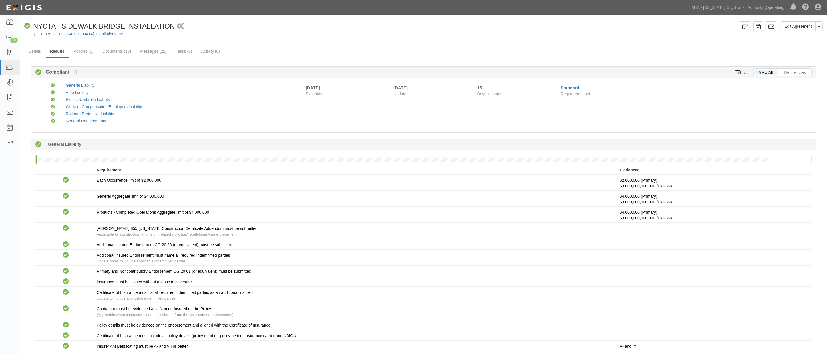
click at [738, 72] on icon at bounding box center [738, 73] width 6 height 4
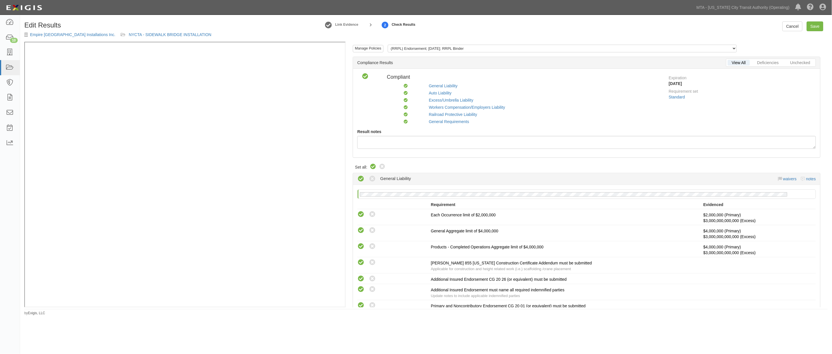
click at [373, 166] on icon at bounding box center [373, 166] width 7 height 7
radio input "true"
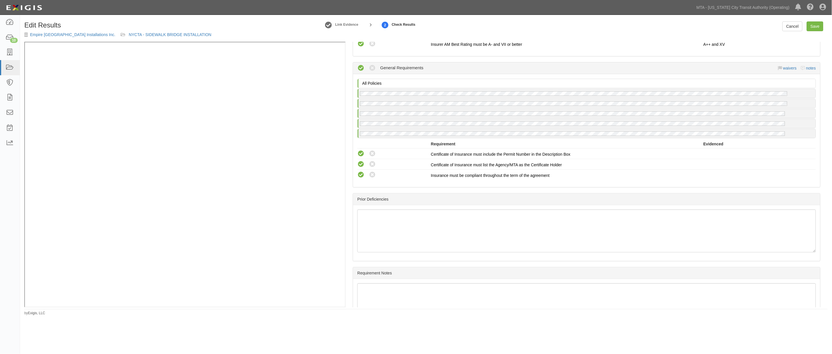
scroll to position [899, 0]
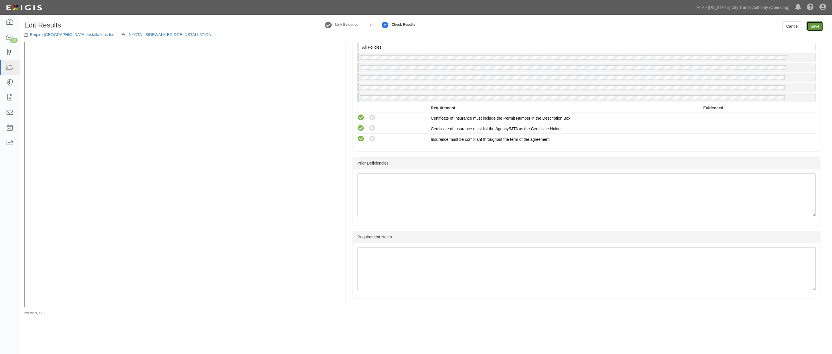
click at [816, 25] on link "Save" at bounding box center [815, 26] width 17 height 10
radio input "true"
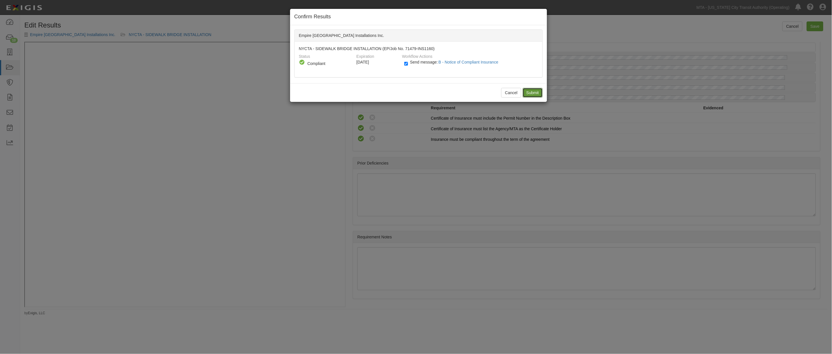
click at [530, 92] on input "Submit" at bounding box center [533, 93] width 20 height 10
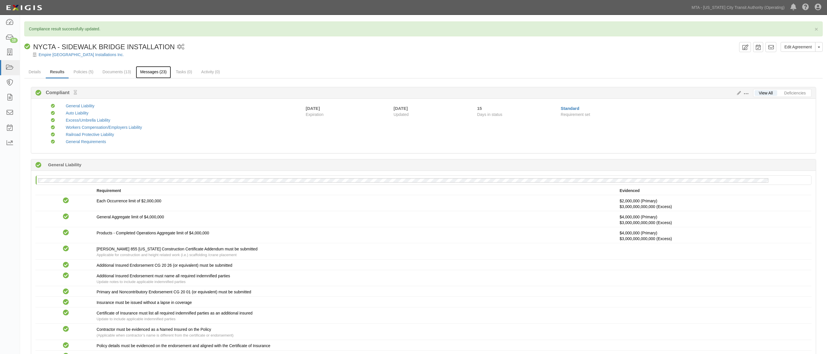
click at [148, 73] on link "Messages (23)" at bounding box center [153, 72] width 35 height 12
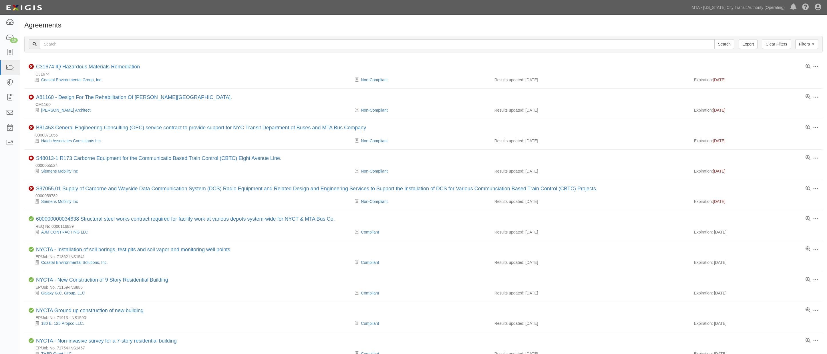
scroll to position [360, 0]
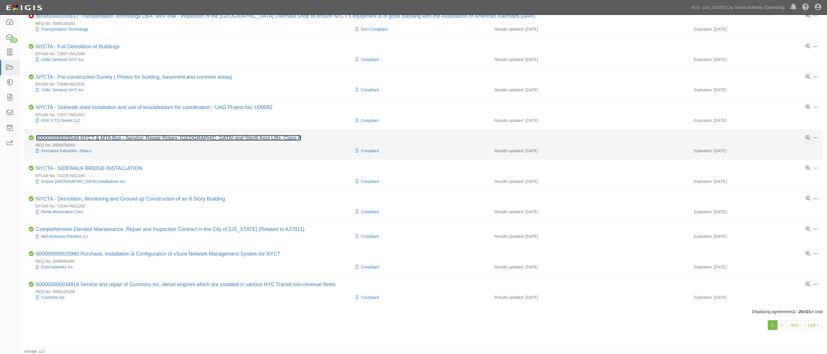
click at [82, 135] on link "600000000029548 NYCT & MTA Bus - Service: Repair Rotary, [GEOGRAPHIC_DATA] and …" at bounding box center [168, 138] width 265 height 6
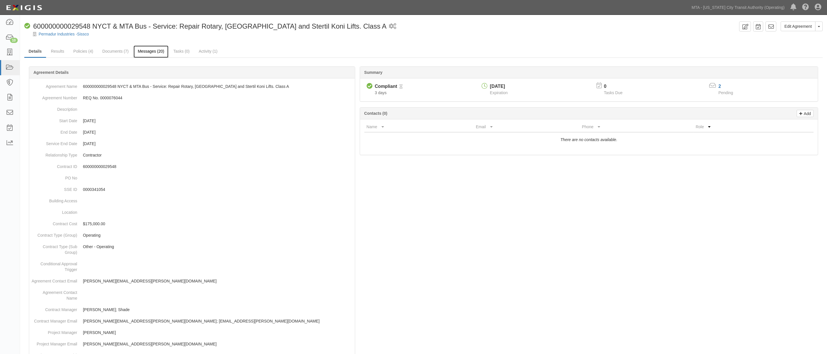
click at [139, 49] on link "Messages (20)" at bounding box center [151, 51] width 35 height 12
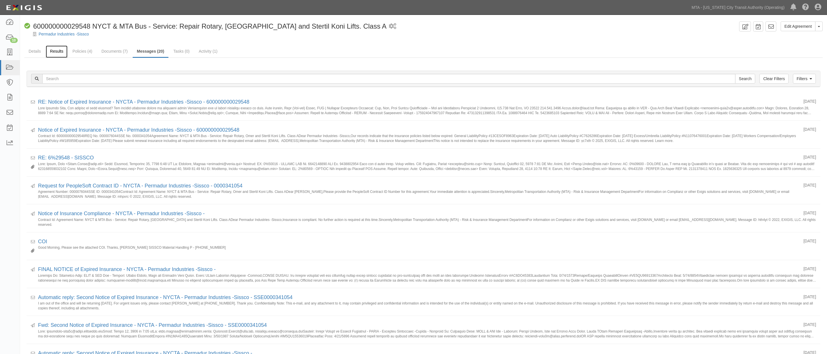
click at [58, 49] on link "Results" at bounding box center [57, 51] width 22 height 12
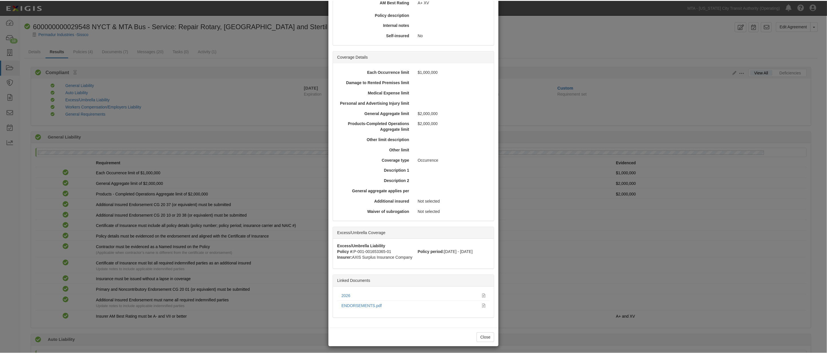
scroll to position [108, 0]
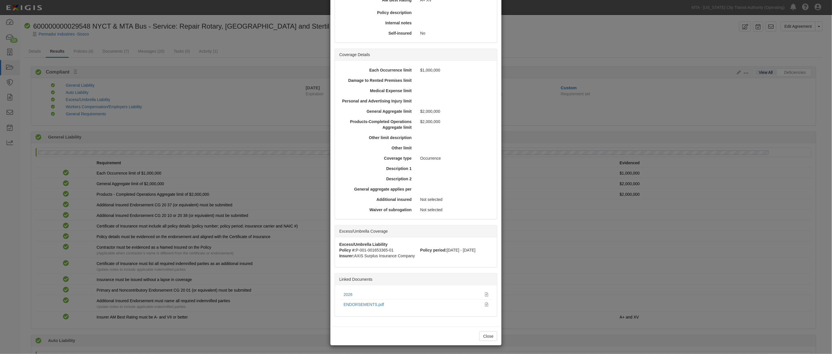
click at [52, 50] on div "× View Policy Policy Summary Coverage line General Liability Policy number 13CE…" at bounding box center [416, 177] width 832 height 354
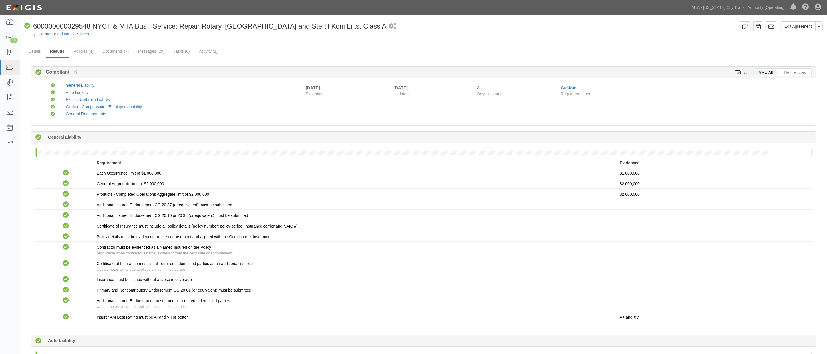
click at [738, 71] on icon at bounding box center [738, 73] width 6 height 4
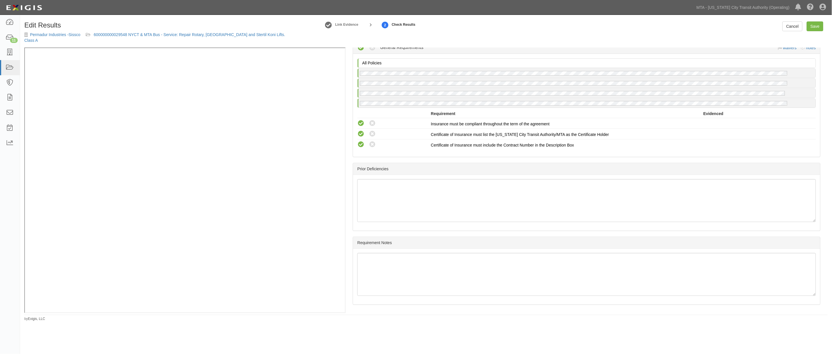
scroll to position [635, 0]
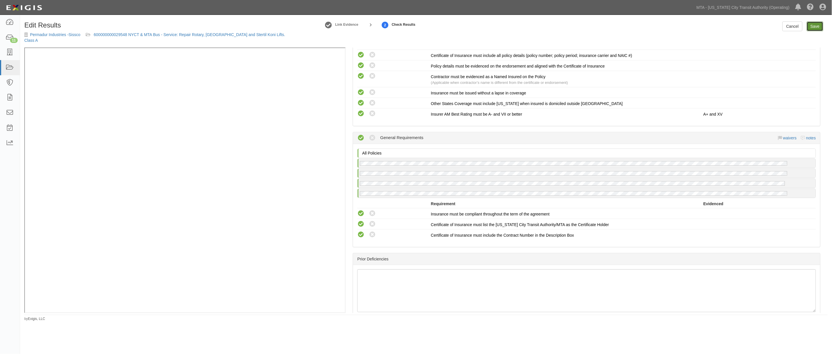
click at [811, 25] on link "Save" at bounding box center [815, 26] width 17 height 10
radio input "true"
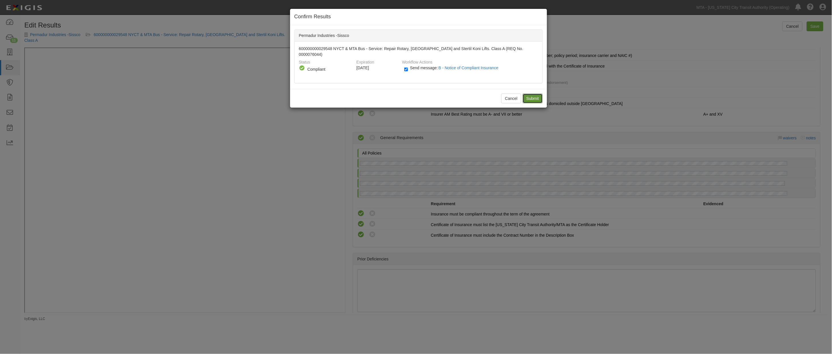
click at [533, 94] on input "Submit" at bounding box center [533, 99] width 20 height 10
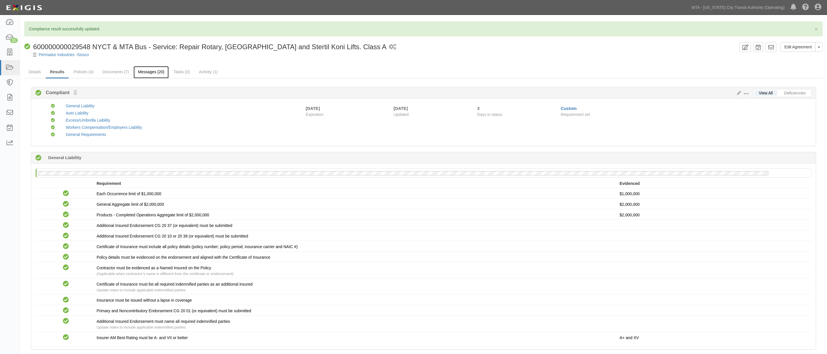
click at [150, 68] on link "Messages (20)" at bounding box center [151, 72] width 35 height 12
click at [150, 71] on link "Messages (20)" at bounding box center [151, 72] width 35 height 12
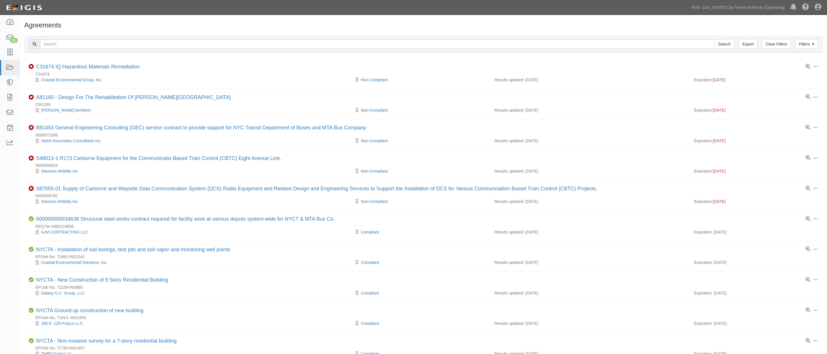
scroll to position [360, 0]
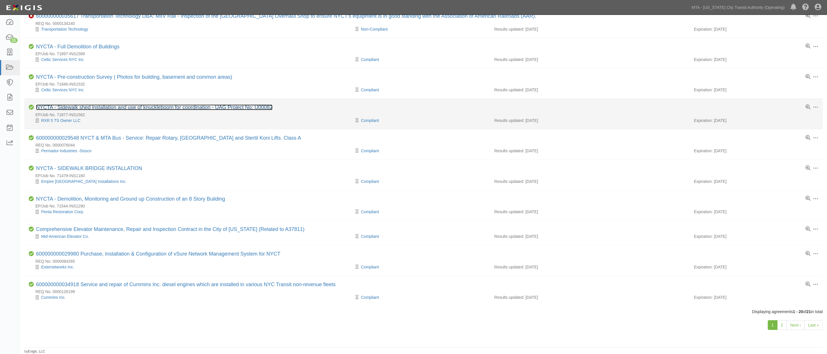
click at [106, 105] on link "NYCTA - Sidewalk shed installation and use of knuckleboom for coordination - UA…" at bounding box center [154, 107] width 237 height 6
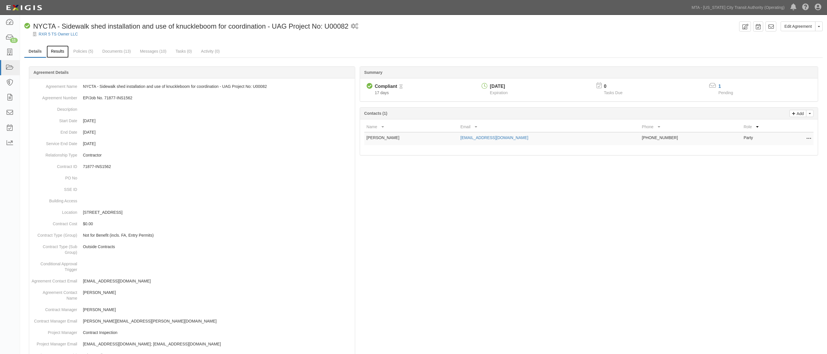
click at [61, 52] on link "Results" at bounding box center [58, 51] width 22 height 12
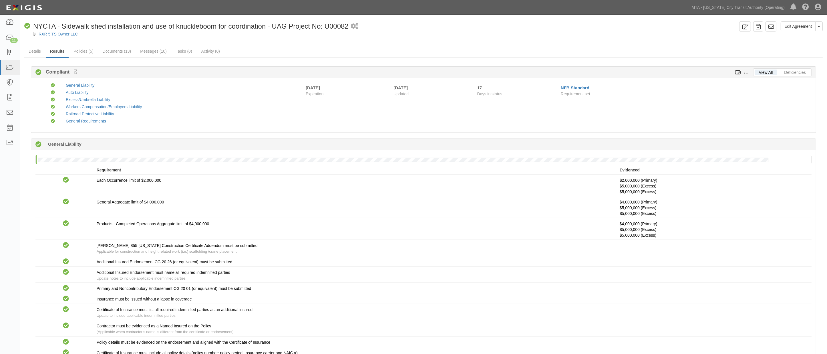
click at [740, 71] on icon at bounding box center [738, 73] width 6 height 4
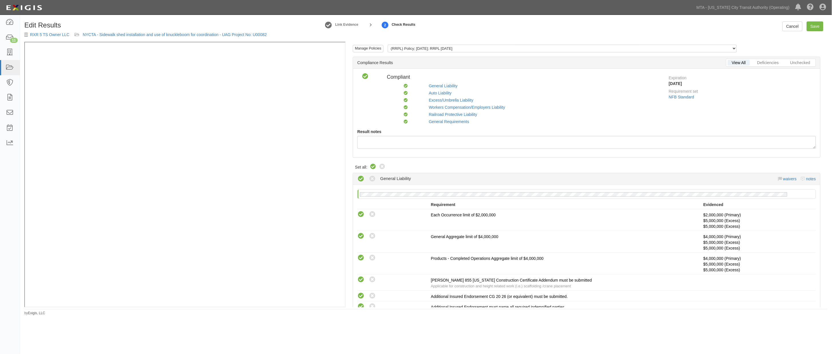
click at [371, 165] on icon at bounding box center [373, 166] width 7 height 7
radio input "true"
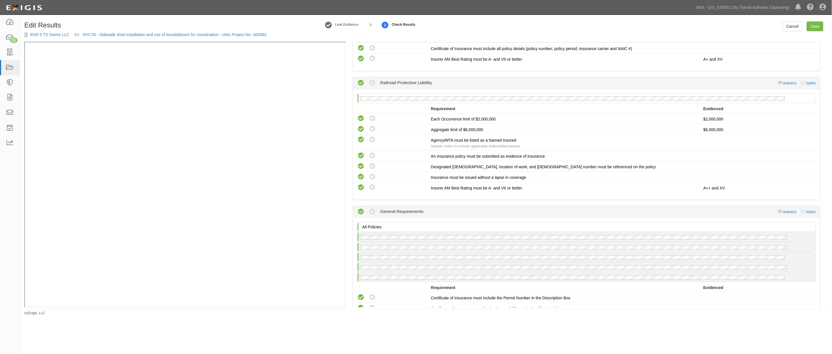
scroll to position [916, 0]
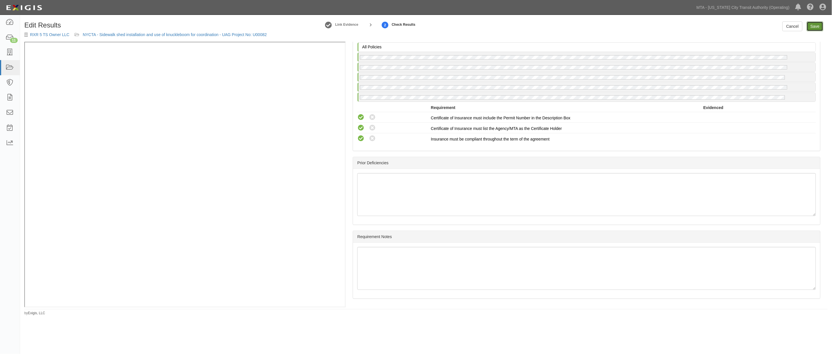
click at [819, 29] on link "Save" at bounding box center [815, 26] width 17 height 10
radio input "true"
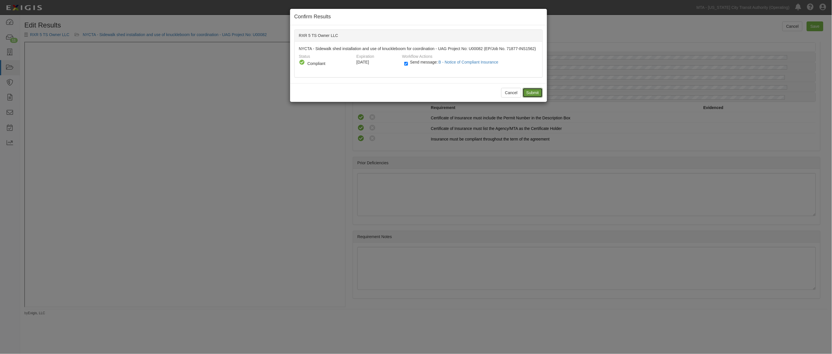
click at [532, 92] on input "Submit" at bounding box center [533, 93] width 20 height 10
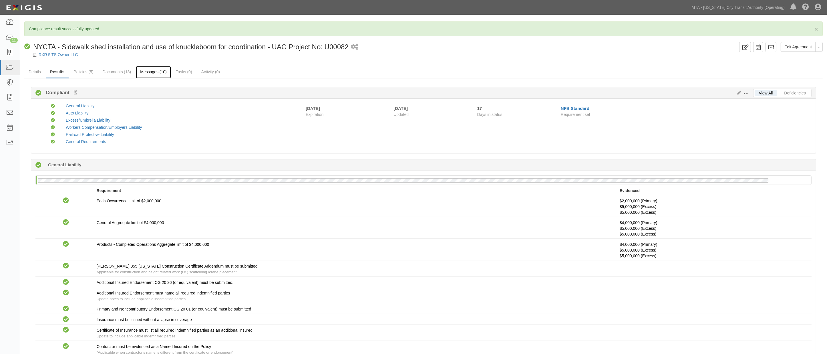
click at [158, 75] on link "Messages (10)" at bounding box center [153, 72] width 35 height 12
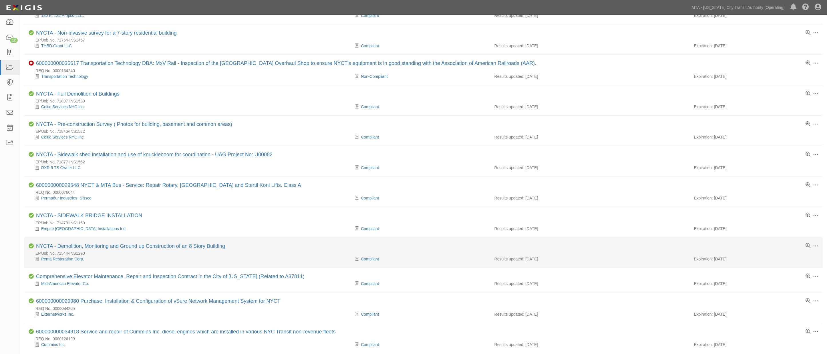
scroll to position [297, 0]
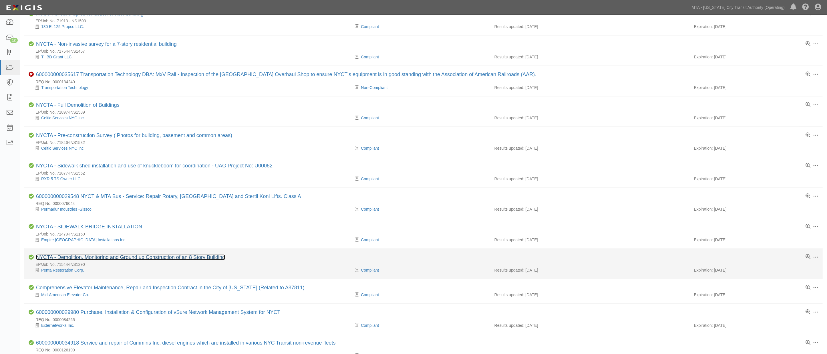
click at [122, 260] on link "NYCTA - Demolition, Monitoring and Ground up Construction of an 8 Story Building" at bounding box center [130, 257] width 189 height 6
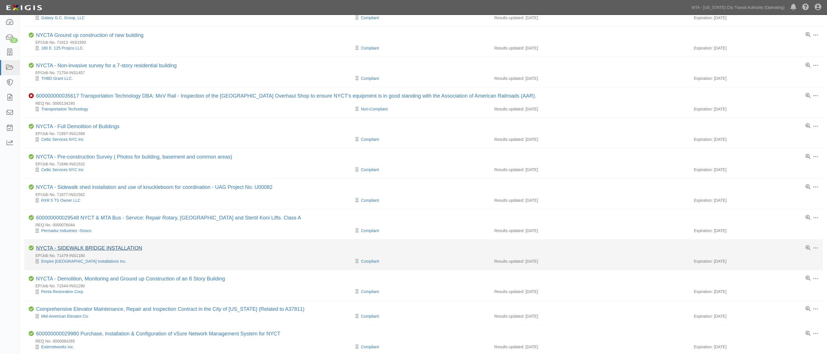
scroll to position [265, 0]
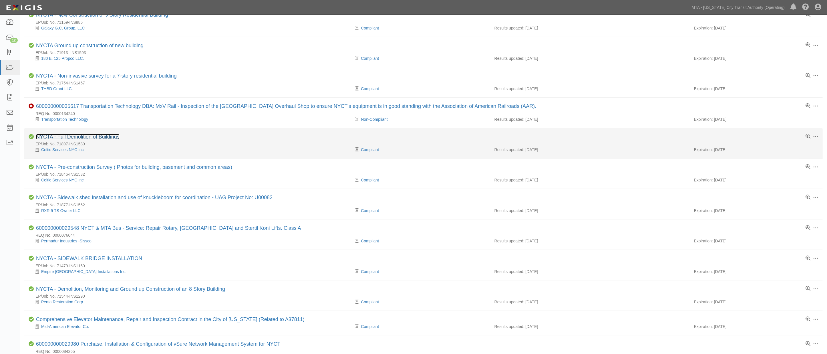
click at [92, 137] on link "NYCTA - Full Demolition of Buildings" at bounding box center [78, 137] width 84 height 6
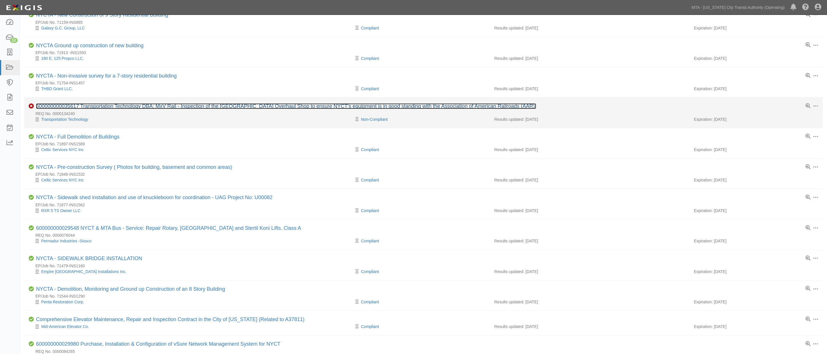
click at [132, 109] on link "600000000035617 Transportation Technology DBA: MxV Rail - Inspection of the [GE…" at bounding box center [286, 106] width 500 height 6
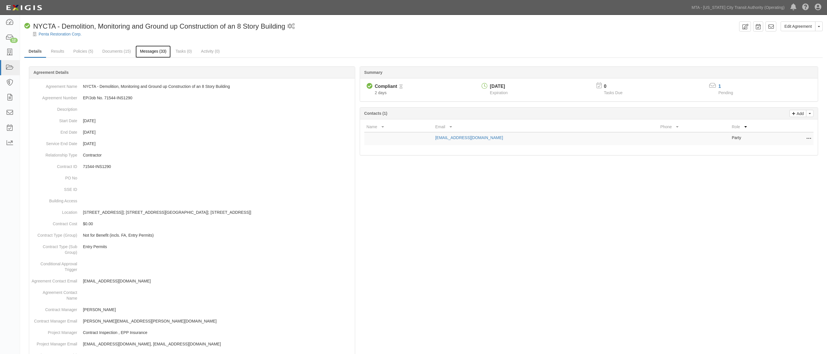
click at [156, 51] on link "Messages (33)" at bounding box center [153, 51] width 35 height 12
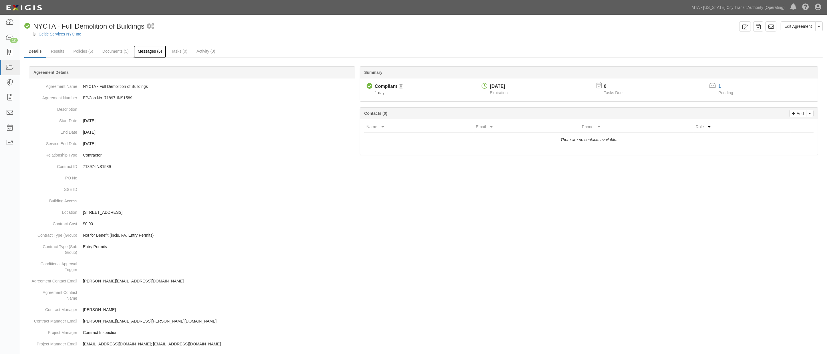
click at [140, 53] on link "Messages (6)" at bounding box center [150, 51] width 33 height 12
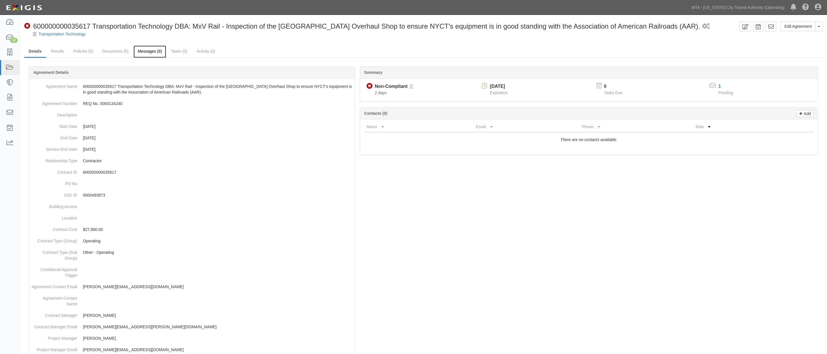
click at [152, 49] on link "Messages (6)" at bounding box center [150, 51] width 33 height 12
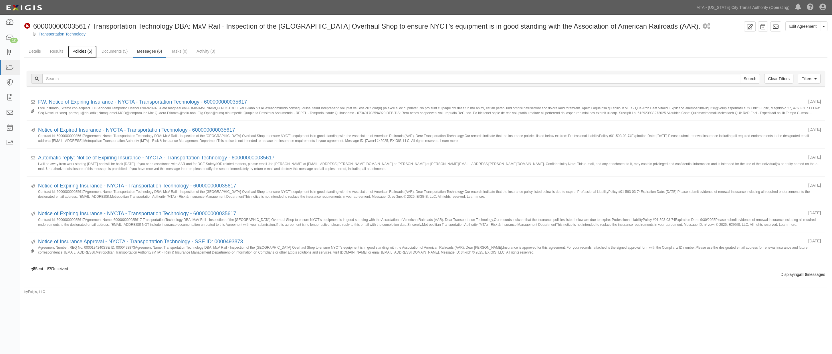
click at [82, 52] on link "Policies (5)" at bounding box center [82, 51] width 28 height 12
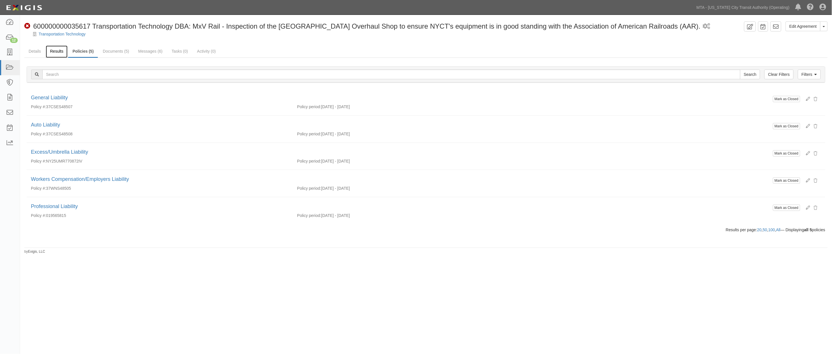
click at [57, 50] on link "Results" at bounding box center [57, 51] width 22 height 12
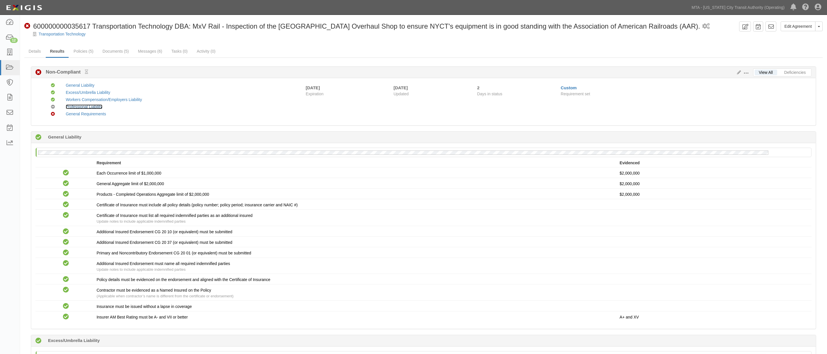
click at [76, 106] on link "Professional Liability" at bounding box center [84, 106] width 37 height 5
click at [121, 50] on link "Documents (5)" at bounding box center [115, 51] width 35 height 12
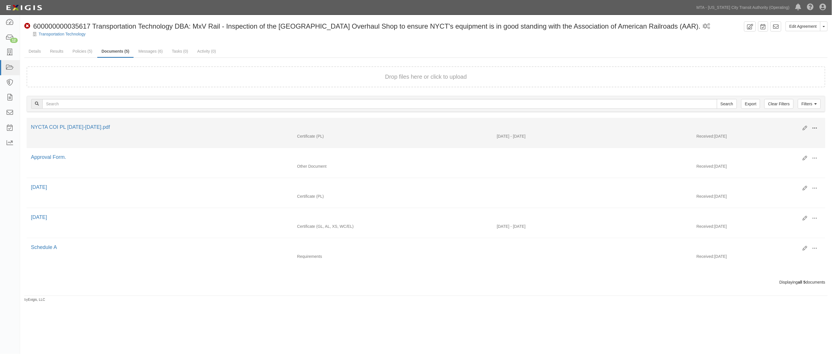
click at [815, 127] on span at bounding box center [814, 128] width 5 height 5
click at [774, 126] on link "Edit" at bounding box center [786, 126] width 45 height 10
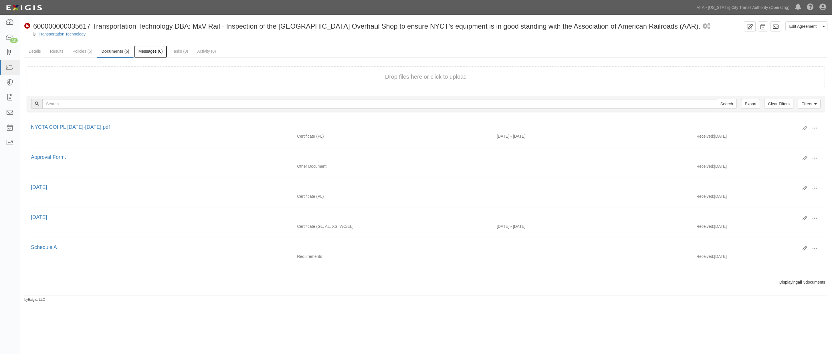
click at [147, 51] on link "Messages (6)" at bounding box center [150, 51] width 33 height 12
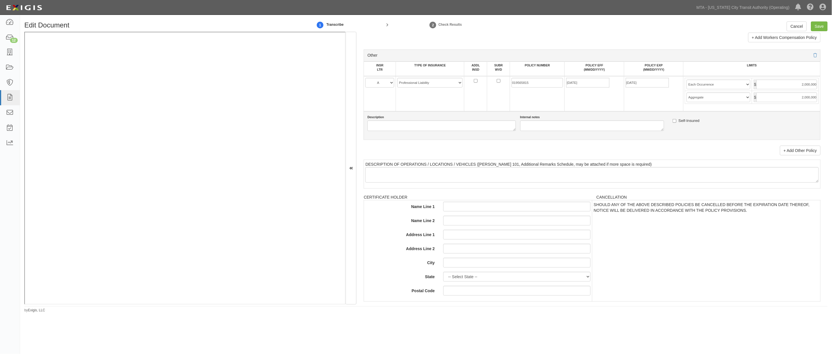
scroll to position [980, 0]
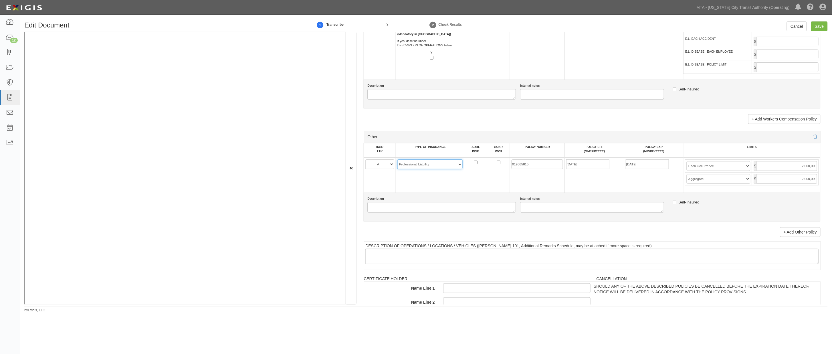
click at [440, 169] on select "-- Select coverage line -- Asbestos Abatement Auto Physical Damage Aviation Lia…" at bounding box center [429, 164] width 65 height 10
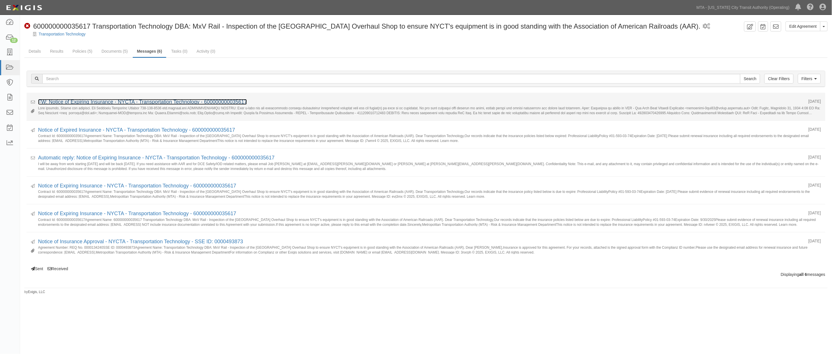
click at [132, 103] on link "FW: Notice of Expiring Insurance - NYCTA - Transportation Technology - 60000000…" at bounding box center [142, 102] width 209 height 6
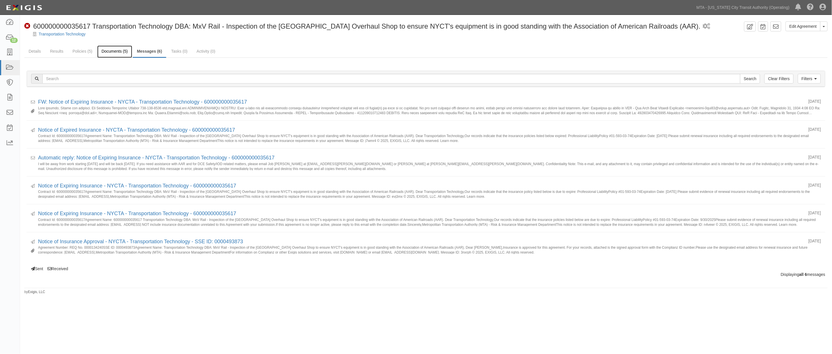
click at [104, 51] on link "Documents (5)" at bounding box center [114, 51] width 35 height 12
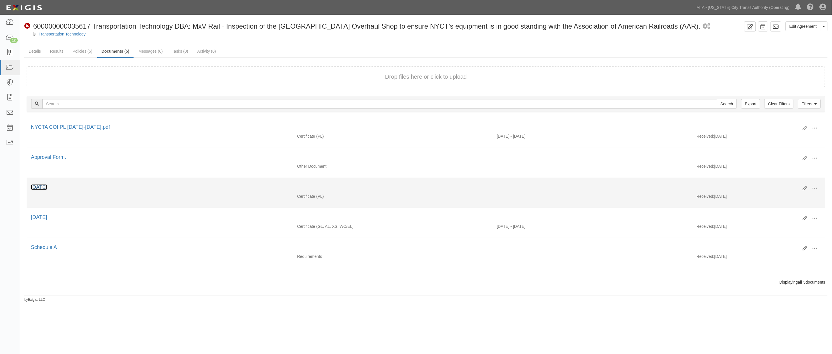
click at [42, 188] on link "[DATE]" at bounding box center [39, 187] width 16 height 6
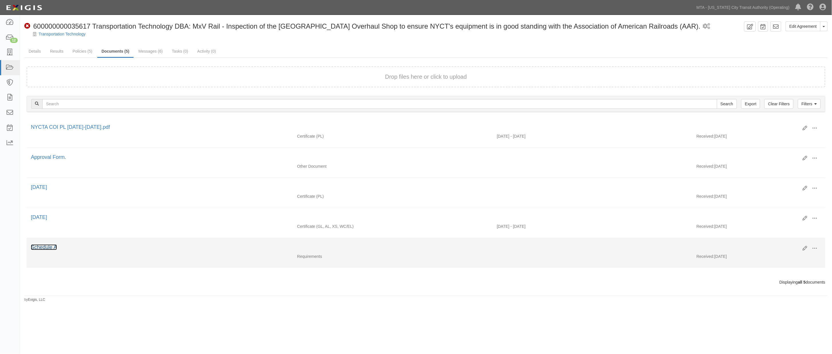
click at [53, 250] on link "Schedule A" at bounding box center [44, 247] width 26 height 6
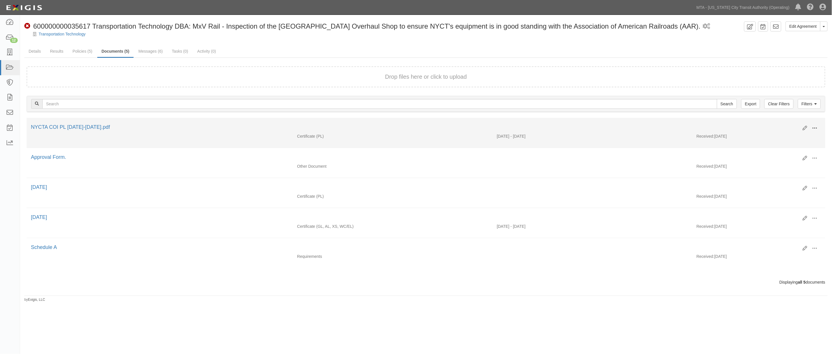
click at [813, 126] on span at bounding box center [814, 128] width 5 height 5
click at [776, 124] on link "Edit" at bounding box center [786, 126] width 45 height 10
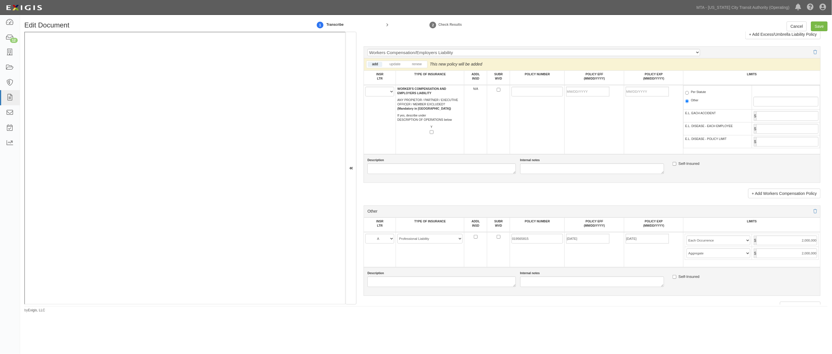
scroll to position [922, 0]
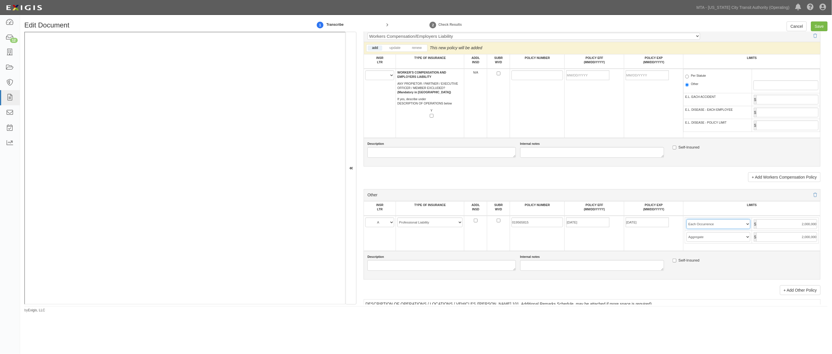
click at [714, 229] on select "Limit Each Occurrence Each Claim Aggregate Deductible Self-Insured Retention Pe…" at bounding box center [719, 224] width 64 height 10
select select "Limit"
click at [687, 229] on select "Limit Each Occurrence Each Claim Aggregate Deductible Self-Insured Retention Pe…" at bounding box center [719, 224] width 64 height 10
click at [819, 27] on input "Save" at bounding box center [819, 26] width 17 height 10
type input "2000000"
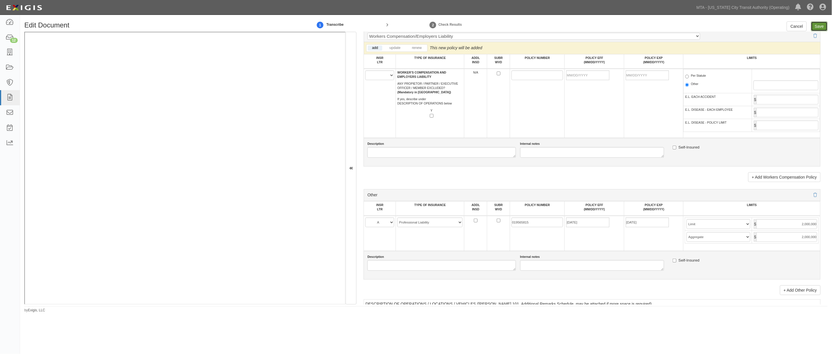
type input "2000000"
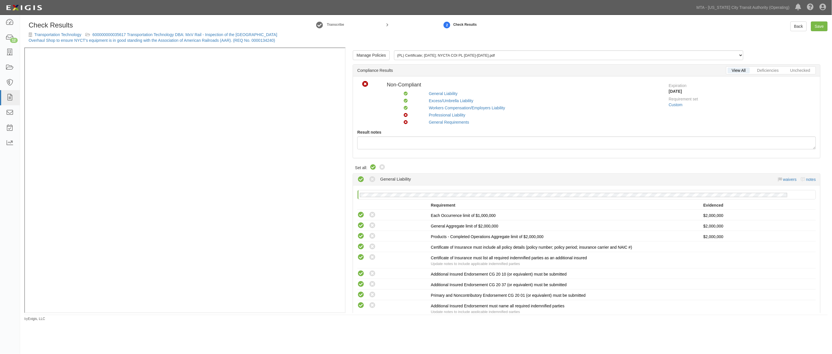
click at [373, 169] on icon at bounding box center [373, 167] width 7 height 7
radio input "true"
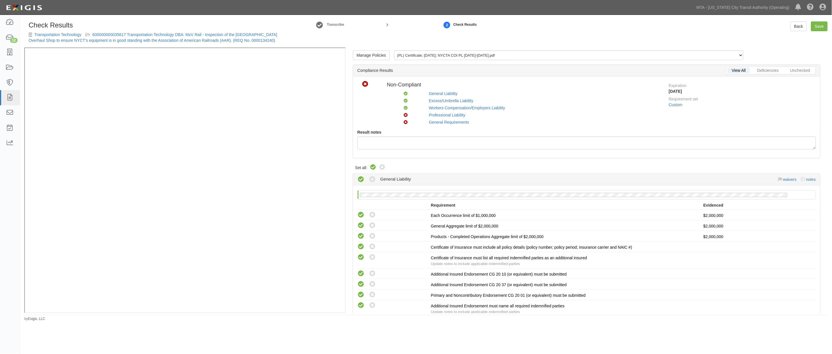
radio input "true"
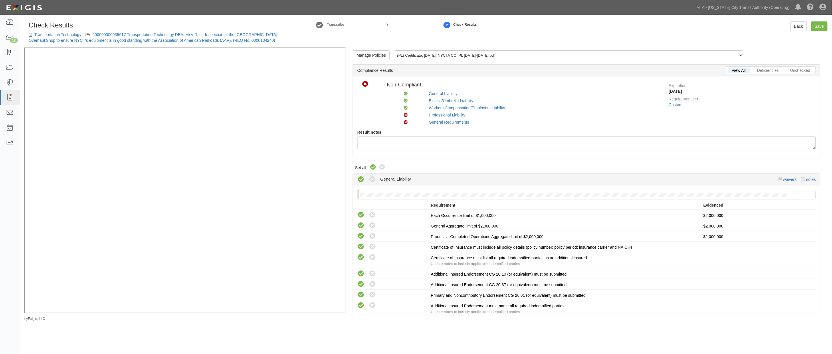
radio input "true"
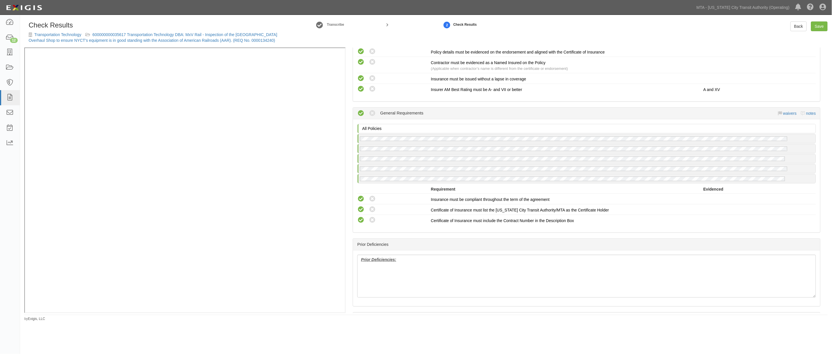
scroll to position [731, 0]
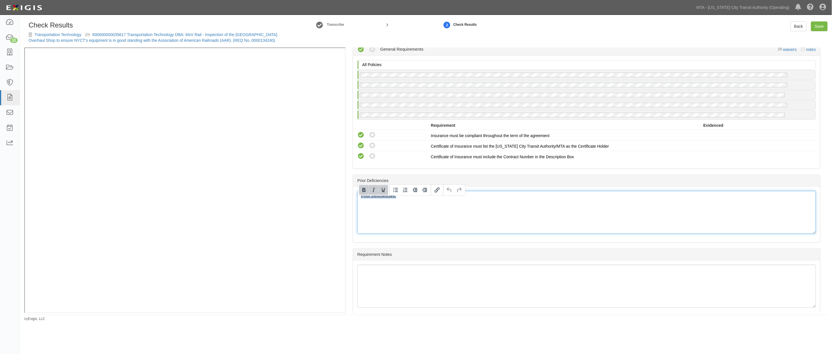
drag, startPoint x: 375, startPoint y: 200, endPoint x: 342, endPoint y: 197, distance: 33.7
click at [301, 131] on div "Manage Policies (PL) Certificate; 10/2/2025; NYCTA COI PL 2025-2026.pdf (PL) Ce…" at bounding box center [425, 180] width 803 height 266
click at [817, 25] on link "Save" at bounding box center [819, 26] width 17 height 10
radio input "true"
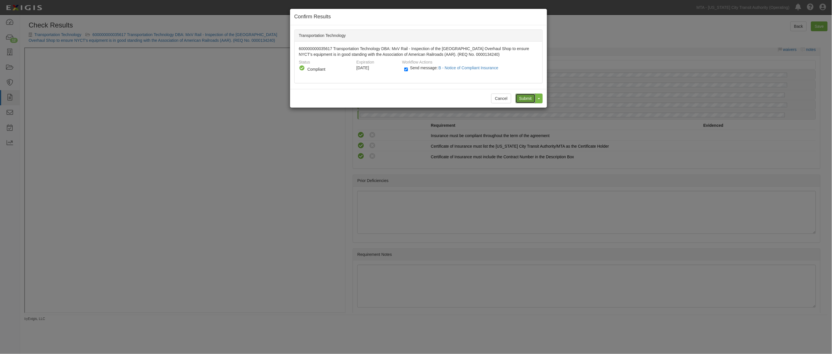
click at [526, 99] on input "Submit" at bounding box center [526, 99] width 20 height 10
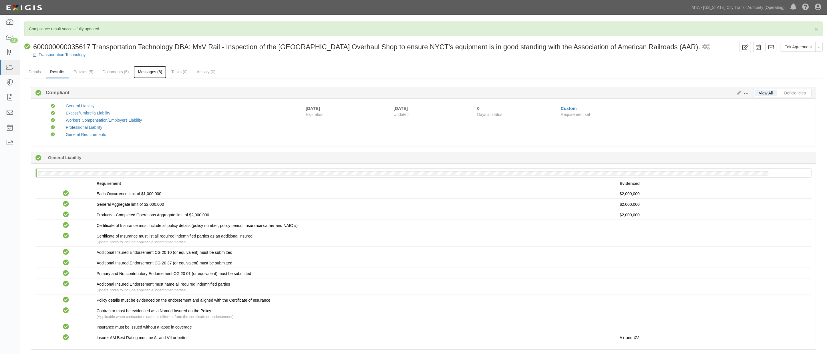
click at [151, 70] on link "Messages (6)" at bounding box center [150, 72] width 33 height 12
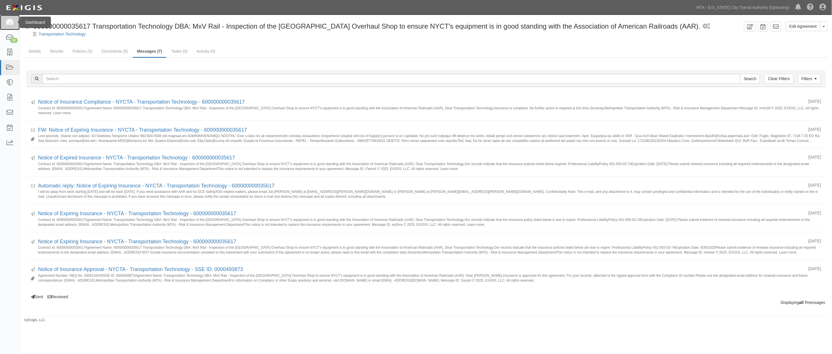
click at [10, 20] on icon at bounding box center [10, 22] width 8 height 7
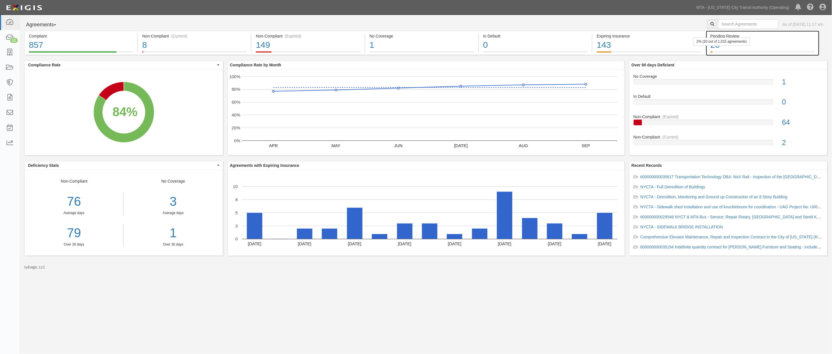
click at [791, 44] on div "20" at bounding box center [762, 45] width 104 height 12
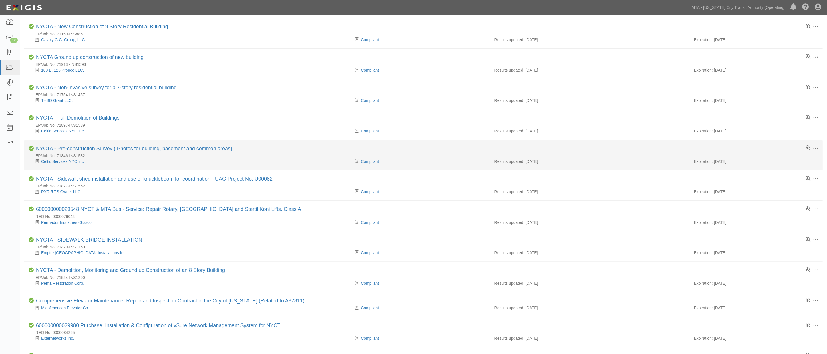
scroll to position [242, 0]
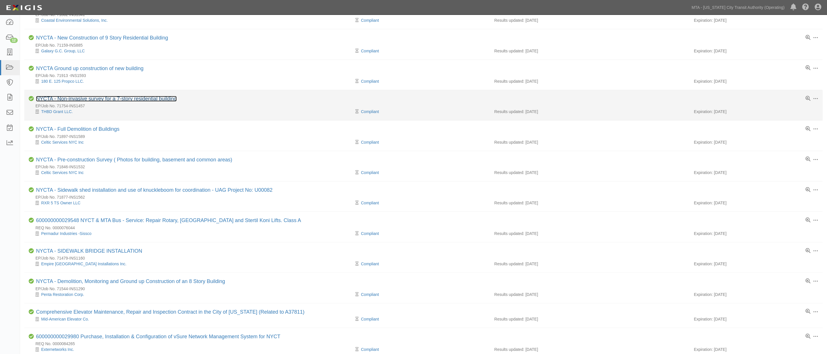
click at [133, 100] on link "NYCTA - Non-invasive survey for a 7-story residential building" at bounding box center [106, 99] width 141 height 6
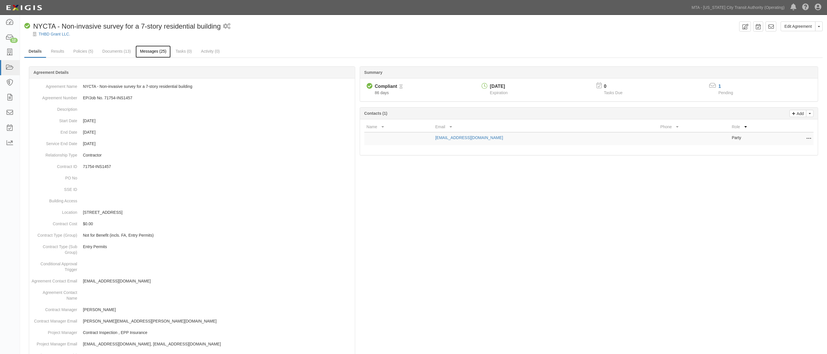
click at [161, 52] on link "Messages (25)" at bounding box center [153, 51] width 35 height 12
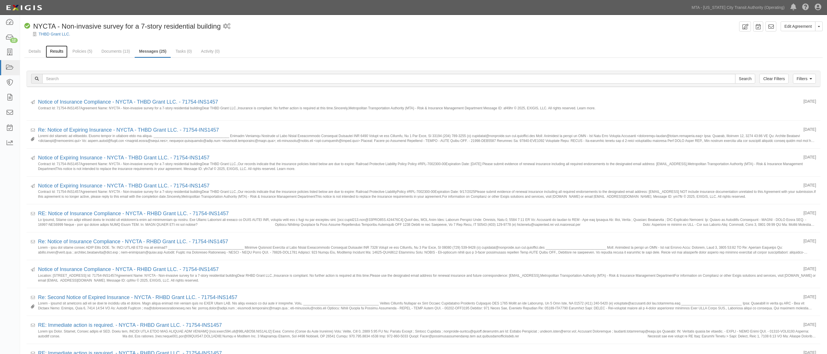
click at [58, 51] on link "Results" at bounding box center [57, 51] width 22 height 12
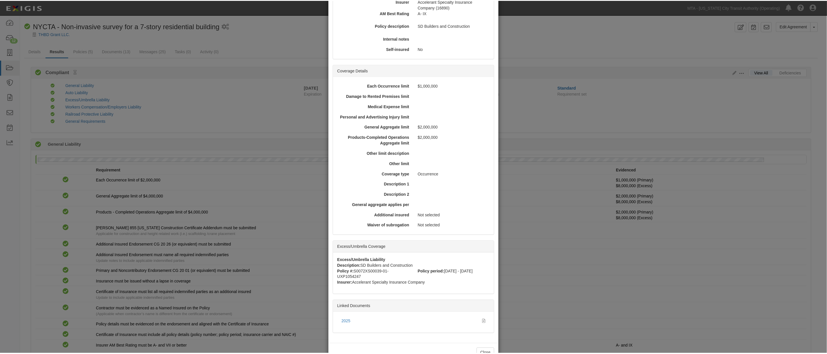
scroll to position [95, 0]
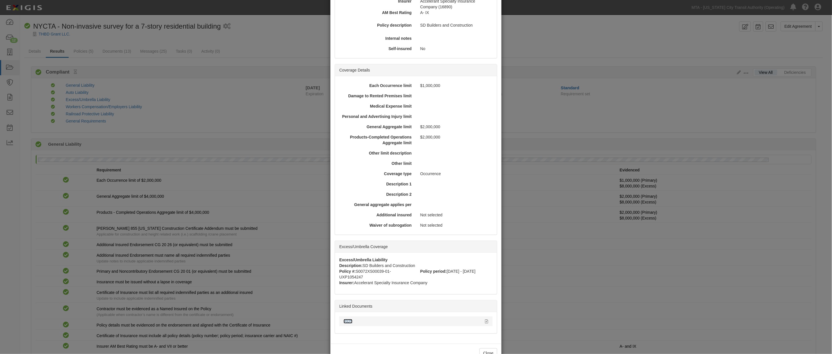
click at [347, 320] on link "2025" at bounding box center [348, 321] width 9 height 5
click at [265, 93] on div "× View Policy Policy Summary Coverage line General Liability Policy number S007…" at bounding box center [416, 177] width 832 height 354
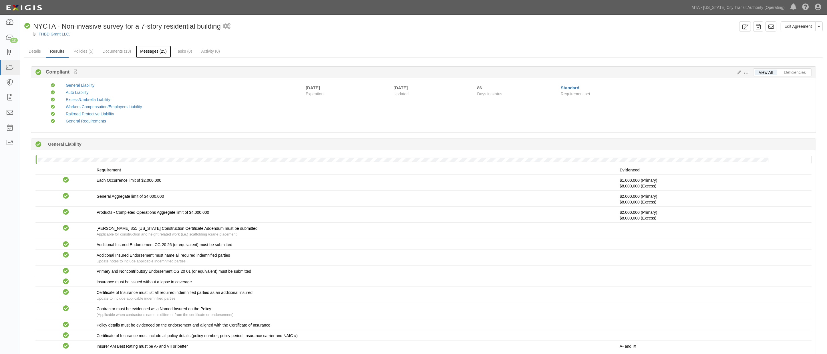
click at [148, 51] on link "Messages (25)" at bounding box center [153, 51] width 35 height 12
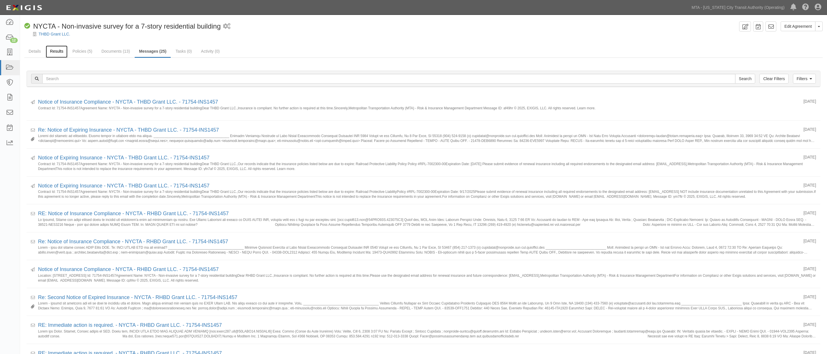
click at [60, 52] on link "Results" at bounding box center [57, 51] width 22 height 12
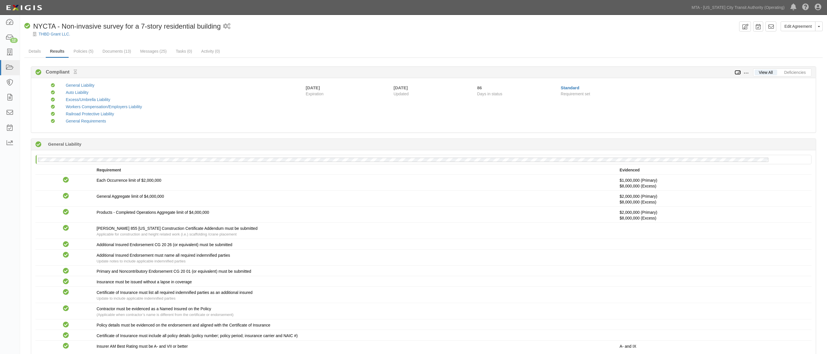
click at [739, 72] on icon at bounding box center [738, 73] width 6 height 4
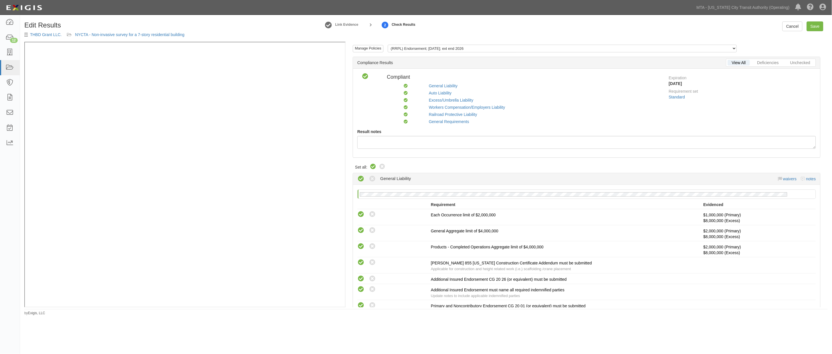
click at [374, 165] on icon at bounding box center [373, 166] width 7 height 7
radio input "true"
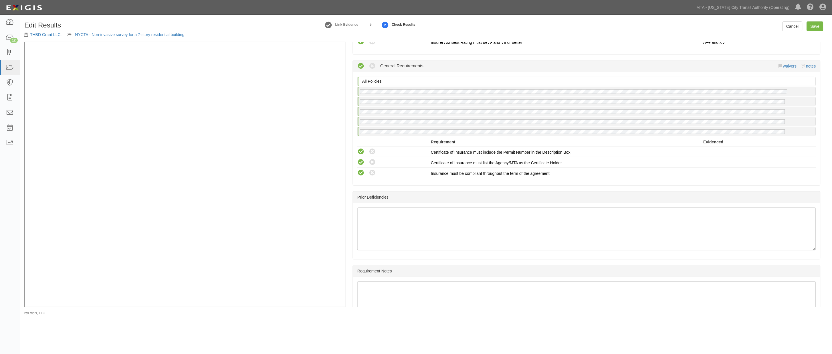
scroll to position [798, 0]
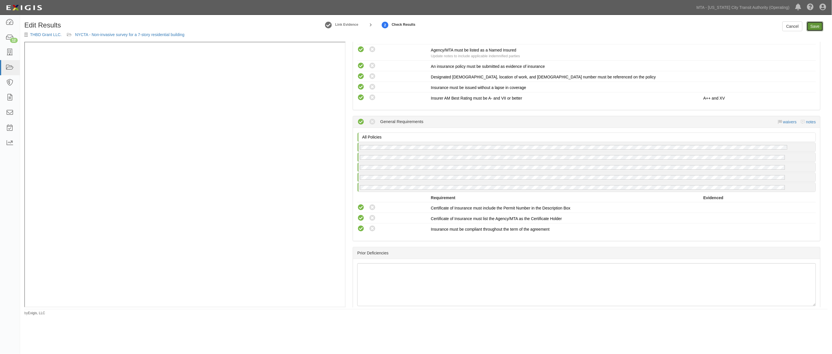
click at [819, 27] on link "Save" at bounding box center [815, 26] width 17 height 10
radio input "true"
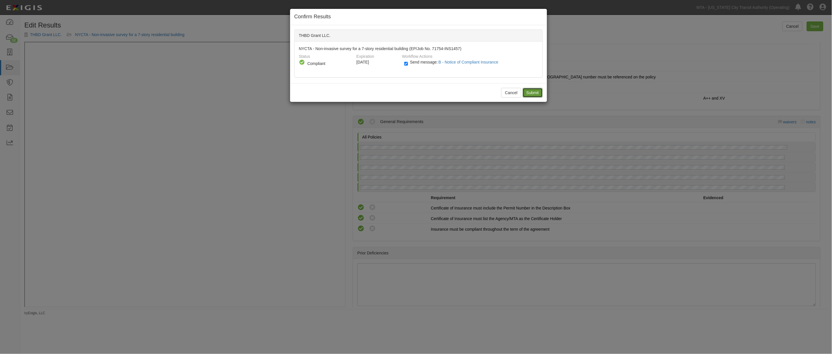
click at [529, 90] on input "Submit" at bounding box center [533, 93] width 20 height 10
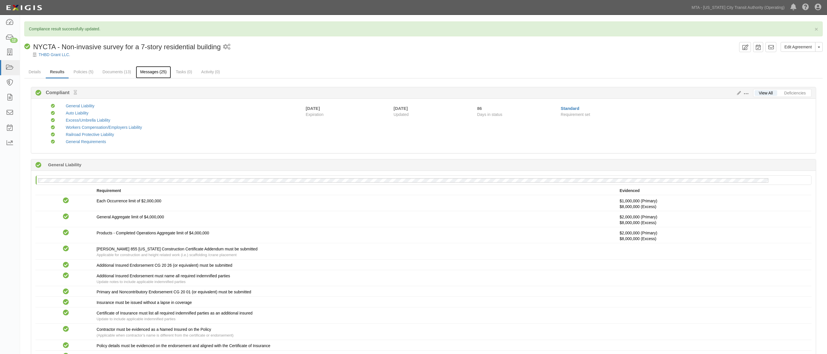
click at [158, 76] on link "Messages (25)" at bounding box center [153, 72] width 35 height 12
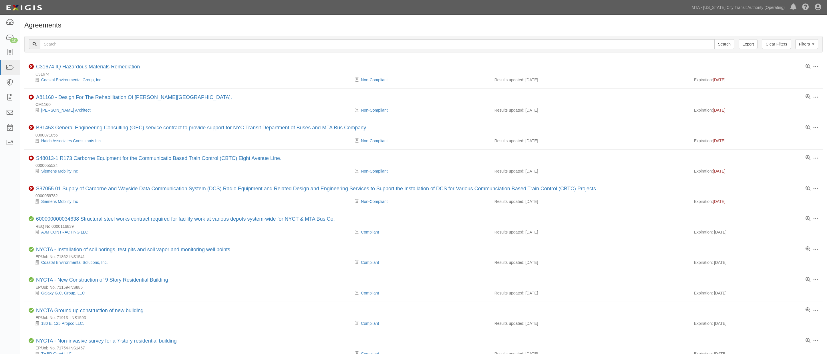
scroll to position [242, 0]
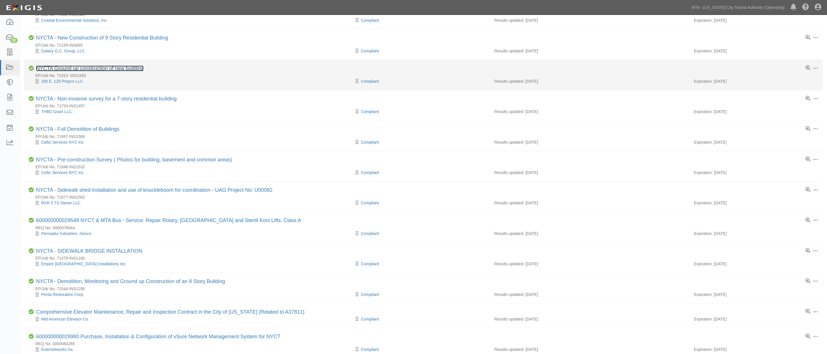
click at [96, 70] on link "NYCTA Ground up construction of new building" at bounding box center [90, 69] width 108 height 6
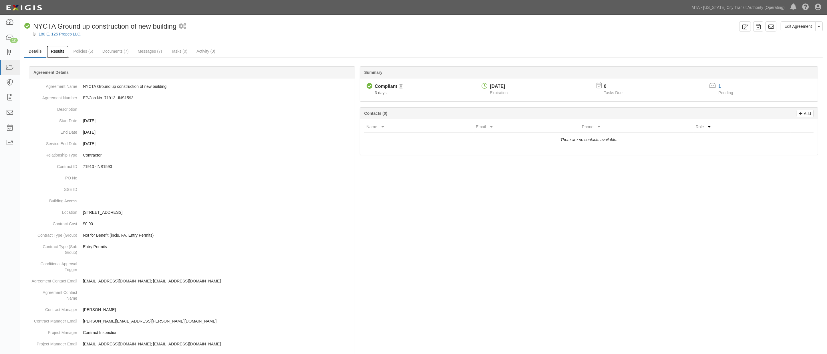
click at [57, 51] on link "Results" at bounding box center [58, 51] width 22 height 12
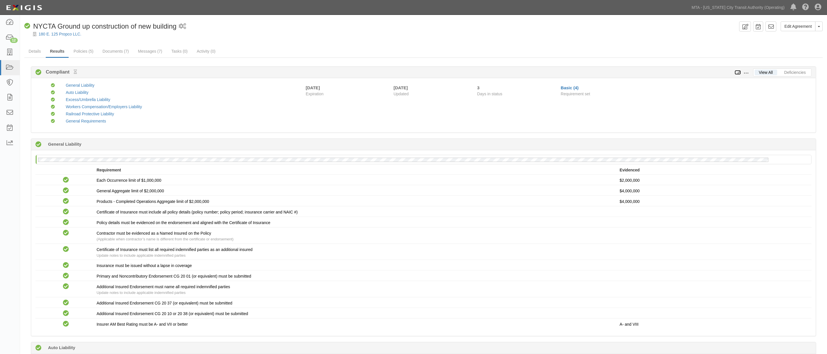
click at [737, 72] on icon at bounding box center [738, 73] width 6 height 4
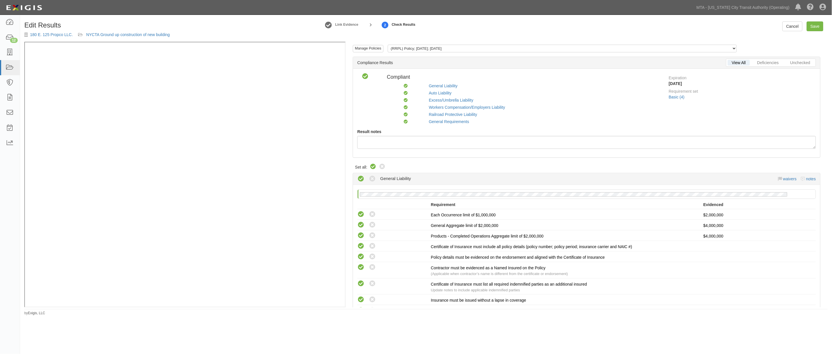
click at [372, 165] on icon at bounding box center [373, 166] width 7 height 7
radio input "true"
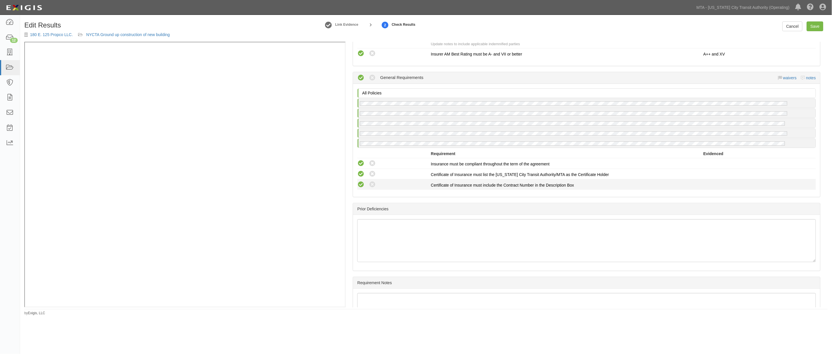
scroll to position [826, 0]
click at [821, 26] on link "Save" at bounding box center [815, 26] width 17 height 10
radio input "true"
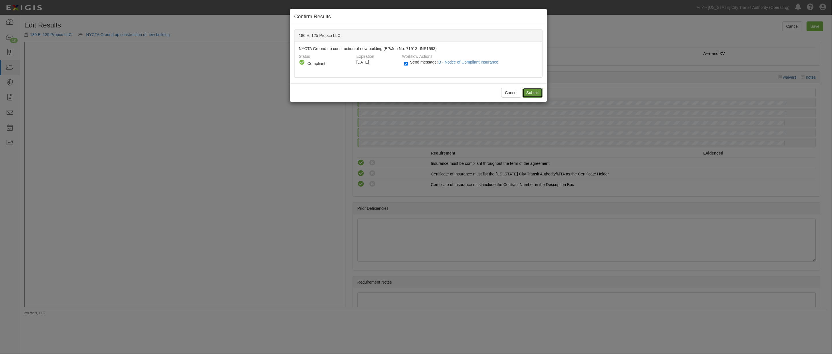
click at [528, 94] on input "Submit" at bounding box center [533, 93] width 20 height 10
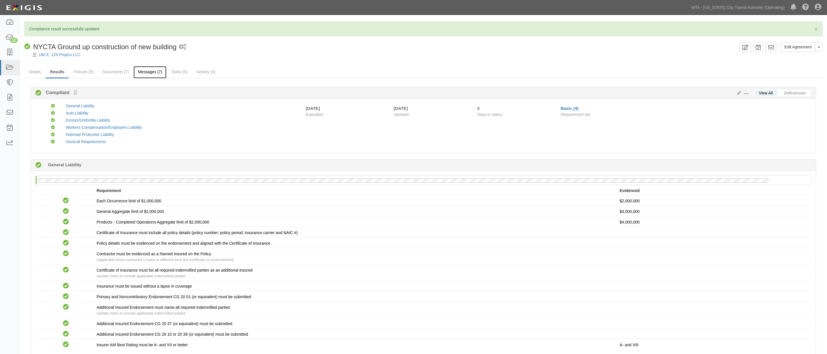
click at [152, 73] on link "Messages (7)" at bounding box center [150, 72] width 33 height 12
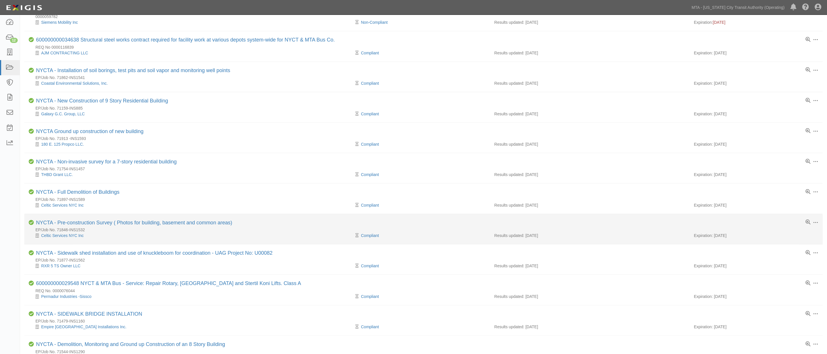
scroll to position [179, 0]
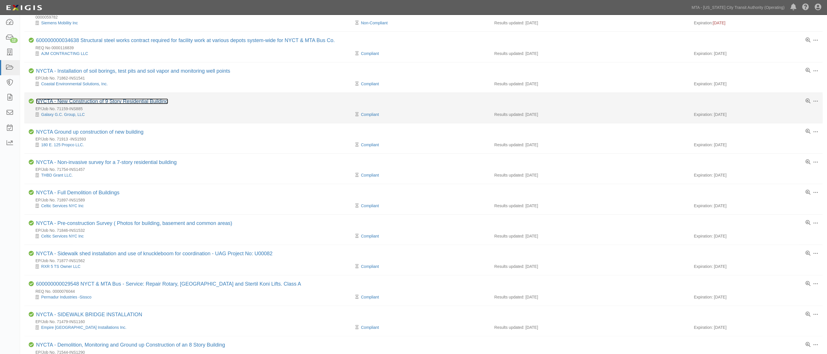
click at [95, 104] on link "NYCTA - New Construction of 9 Story Residential Building" at bounding box center [102, 101] width 132 height 6
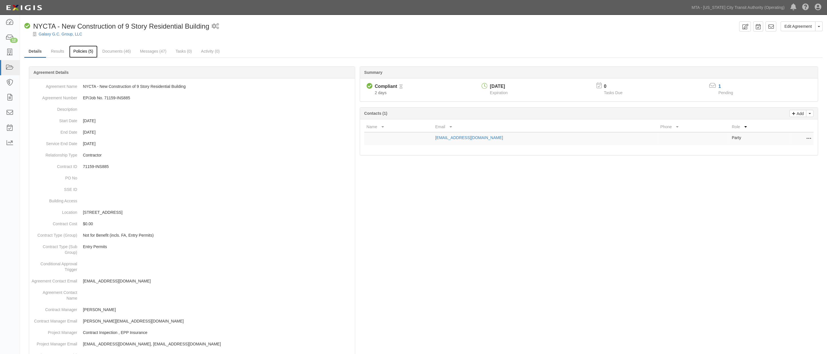
click at [84, 51] on link "Policies (5)" at bounding box center [83, 51] width 28 height 12
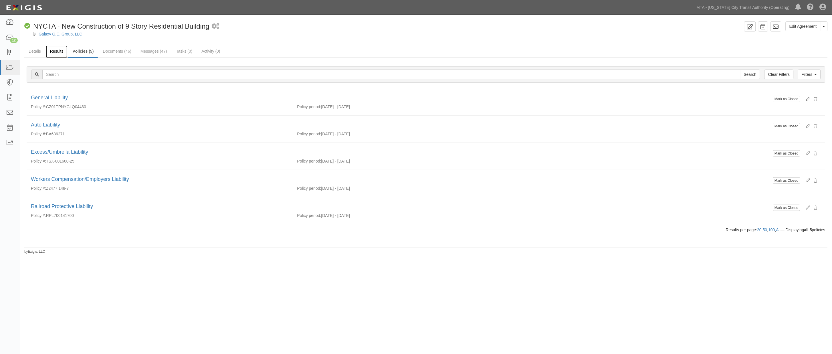
click at [54, 50] on link "Results" at bounding box center [57, 51] width 22 height 12
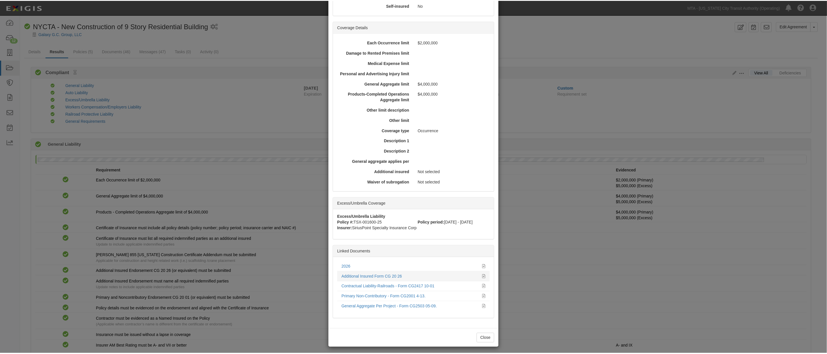
scroll to position [138, 0]
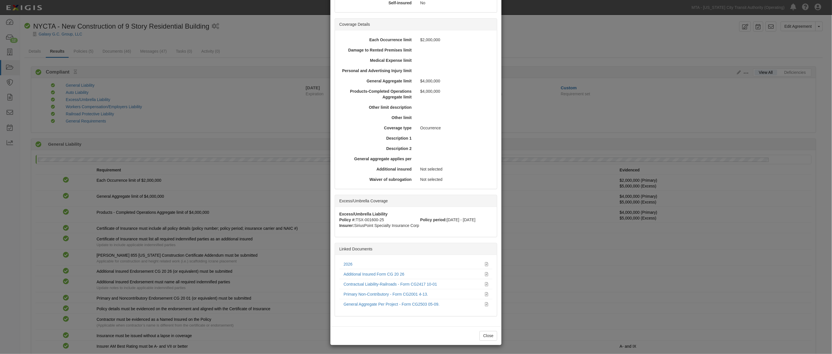
click at [135, 39] on div "× View Policy Policy Summary Coverage line General Liability Policy number CZ01…" at bounding box center [416, 177] width 832 height 354
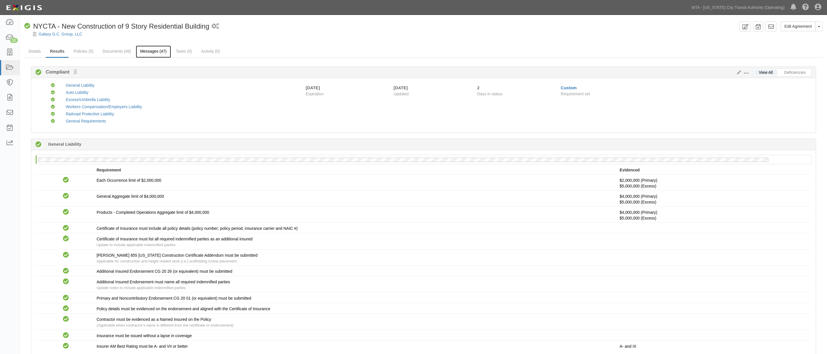
click at [154, 52] on link "Messages (47)" at bounding box center [153, 51] width 35 height 12
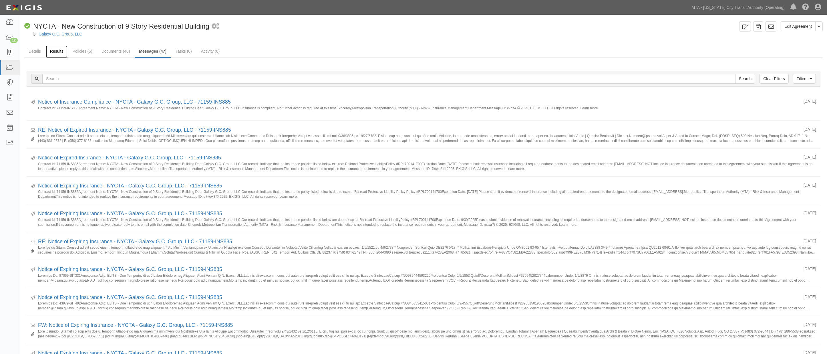
click at [53, 51] on link "Results" at bounding box center [57, 51] width 22 height 12
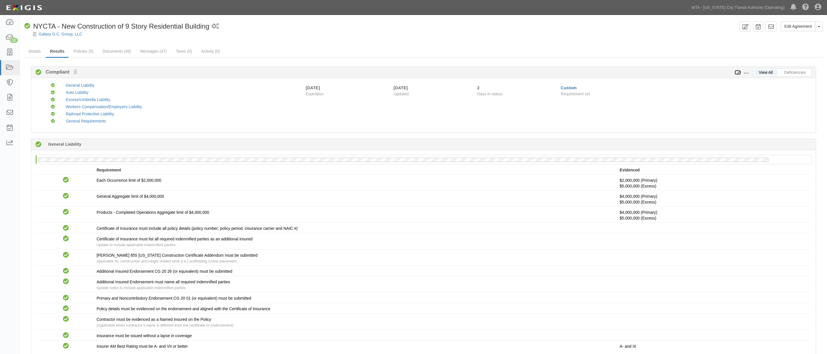
click at [739, 72] on icon at bounding box center [738, 73] width 6 height 4
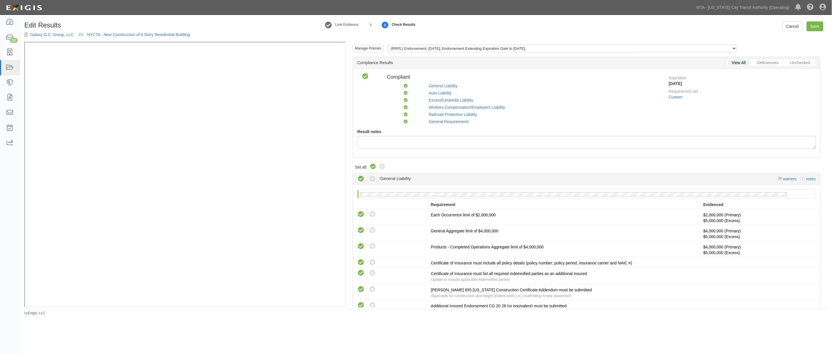
click at [372, 165] on icon at bounding box center [373, 166] width 7 height 7
radio input "true"
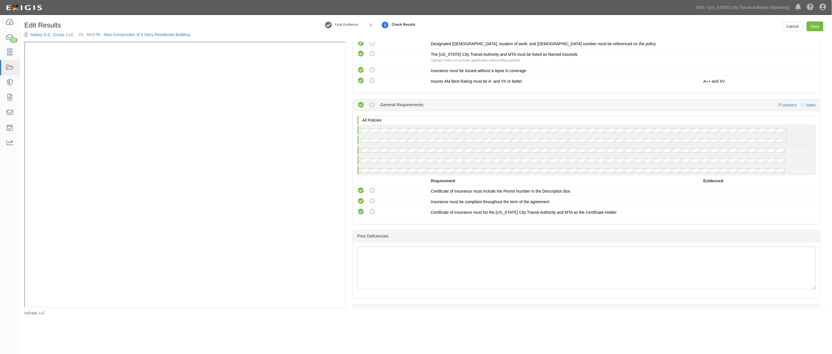
scroll to position [904, 0]
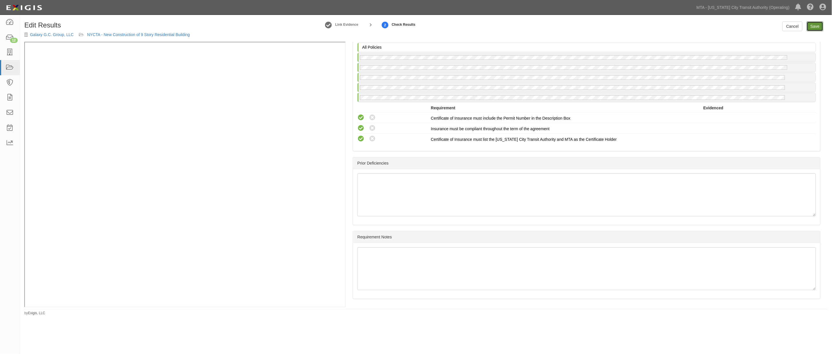
click at [814, 27] on link "Save" at bounding box center [815, 26] width 17 height 10
radio input "true"
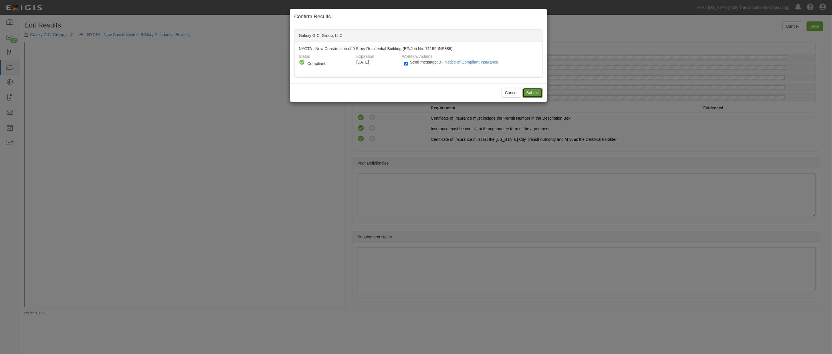
click at [534, 93] on input "Submit" at bounding box center [533, 93] width 20 height 10
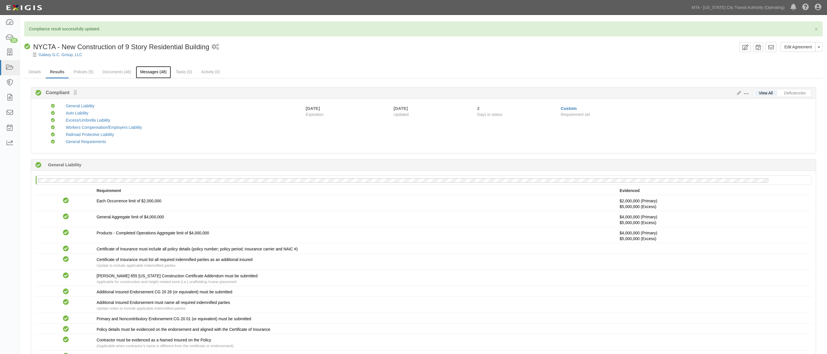
click at [151, 71] on link "Messages (48)" at bounding box center [153, 72] width 35 height 12
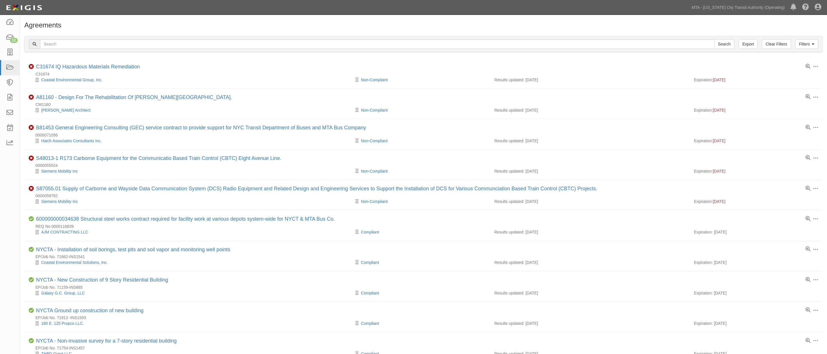
scroll to position [179, 0]
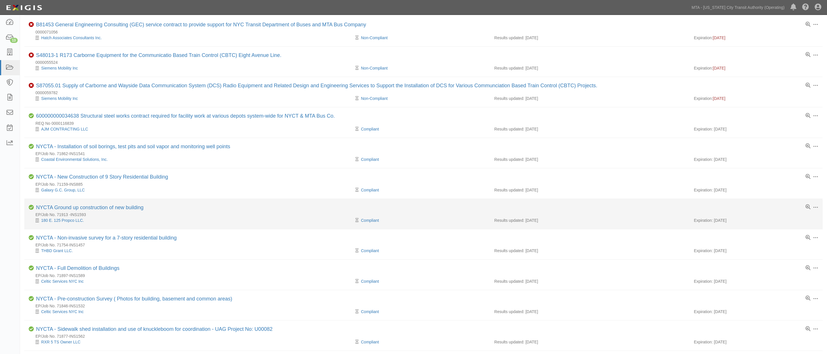
scroll to position [83, 0]
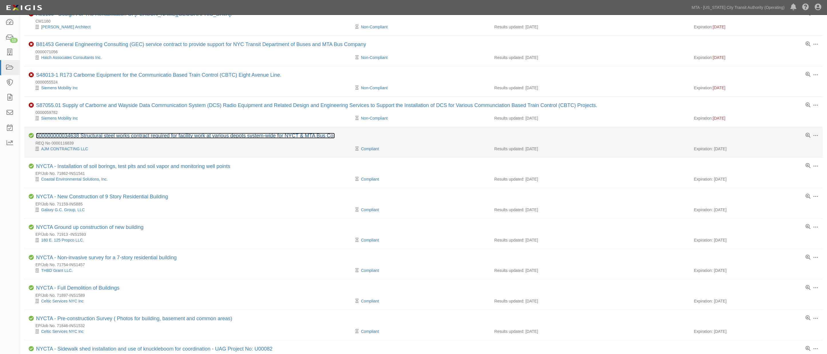
click at [72, 136] on link "600000000034638 Structural steel works contract required for facility work at v…" at bounding box center [185, 136] width 299 height 6
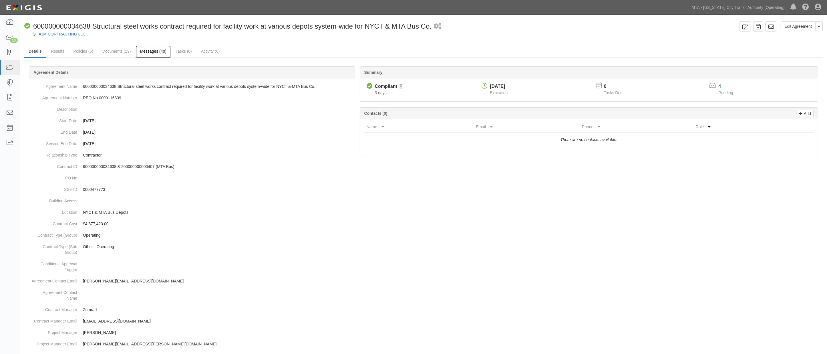
click at [144, 52] on link "Messages (40)" at bounding box center [153, 51] width 35 height 12
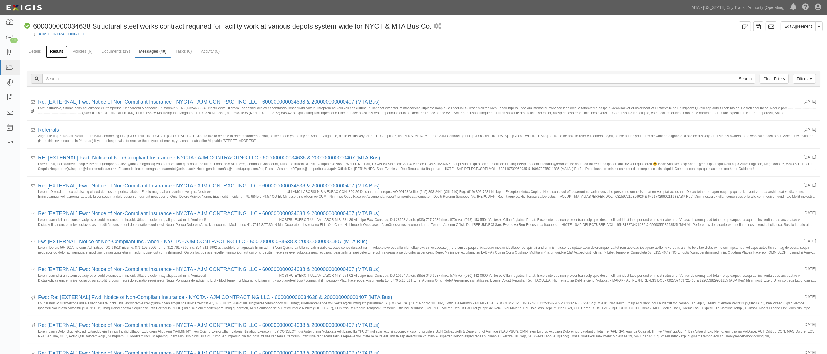
click at [57, 53] on link "Results" at bounding box center [57, 51] width 22 height 12
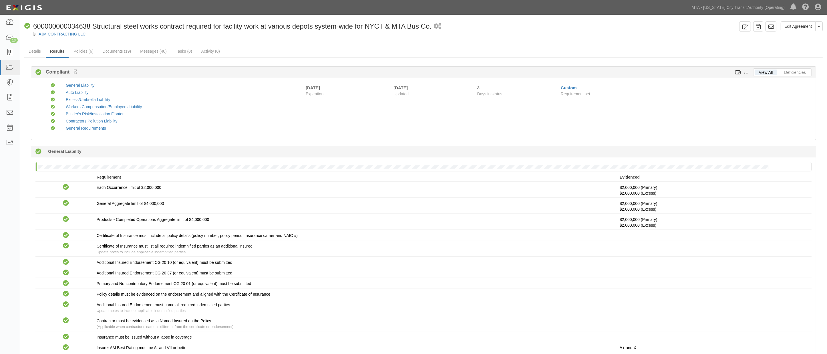
click at [739, 72] on icon at bounding box center [738, 73] width 6 height 4
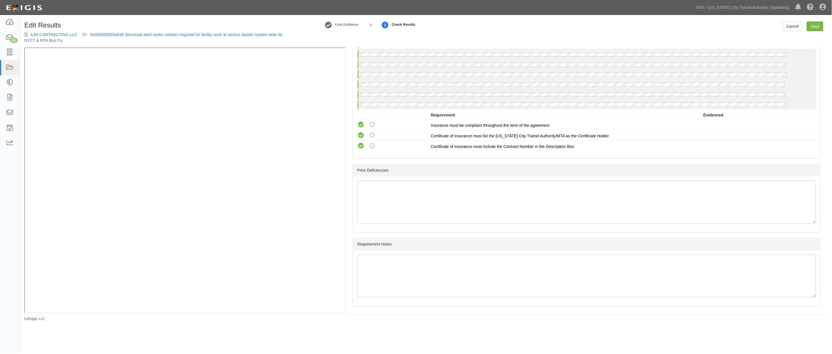
scroll to position [1132, 0]
click at [816, 26] on link "Save" at bounding box center [815, 26] width 17 height 10
radio input "true"
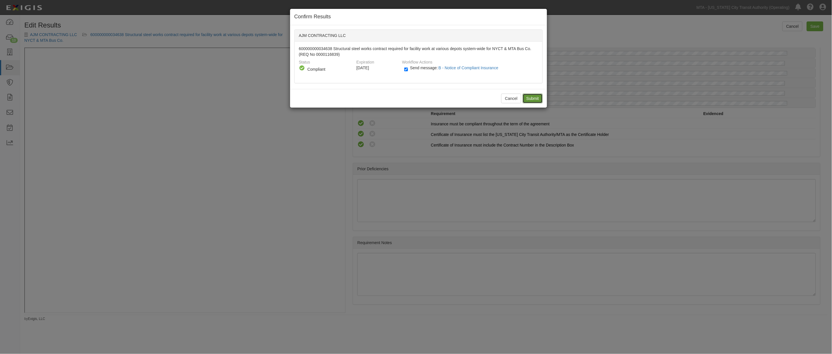
click at [532, 96] on input "Submit" at bounding box center [533, 99] width 20 height 10
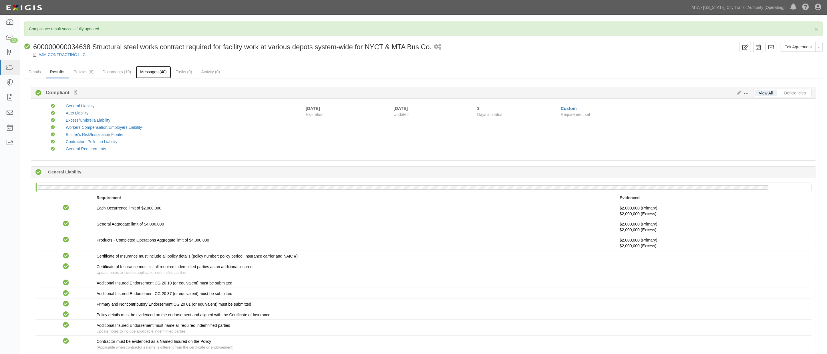
click at [159, 72] on link "Messages (40)" at bounding box center [153, 72] width 35 height 12
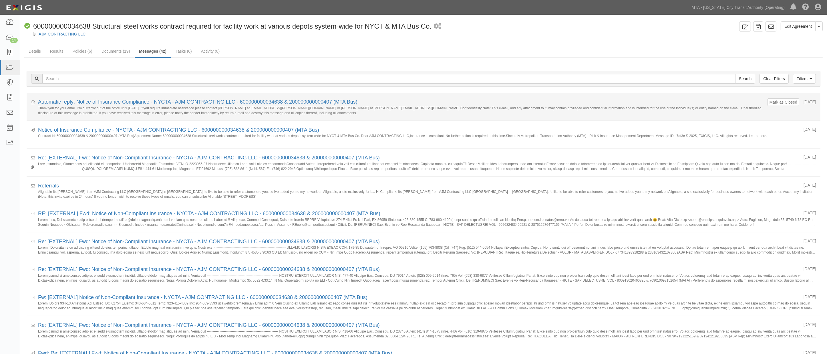
click at [768, 106] on div "Mark as Closed 10/02/2025 Automatic reply: Notice of Insurance Compliance - NYC…" at bounding box center [427, 106] width 778 height 16
click at [770, 102] on button "Mark as Closed" at bounding box center [784, 102] width 28 height 6
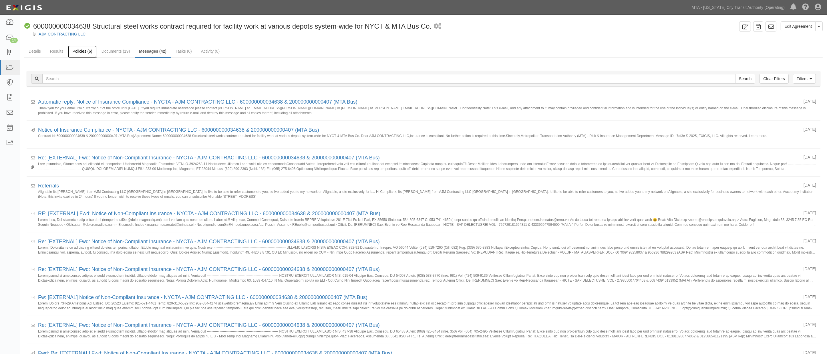
click at [82, 52] on link "Policies (6)" at bounding box center [82, 51] width 28 height 12
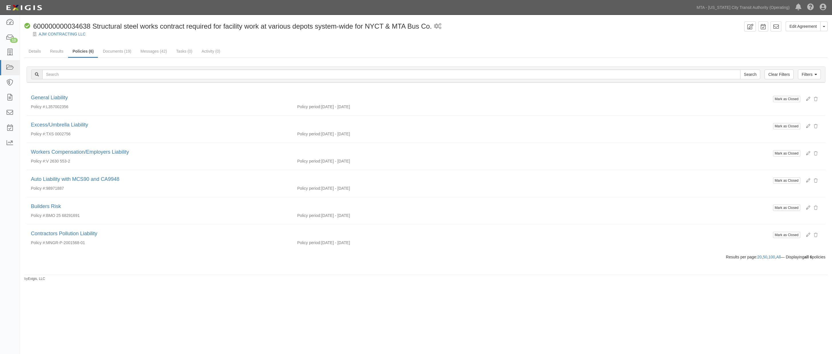
click at [63, 52] on link "Results" at bounding box center [57, 50] width 22 height 11
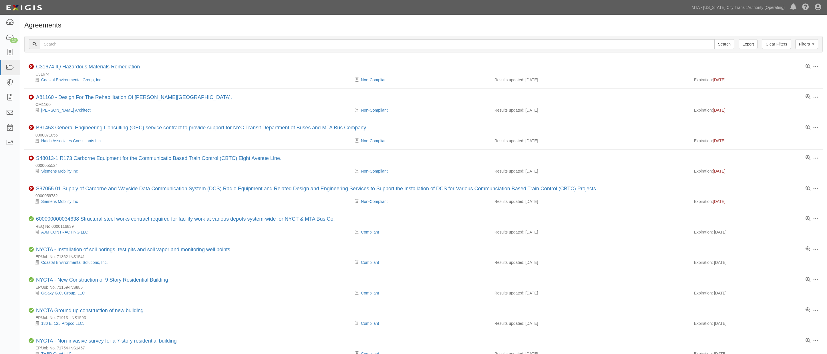
scroll to position [83, 0]
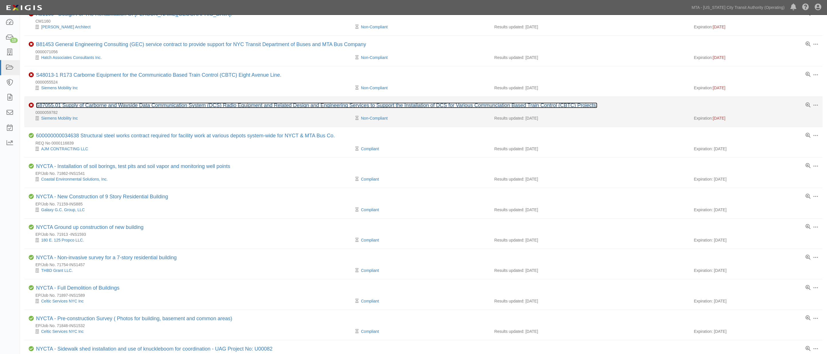
click at [129, 105] on link "S87055.01 Supply of Carborne and Wayside Data Communication System (DCS) Radio …" at bounding box center [317, 105] width 562 height 6
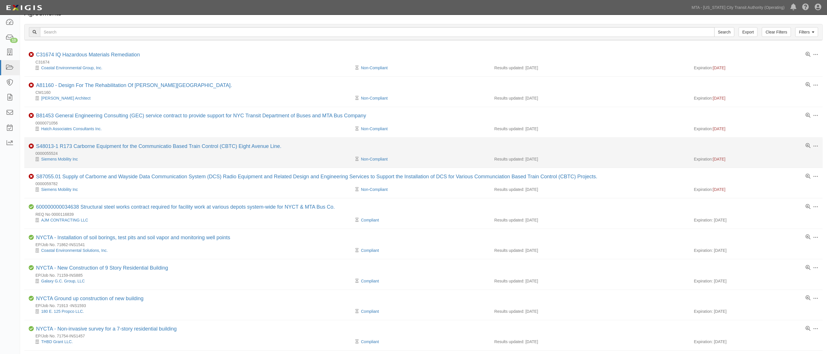
scroll to position [0, 0]
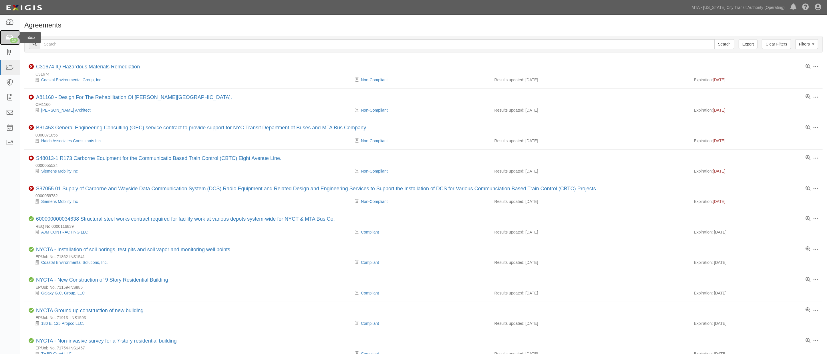
click at [12, 37] on icon at bounding box center [10, 37] width 8 height 7
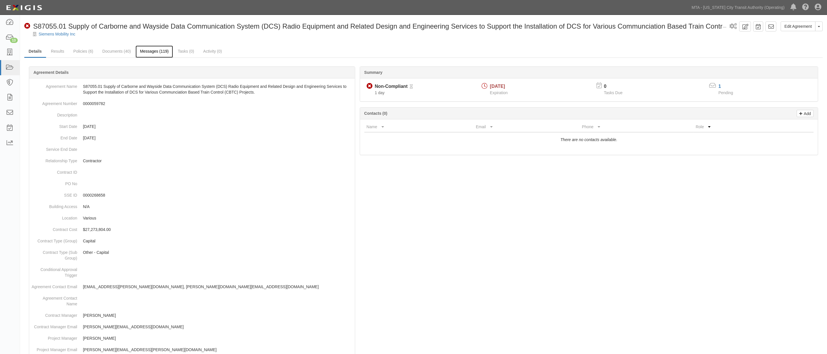
click at [144, 50] on link "Messages (119)" at bounding box center [154, 51] width 37 height 12
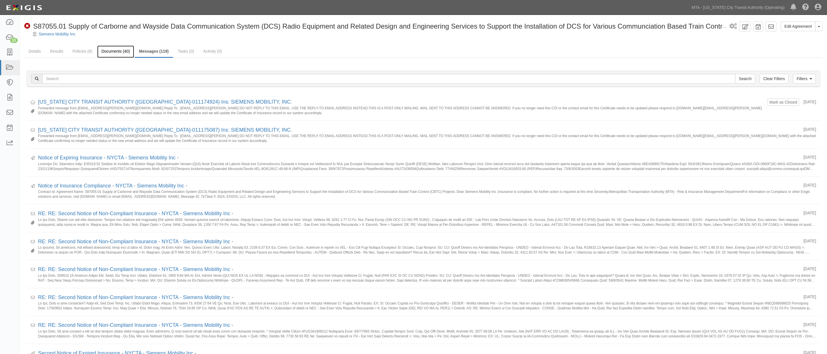
click at [119, 50] on link "Documents (40)" at bounding box center [115, 51] width 37 height 12
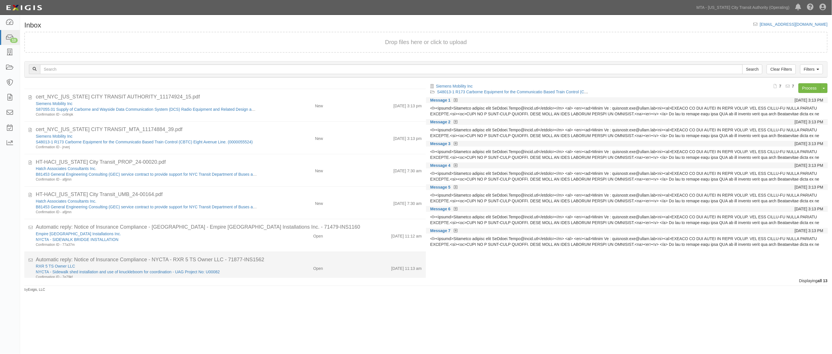
scroll to position [231, 0]
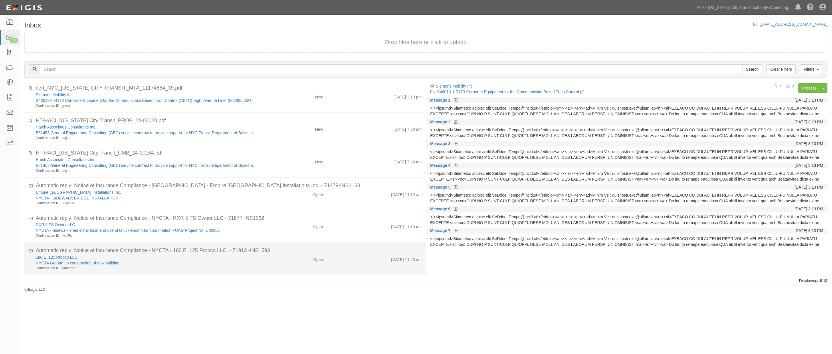
click at [253, 268] on div "Confirmation ID - ymkhmc" at bounding box center [146, 268] width 221 height 5
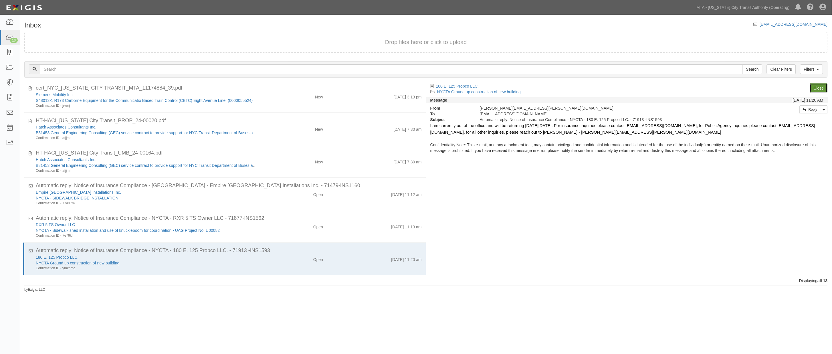
click at [817, 86] on link "Close" at bounding box center [819, 88] width 18 height 10
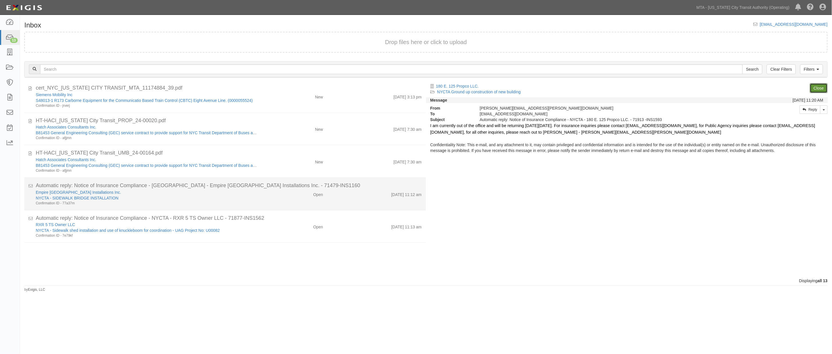
scroll to position [199, 0]
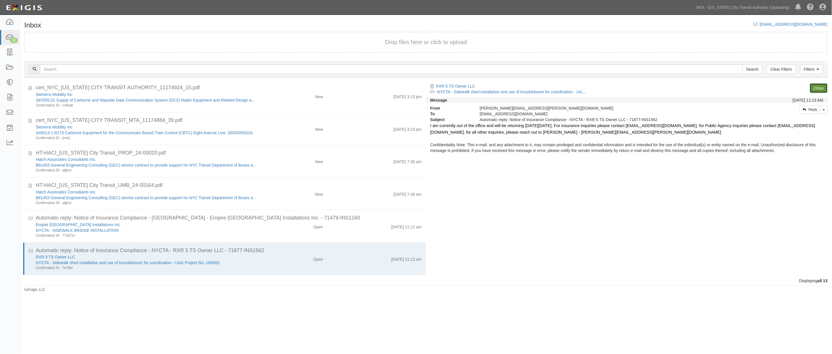
click at [821, 90] on link "Close" at bounding box center [819, 88] width 18 height 10
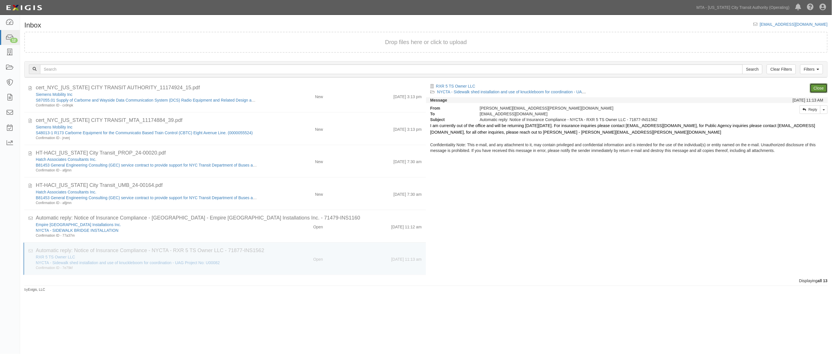
scroll to position [167, 0]
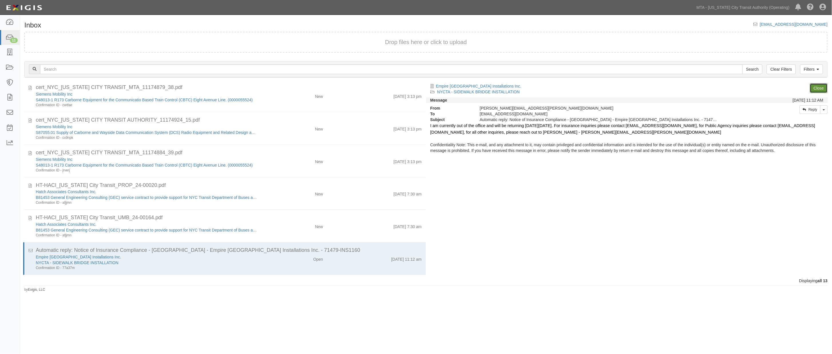
click at [821, 90] on link "Close" at bounding box center [819, 88] width 18 height 10
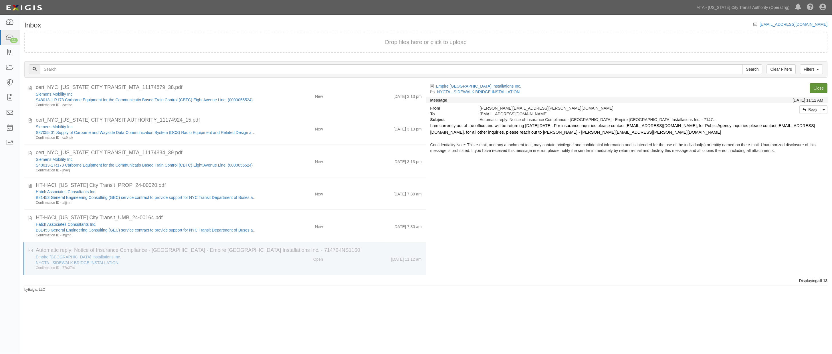
scroll to position [131, 0]
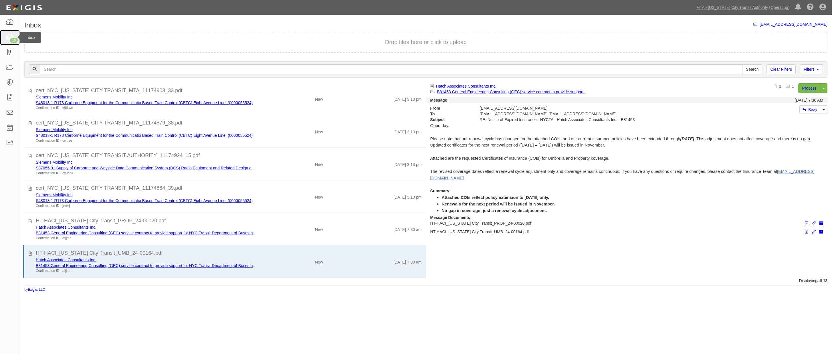
click at [7, 35] on icon at bounding box center [10, 37] width 8 height 7
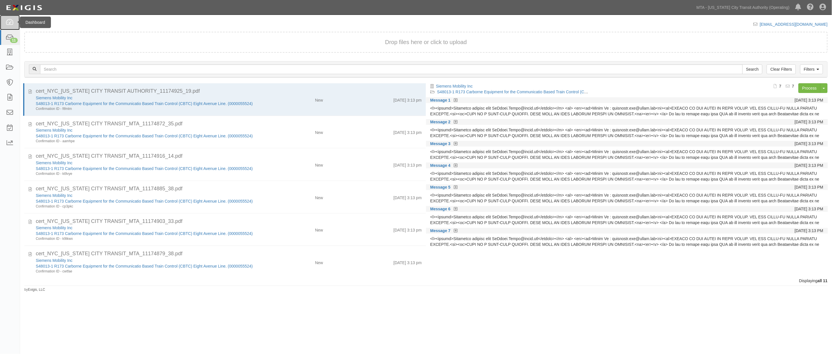
drag, startPoint x: 0, startPoint y: 0, endPoint x: 9, endPoint y: 21, distance: 22.7
click at [9, 21] on icon at bounding box center [10, 22] width 8 height 7
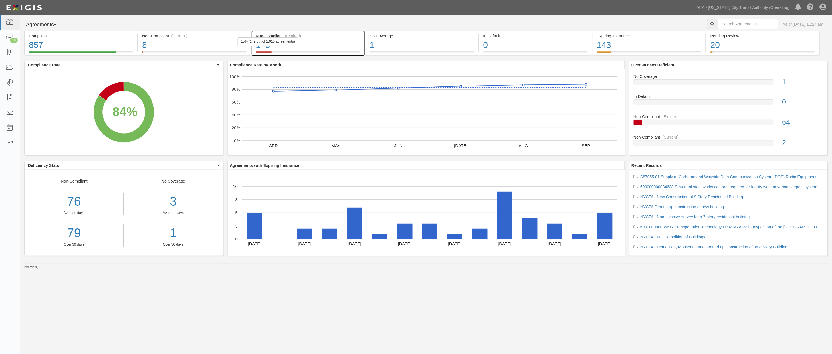
click at [347, 45] on div "149" at bounding box center [308, 45] width 104 height 12
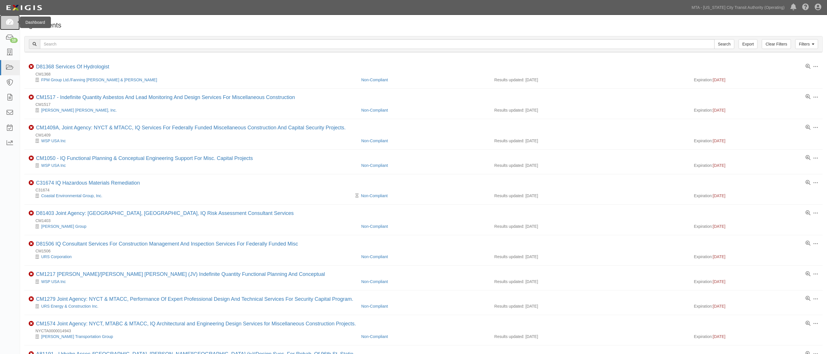
click at [7, 21] on icon at bounding box center [10, 22] width 8 height 7
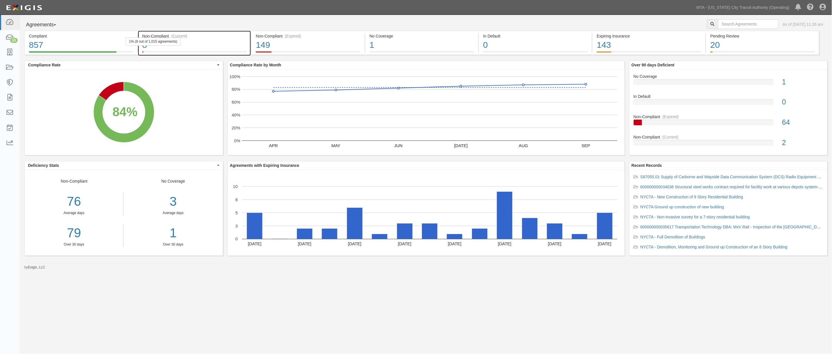
click at [228, 41] on div "8" at bounding box center [194, 45] width 104 height 12
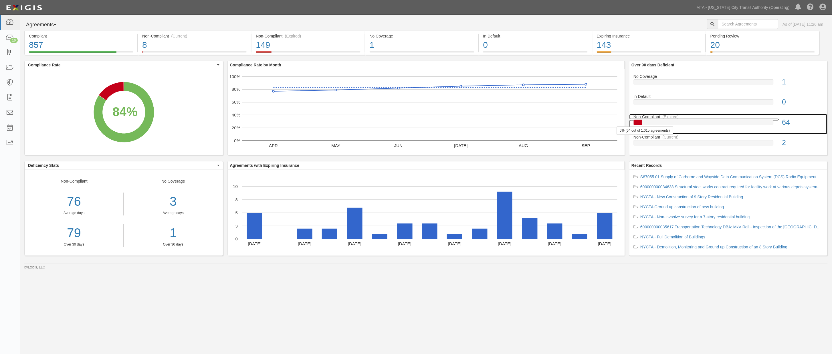
click at [696, 123] on div at bounding box center [704, 123] width 140 height 6
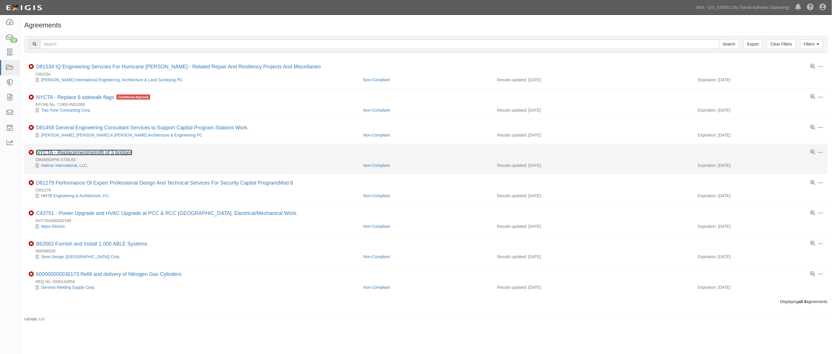
click at [108, 151] on link "NYCTA - Replacement/retrofit of 3 bridges" at bounding box center [84, 153] width 96 height 6
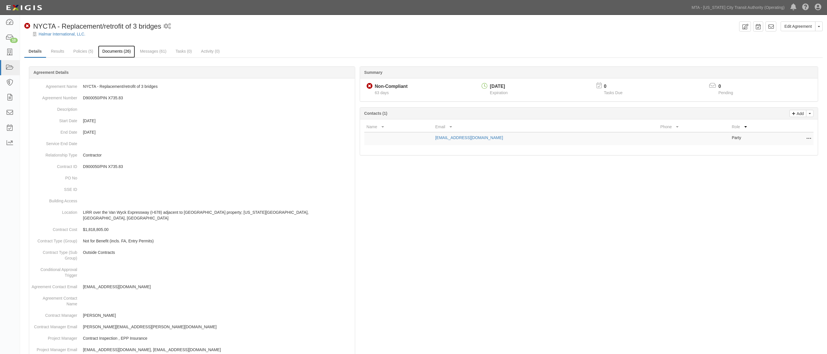
click at [110, 52] on link "Documents (26)" at bounding box center [116, 51] width 37 height 12
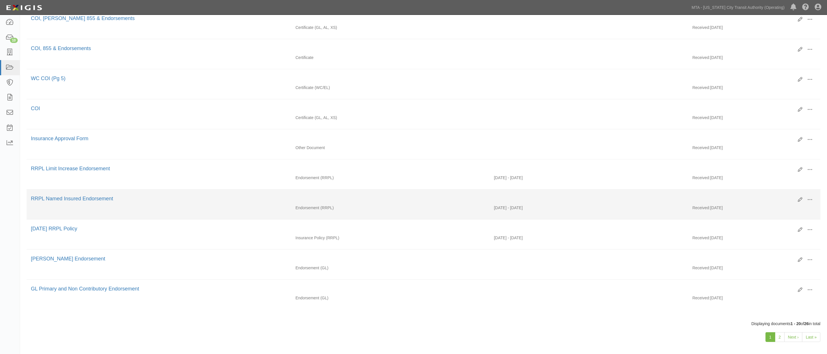
scroll to position [413, 0]
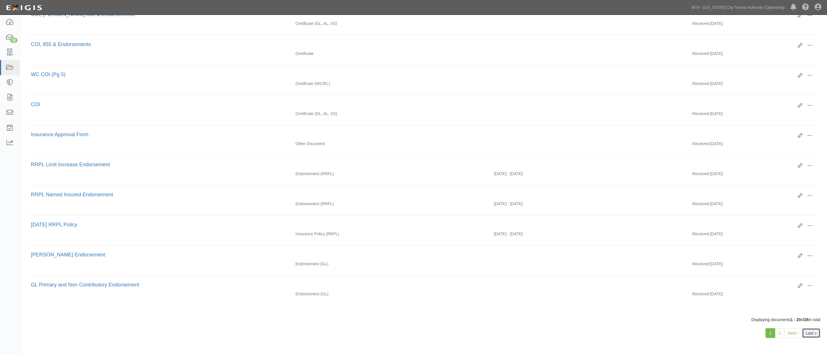
click at [813, 338] on link "Last »" at bounding box center [812, 333] width 18 height 10
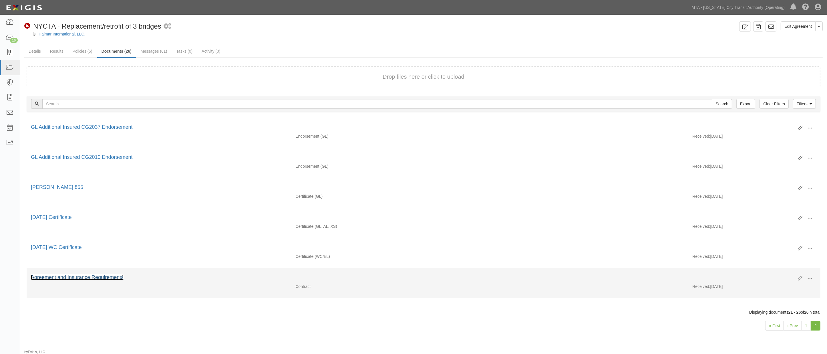
click at [104, 280] on link "Agreement and Insurance Requirements" at bounding box center [77, 277] width 93 height 6
click at [108, 280] on link "Agreement and Insurance Requirements" at bounding box center [77, 277] width 93 height 6
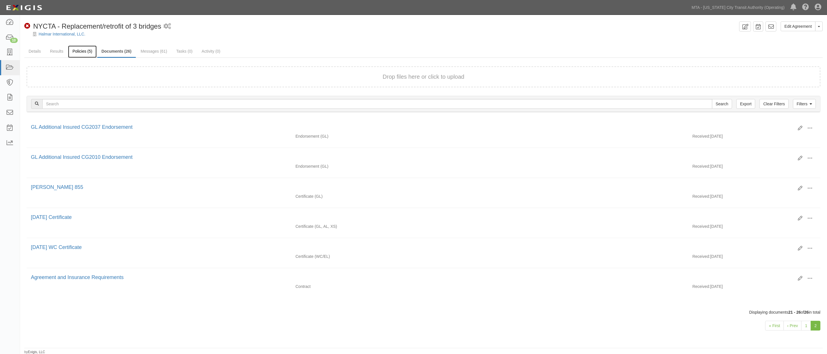
click at [86, 50] on link "Policies (5)" at bounding box center [82, 51] width 28 height 12
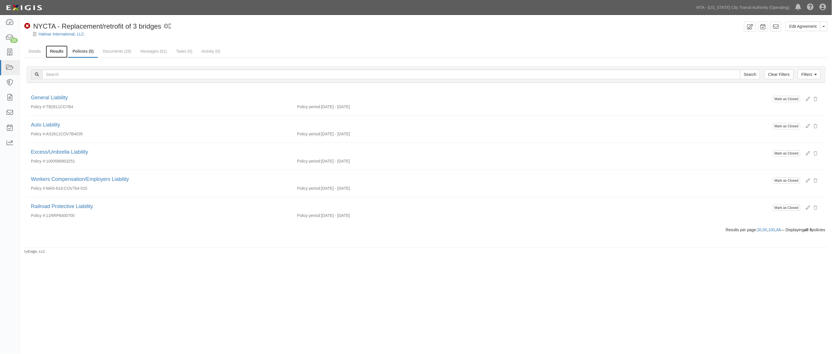
click at [56, 48] on link "Results" at bounding box center [57, 51] width 22 height 12
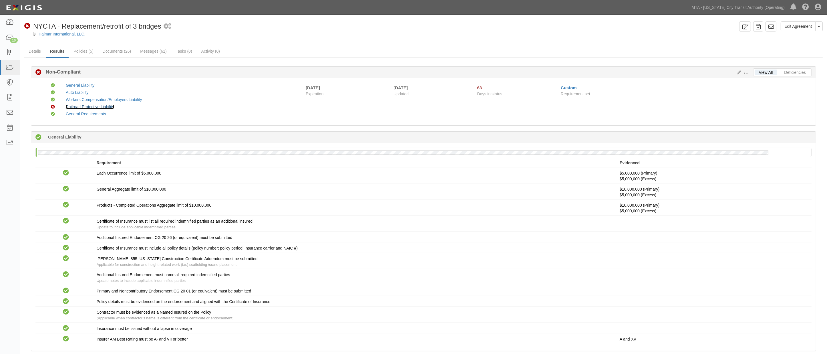
click at [84, 107] on link "Railroad Protective Liability" at bounding box center [90, 106] width 48 height 5
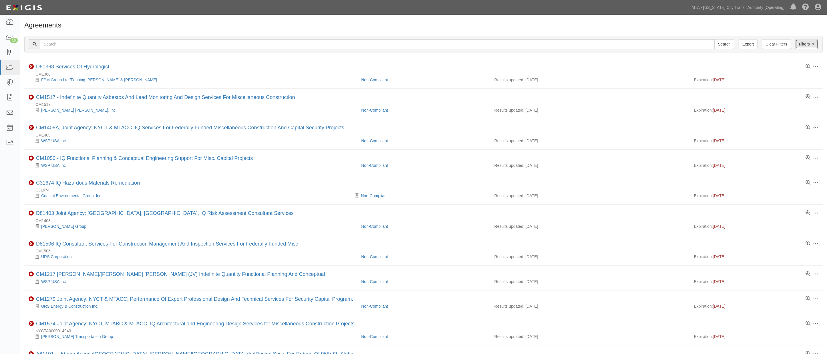
click at [803, 45] on link "Filters" at bounding box center [807, 44] width 23 height 10
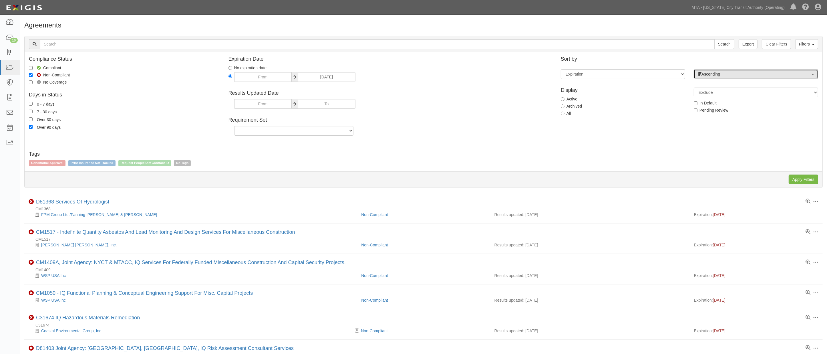
click at [743, 72] on span "Ascending" at bounding box center [754, 74] width 113 height 6
click at [724, 89] on link "Descending" at bounding box center [756, 92] width 124 height 7
select select "desc"
click at [806, 177] on input "Apply Filters" at bounding box center [803, 180] width 29 height 10
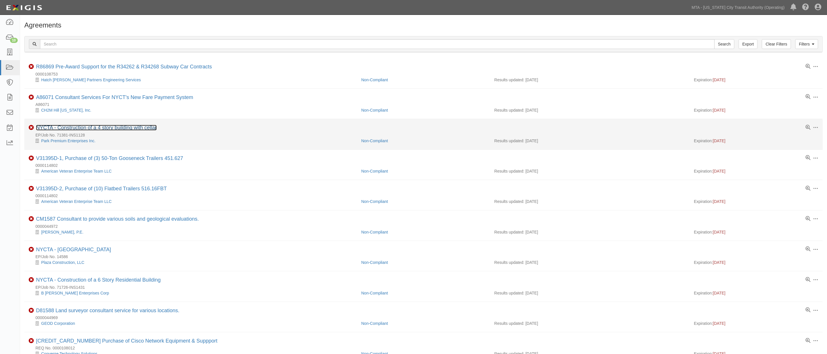
click at [142, 126] on link "NYCTA - Construction of a 4 story building with cellar" at bounding box center [96, 128] width 121 height 6
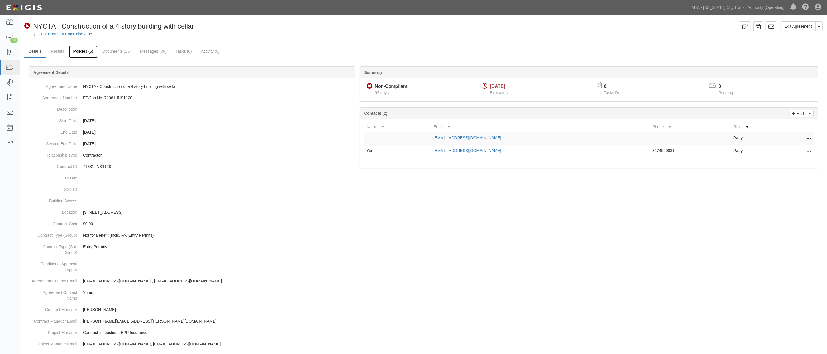
click at [82, 52] on link "Policies (5)" at bounding box center [83, 51] width 28 height 12
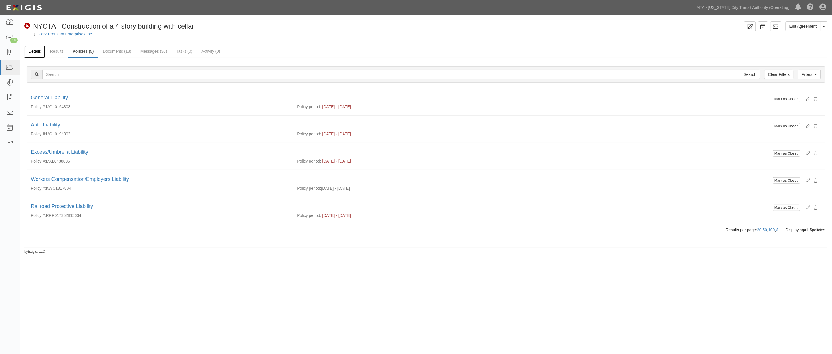
click at [35, 49] on link "Details" at bounding box center [34, 51] width 21 height 12
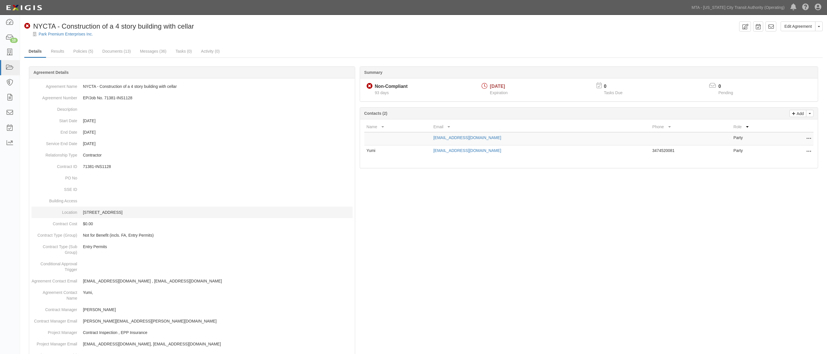
drag, startPoint x: 80, startPoint y: 210, endPoint x: 114, endPoint y: 211, distance: 33.8
click at [114, 211] on dd "[STREET_ADDRESS]" at bounding box center [191, 212] width 321 height 11
copy p "[STREET_ADDRESS]"
click at [217, 215] on p "[STREET_ADDRESS]" at bounding box center [218, 212] width 270 height 6
click at [83, 51] on link "Policies (5)" at bounding box center [83, 51] width 28 height 12
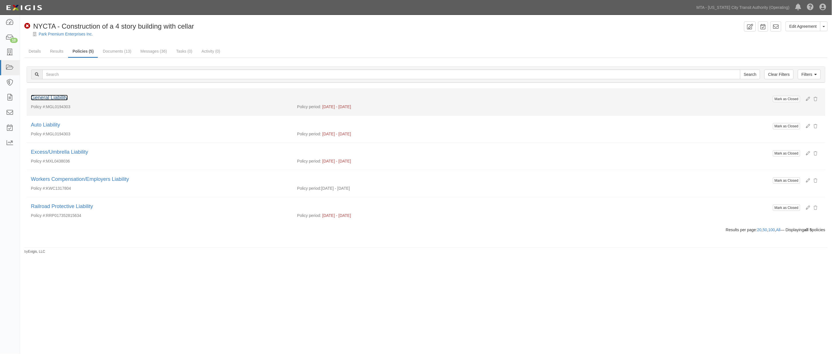
click at [54, 97] on link "General Liability" at bounding box center [49, 98] width 37 height 6
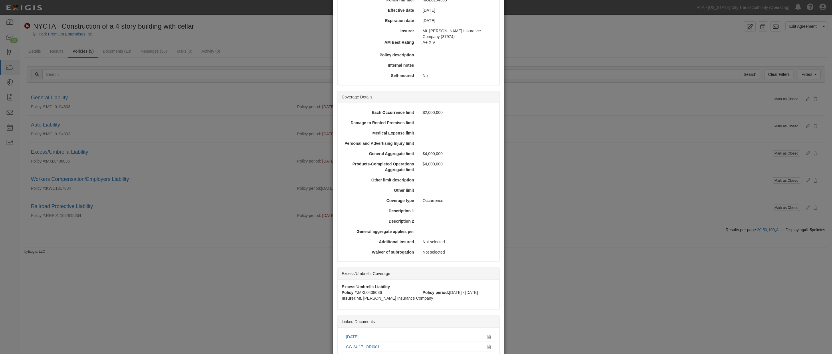
scroll to position [127, 0]
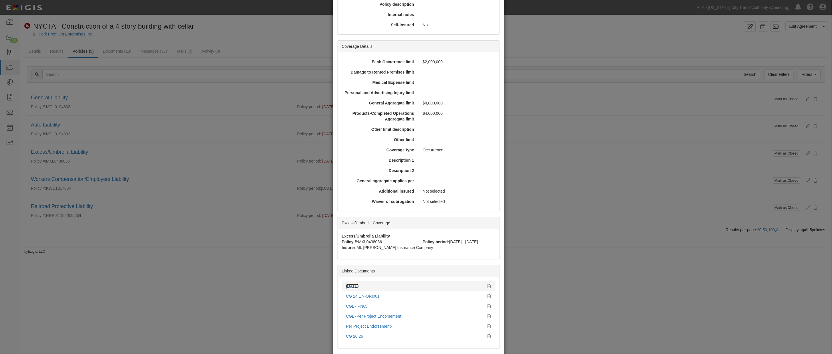
click at [351, 284] on link "[DATE]" at bounding box center [352, 286] width 13 height 5
click at [227, 279] on div "× View Policy [PERSON_NAME] as Closed Edit Policy Toggle Dropdown Delete Policy…" at bounding box center [416, 177] width 832 height 354
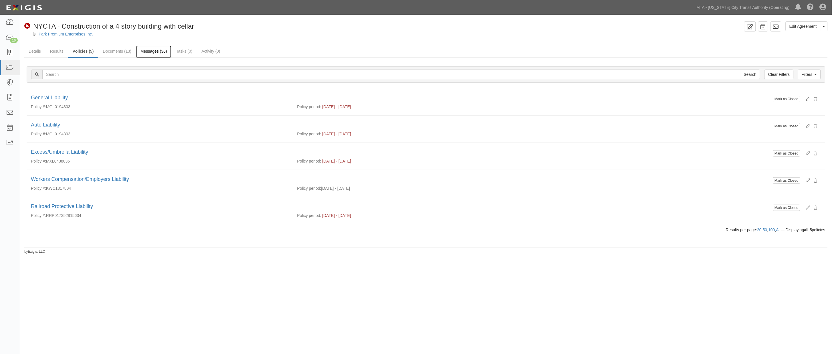
click at [148, 51] on link "Messages (36)" at bounding box center [153, 51] width 35 height 12
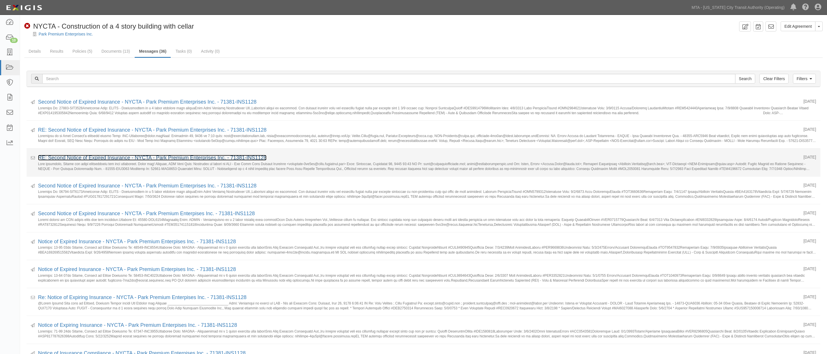
click at [121, 157] on link "RE: Second Notice of Expired Insurance - NYCTA - Park Premium Enterprises Inc. …" at bounding box center [152, 158] width 229 height 6
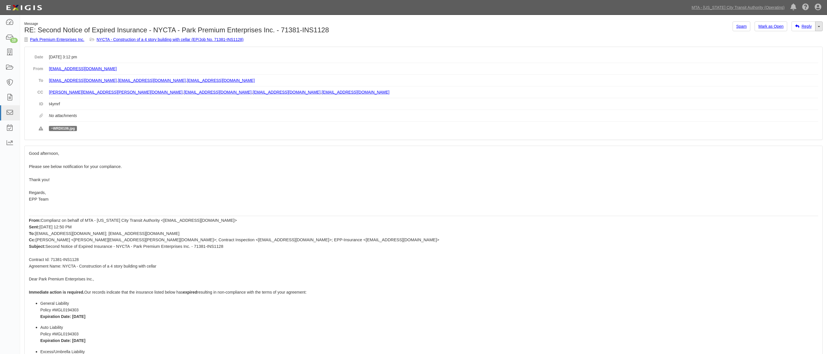
click at [822, 27] on link "Toggle Dropdown" at bounding box center [819, 26] width 7 height 10
click at [794, 38] on link "Reply All" at bounding box center [800, 36] width 45 height 7
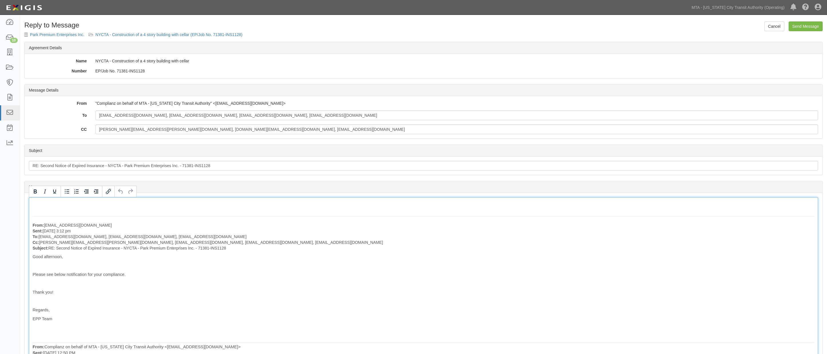
click at [812, 27] on input "Send Message" at bounding box center [806, 26] width 34 height 10
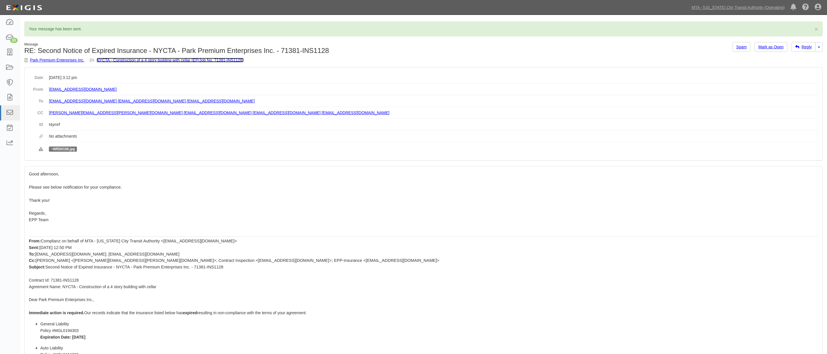
click at [204, 61] on link "NYCTA - Construction of a 4 story building with cellar (EP/Job No. 71381-INS112…" at bounding box center [170, 60] width 147 height 5
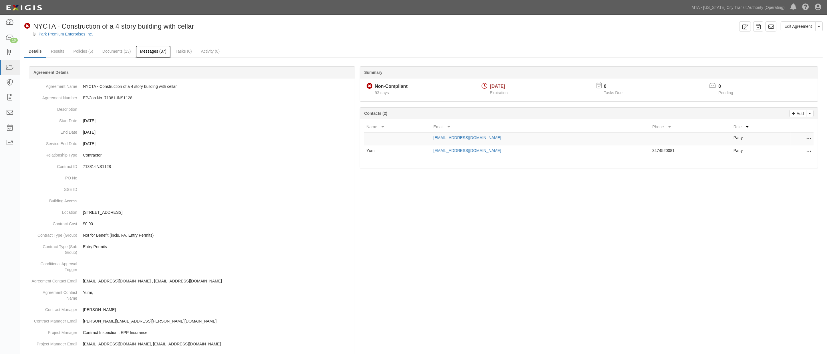
click at [156, 51] on link "Messages (37)" at bounding box center [153, 51] width 35 height 12
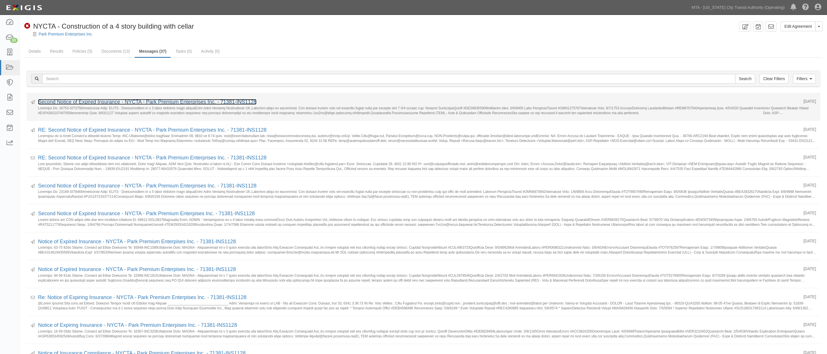
click at [135, 100] on link "Second Notice of Expired Insurance - NYCTA - Park Premium Enterprises Inc. - 71…" at bounding box center [147, 102] width 219 height 6
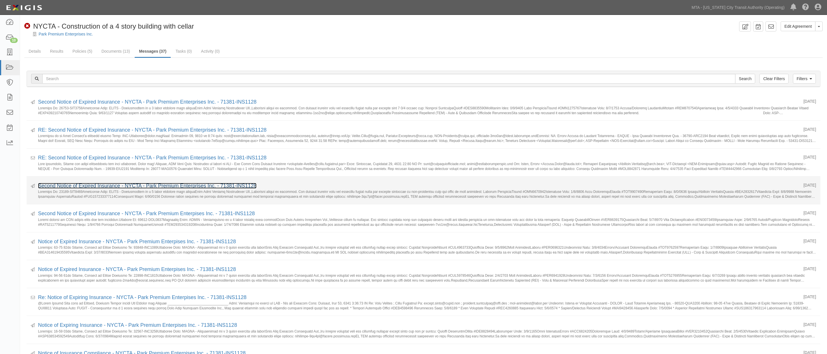
click at [98, 187] on link "Second Notice of Expired Insurance - NYCTA - Park Premium Enterprises Inc. - 71…" at bounding box center [147, 186] width 219 height 6
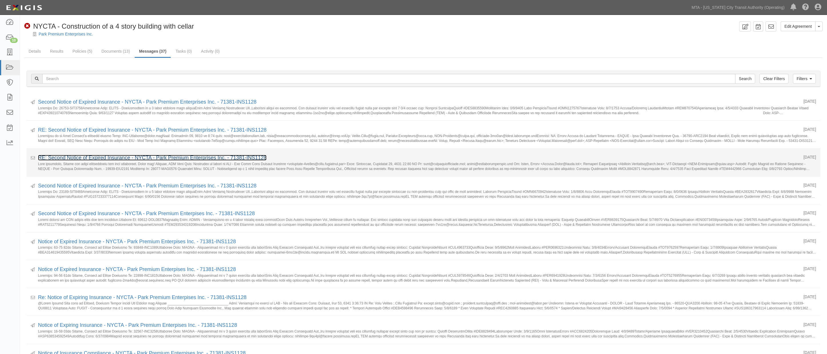
click at [110, 158] on link "RE: Second Notice of Expired Insurance - NYCTA - Park Premium Enterprises Inc. …" at bounding box center [152, 158] width 229 height 6
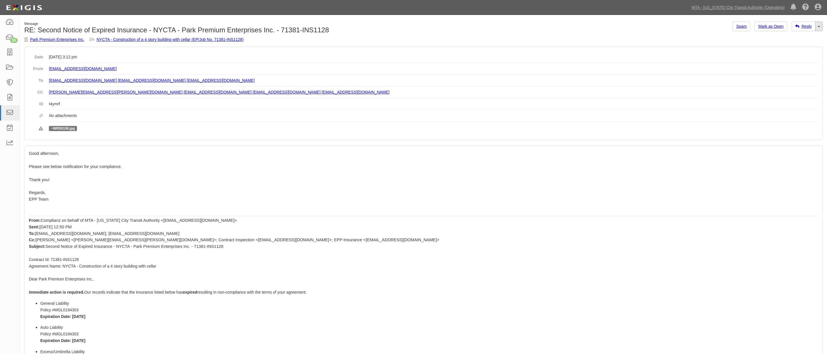
click at [821, 26] on link "Toggle Dropdown" at bounding box center [819, 26] width 7 height 10
click at [805, 36] on link "Reply All" at bounding box center [800, 36] width 45 height 7
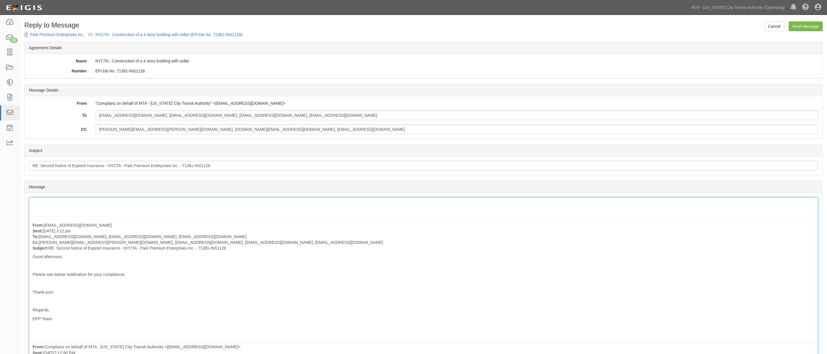
click at [801, 24] on input "Send Message" at bounding box center [806, 26] width 34 height 10
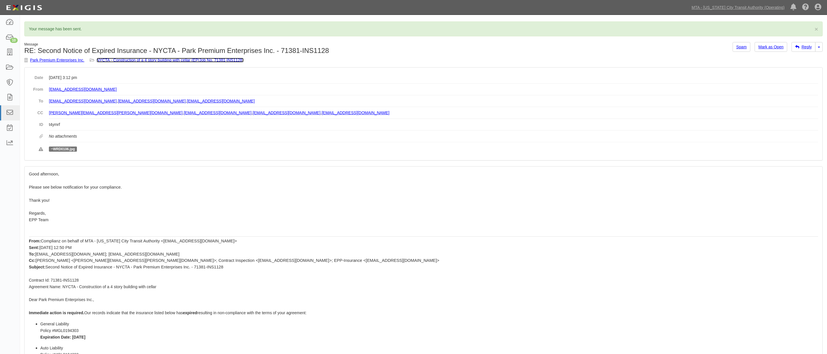
click at [177, 60] on link "NYCTA - Construction of a 4 story building with cellar (EP/Job No. 71381-INS112…" at bounding box center [170, 60] width 147 height 5
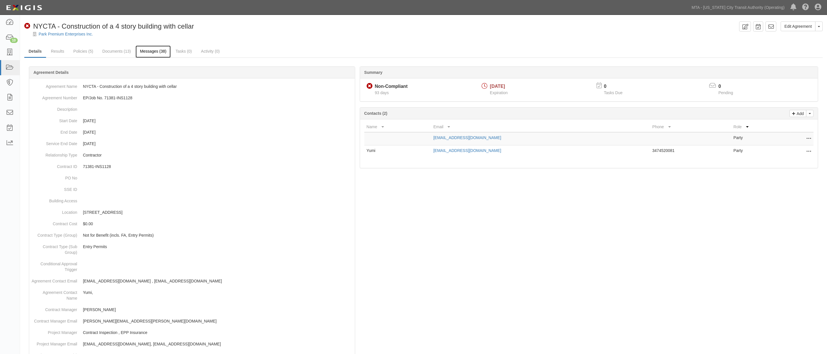
click at [157, 51] on link "Messages (38)" at bounding box center [153, 51] width 35 height 12
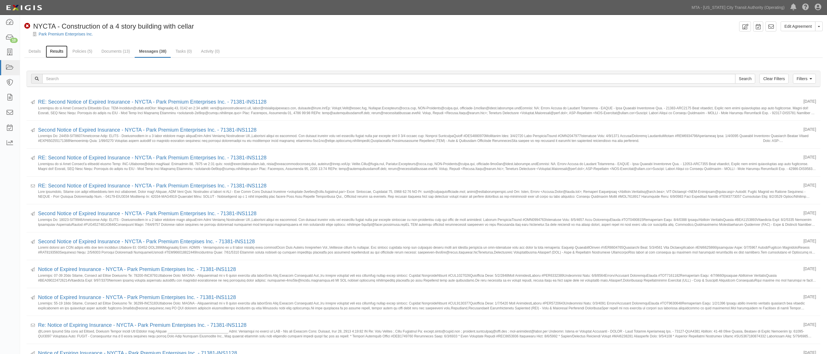
click at [56, 51] on link "Results" at bounding box center [57, 51] width 22 height 12
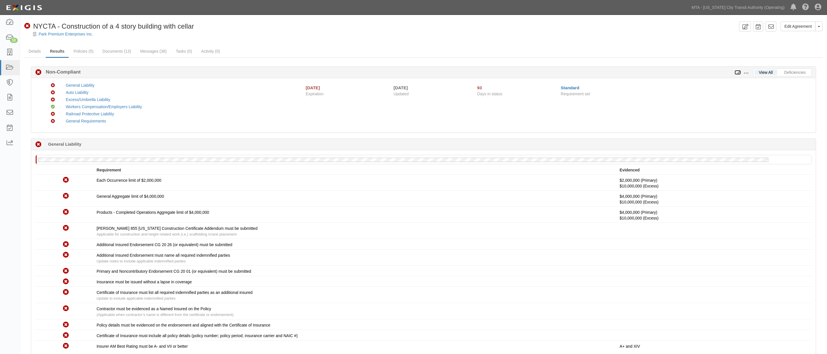
click at [738, 71] on icon at bounding box center [738, 73] width 6 height 4
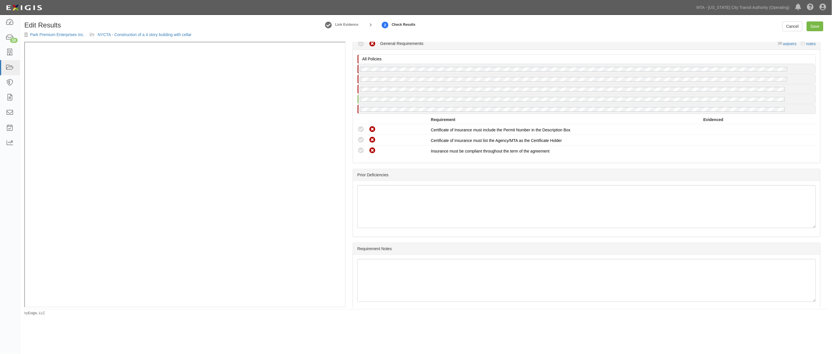
scroll to position [899, 0]
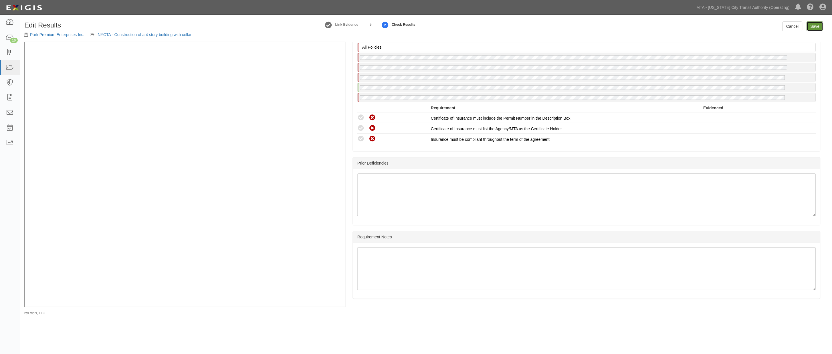
click at [814, 29] on link "Save" at bounding box center [815, 26] width 17 height 10
radio input "true"
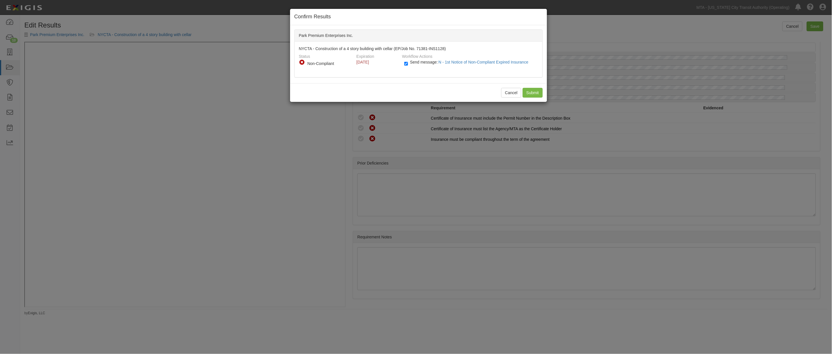
click at [404, 62] on div "Send message: N - 1st Notice of Non-Compliant Expired Insurance" at bounding box center [469, 63] width 138 height 9
click at [405, 64] on input "Send message: N - 1st Notice of Non-Compliant Expired Insurance" at bounding box center [406, 63] width 4 height 7
checkbox input "false"
click at [537, 93] on input "Submit" at bounding box center [533, 93] width 20 height 10
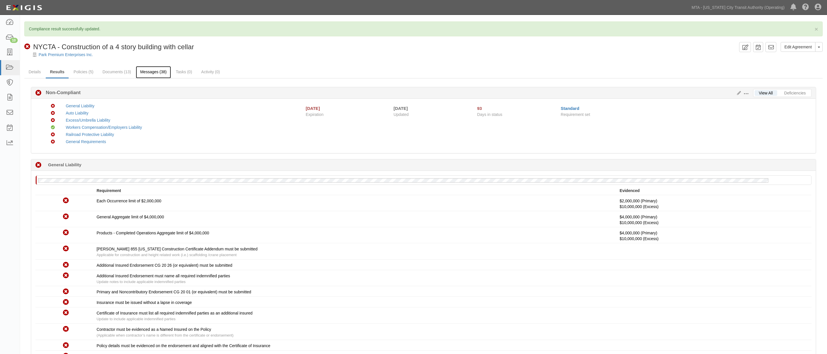
click at [152, 76] on link "Messages (38)" at bounding box center [153, 72] width 35 height 12
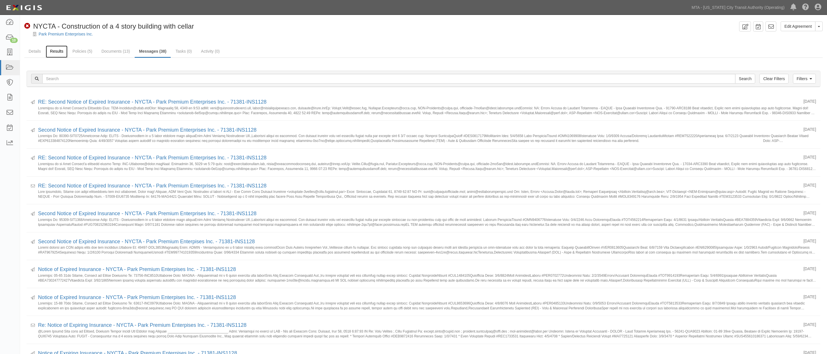
click at [59, 51] on link "Results" at bounding box center [57, 51] width 22 height 12
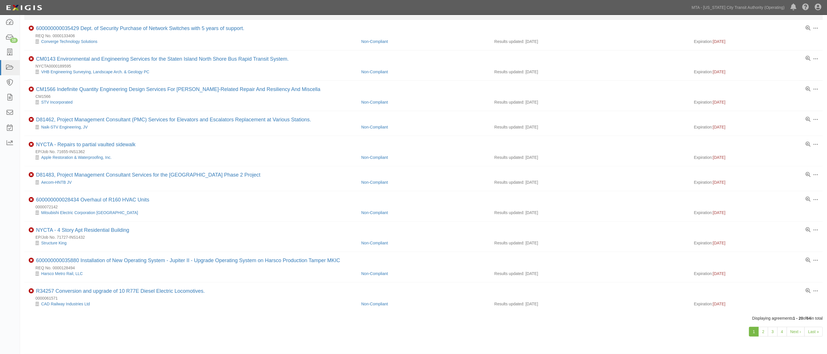
scroll to position [350, 0]
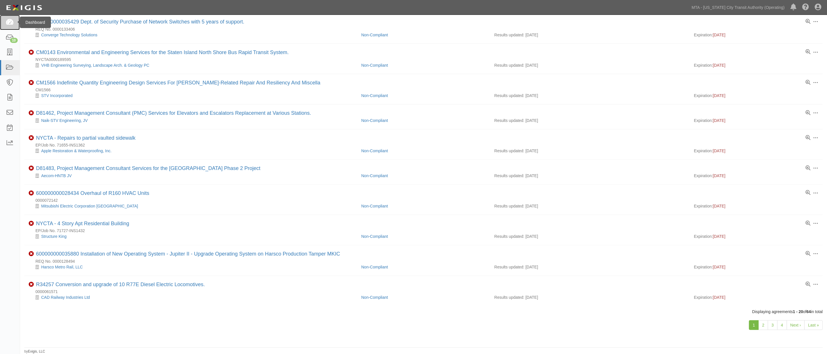
click at [12, 18] on link at bounding box center [10, 22] width 20 height 15
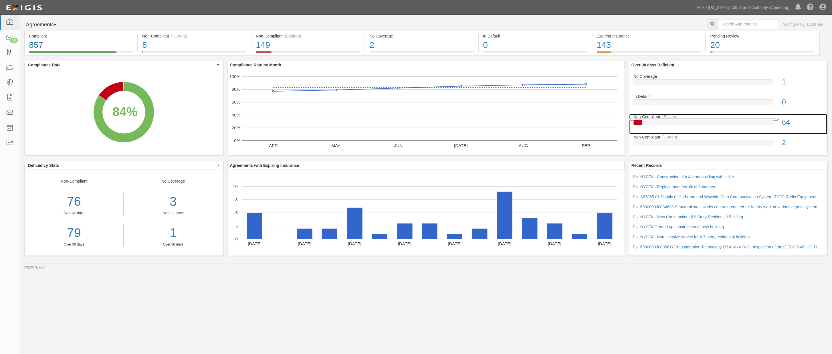
click at [688, 119] on div "Non-Compliant (Expired)" at bounding box center [728, 117] width 198 height 6
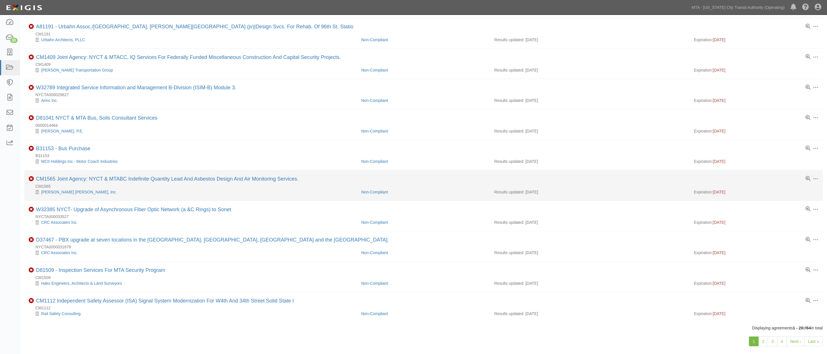
scroll to position [349, 0]
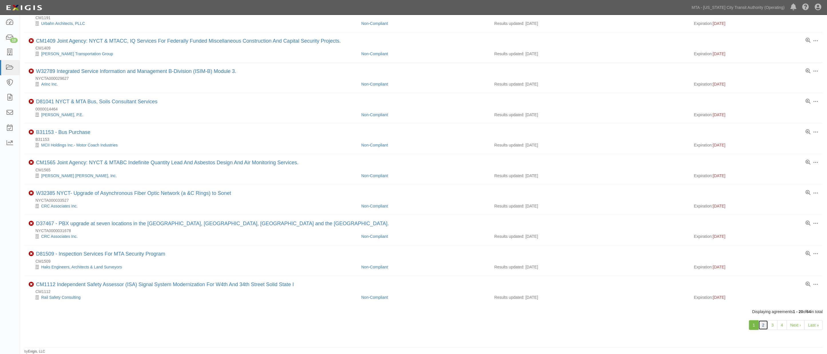
click at [764, 322] on link "2" at bounding box center [764, 325] width 10 height 10
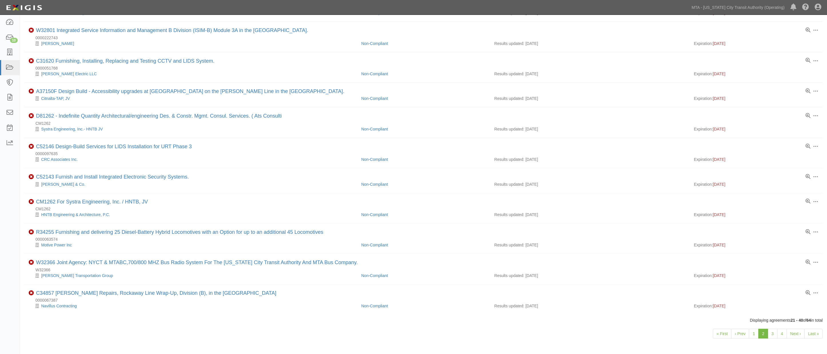
scroll to position [332, 0]
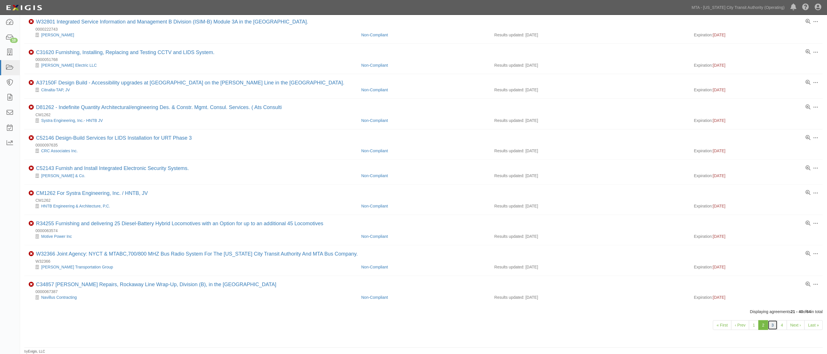
click at [776, 324] on link "3" at bounding box center [773, 325] width 10 height 10
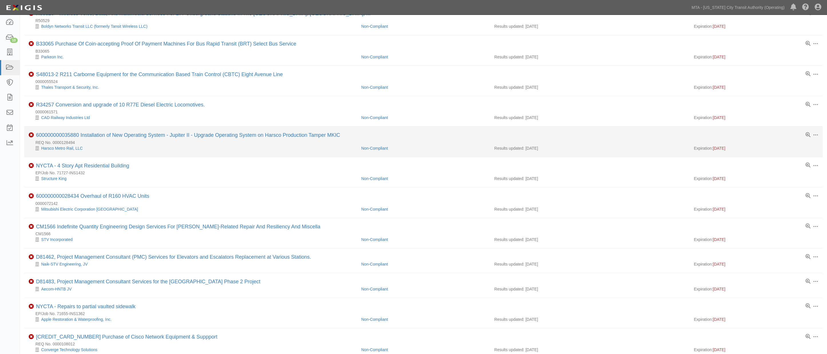
scroll to position [95, 0]
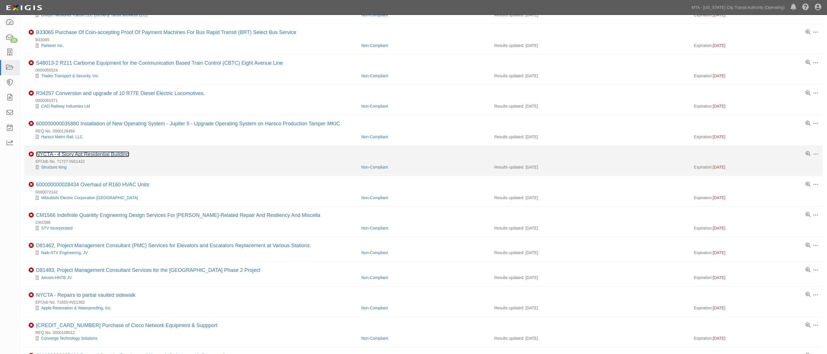
click at [116, 157] on link "NYCTA - 4 Story Apt Residential Building" at bounding box center [82, 154] width 93 height 6
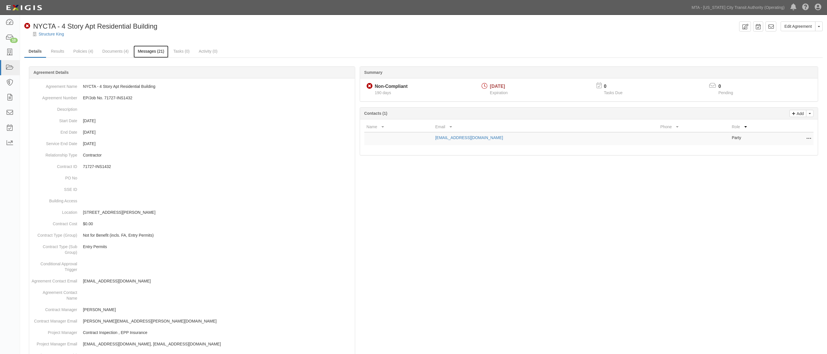
click at [150, 52] on link "Messages (21)" at bounding box center [151, 51] width 35 height 12
